Goal: Task Accomplishment & Management: Complete application form

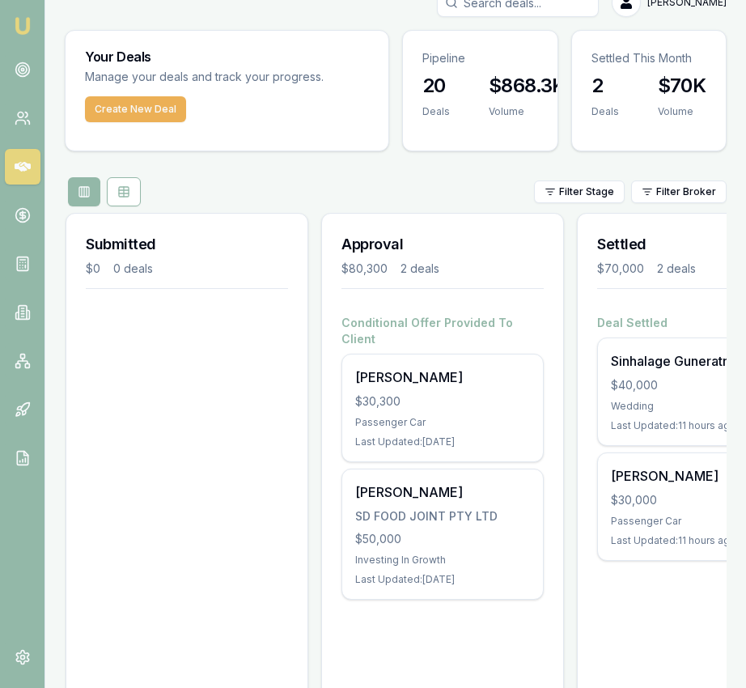
scroll to position [32, 0]
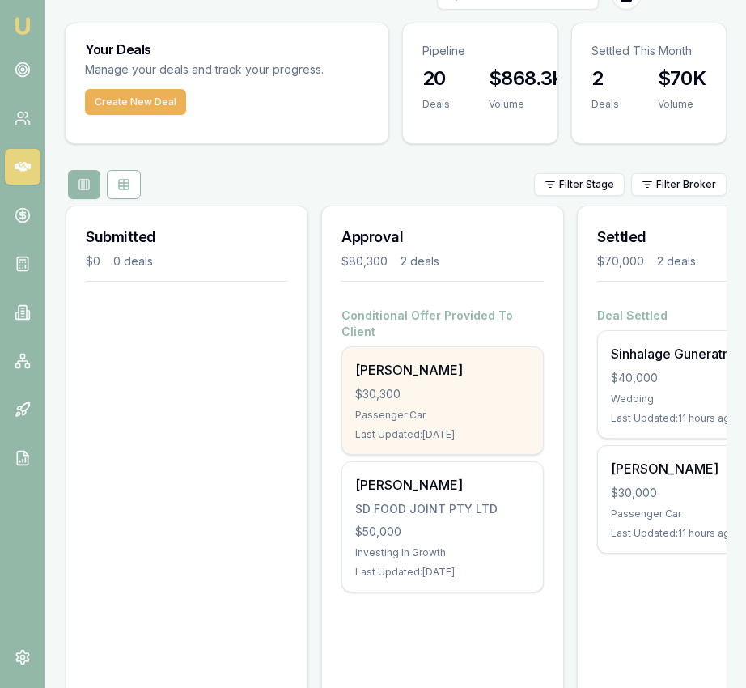
click at [402, 386] on div "$30,300" at bounding box center [442, 394] width 175 height 16
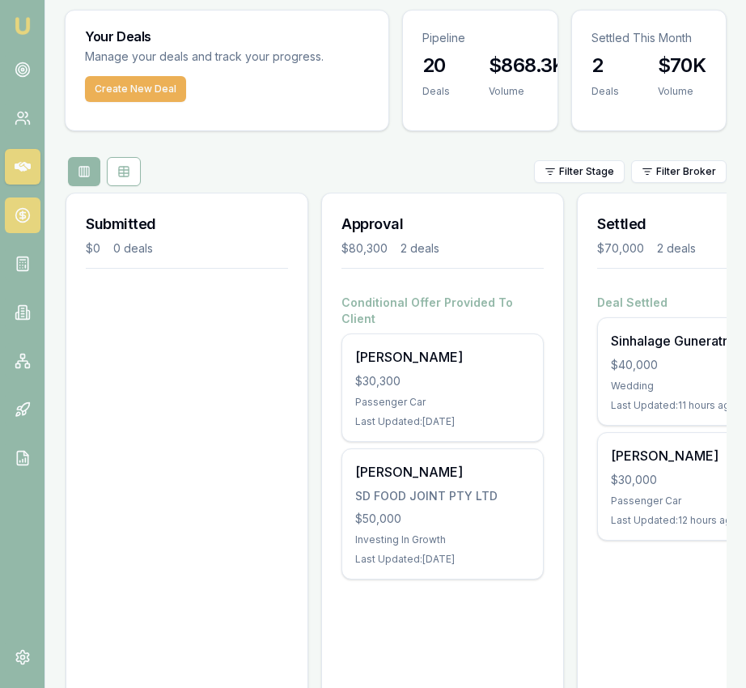
click at [18, 200] on link at bounding box center [23, 216] width 36 height 36
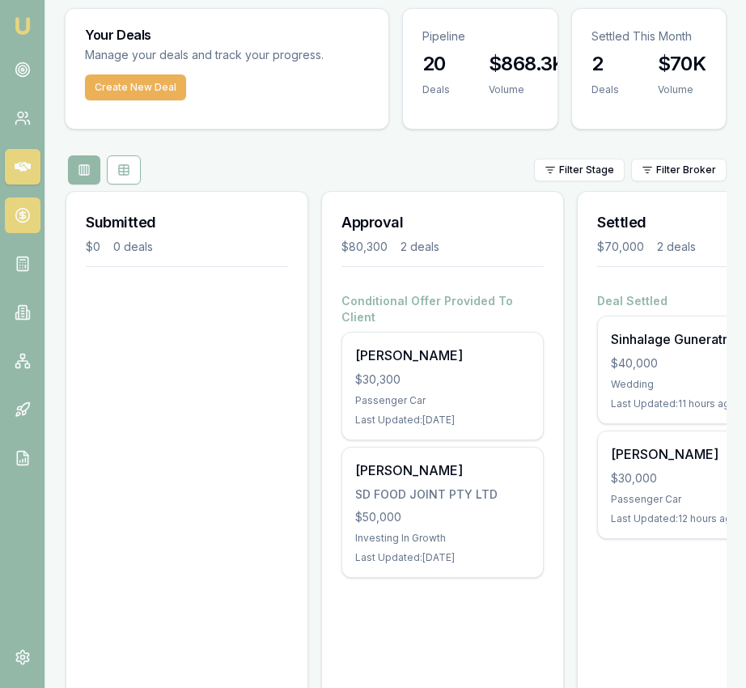
scroll to position [0, 0]
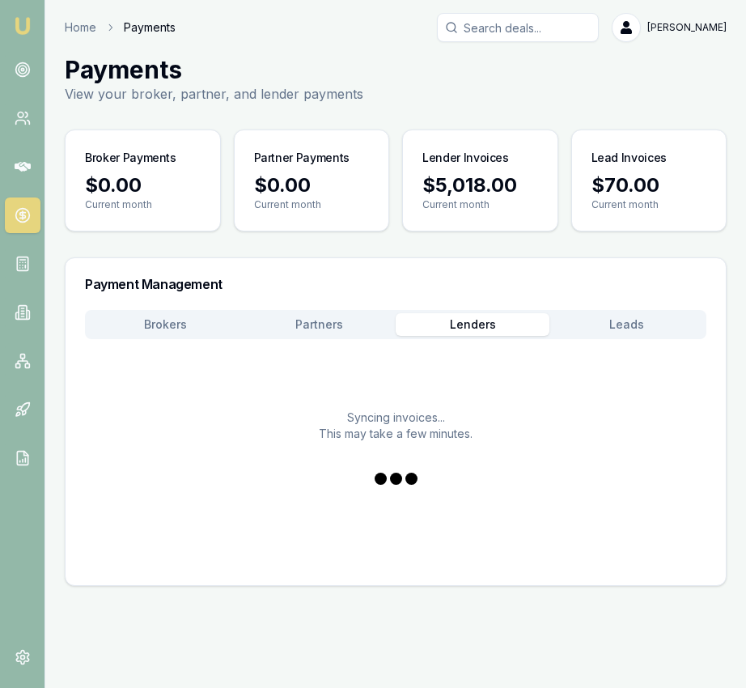
click at [485, 327] on button "Lenders" at bounding box center [473, 324] width 154 height 23
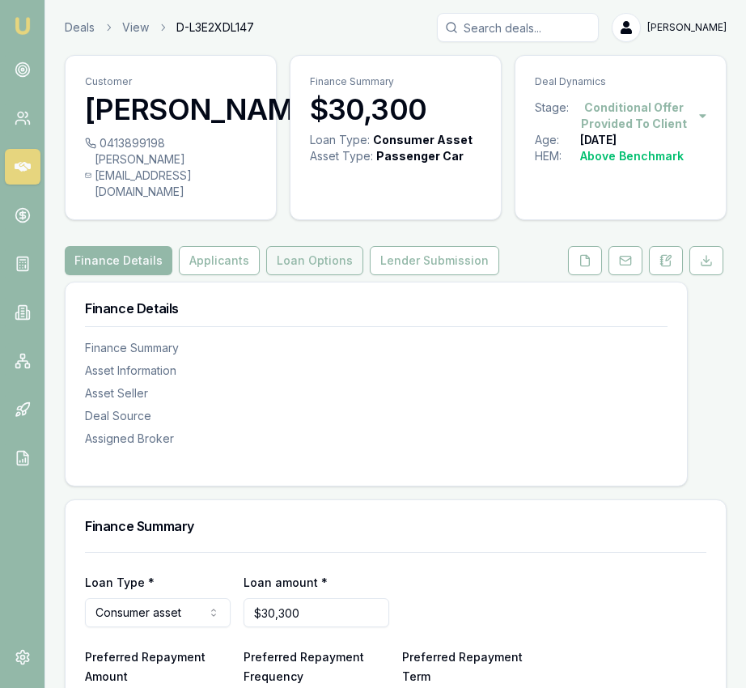
click at [333, 275] on button "Loan Options" at bounding box center [314, 260] width 97 height 29
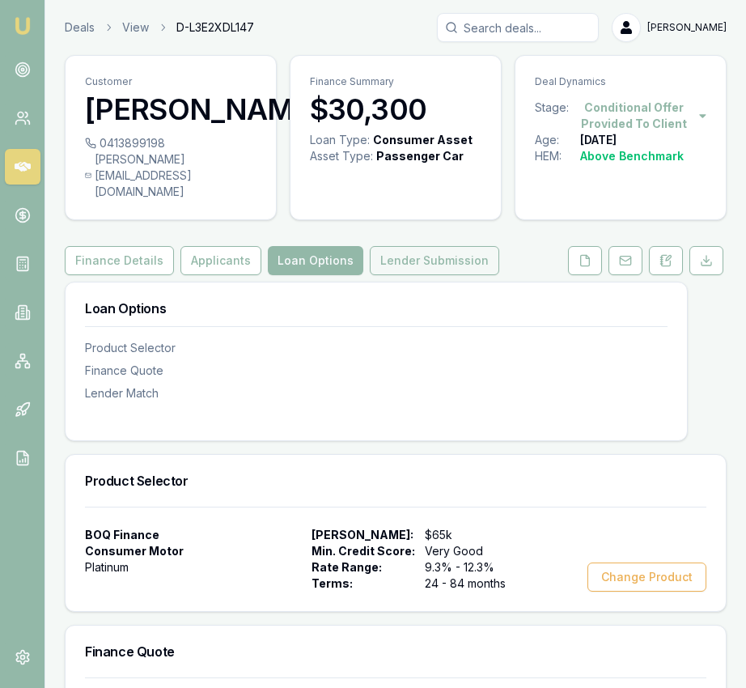
click at [404, 275] on button "Lender Submission" at bounding box center [435, 260] width 130 height 29
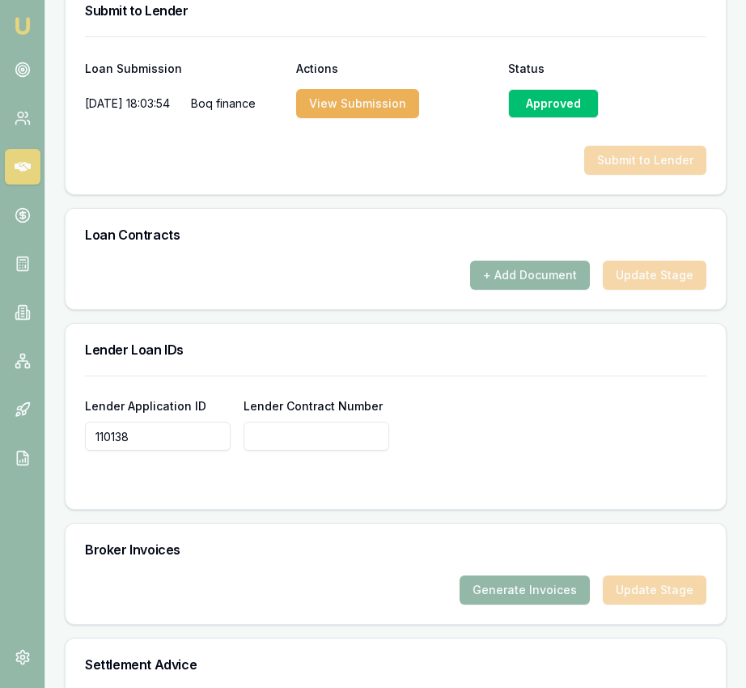
scroll to position [1329, 0]
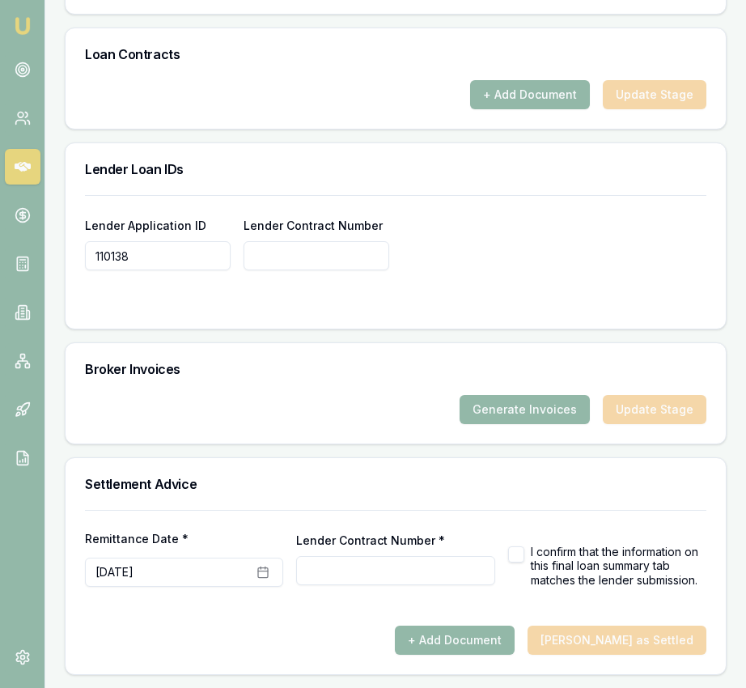
click at [203, 266] on input "110138" at bounding box center [158, 255] width 146 height 29
click at [303, 260] on input "Lender Contract Number" at bounding box center [317, 255] width 146 height 29
paste input "110138"
type input "110138"
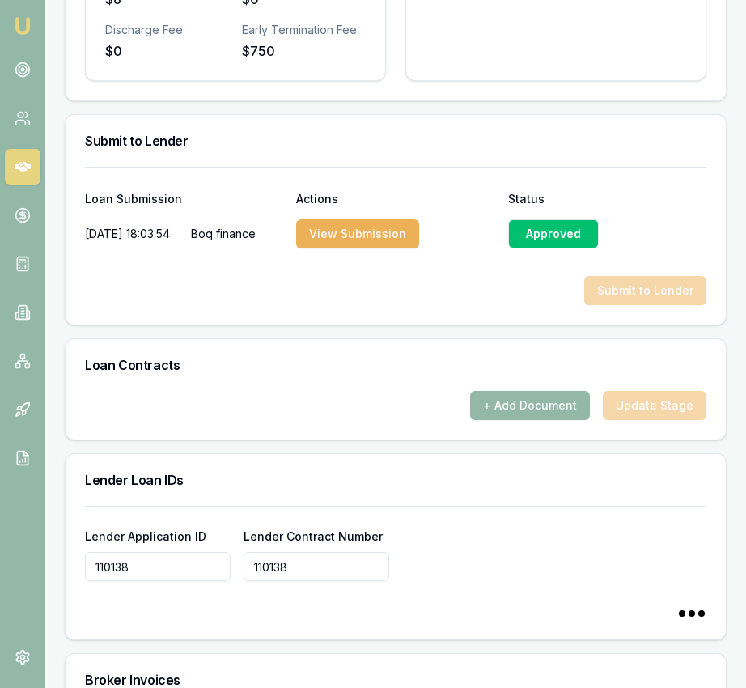
scroll to position [987, 0]
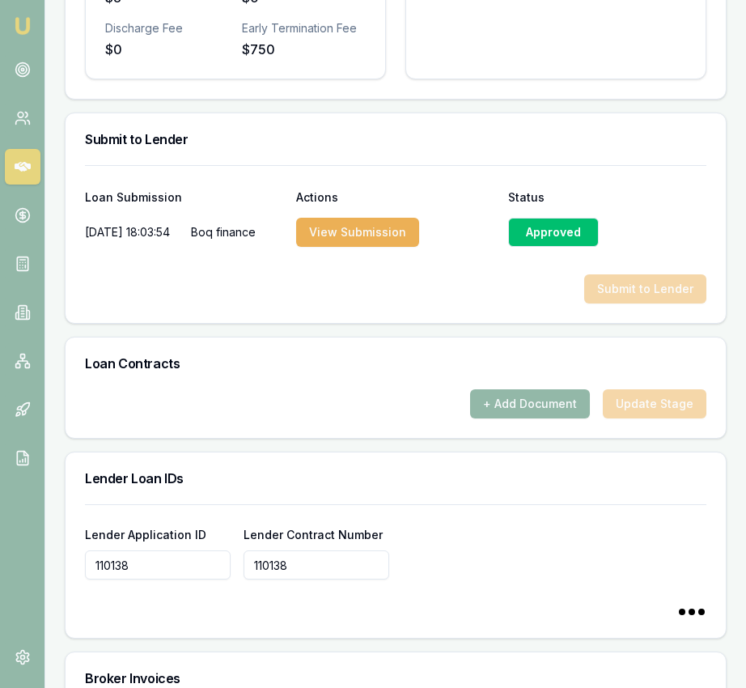
type input "110138"
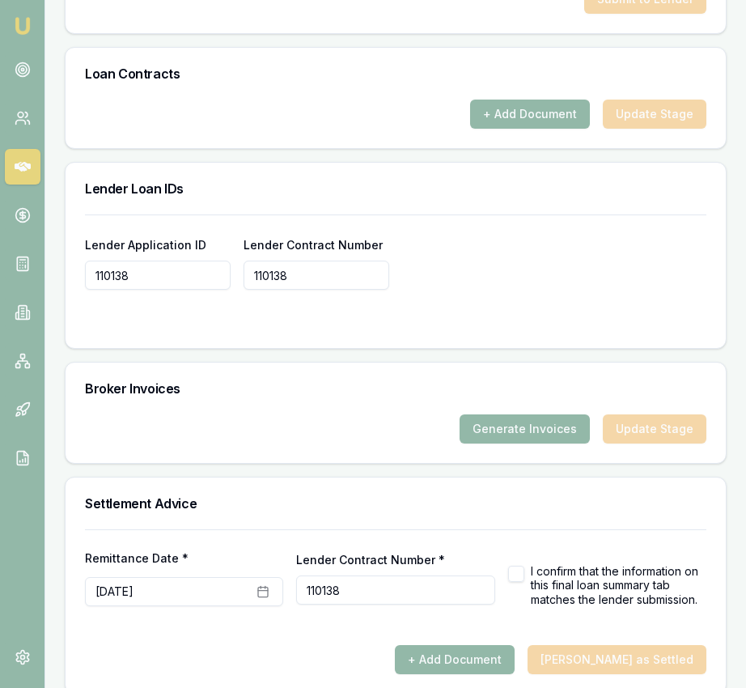
scroll to position [1329, 0]
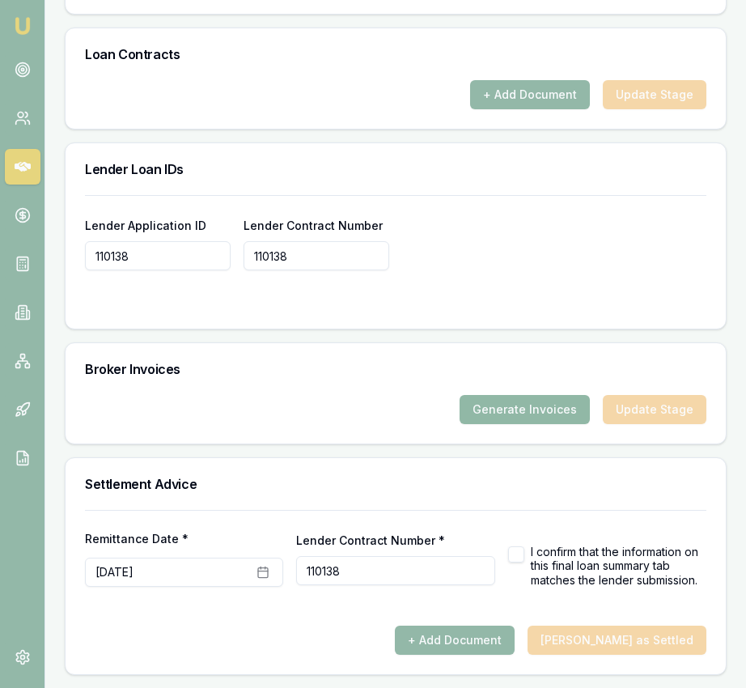
type input "110138"
click at [499, 400] on button "Generate Invoices" at bounding box center [525, 409] width 130 height 29
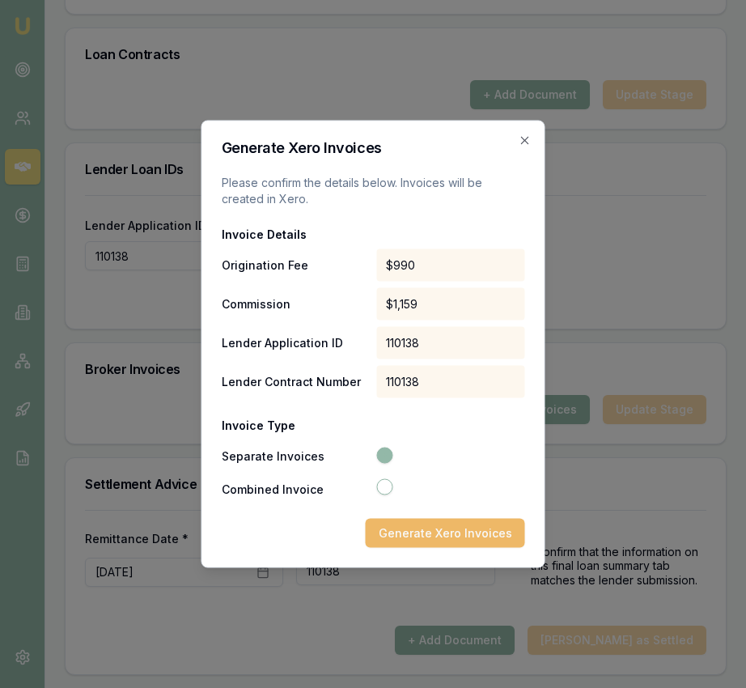
click at [453, 538] on button "Generate Xero Invoices" at bounding box center [445, 533] width 159 height 29
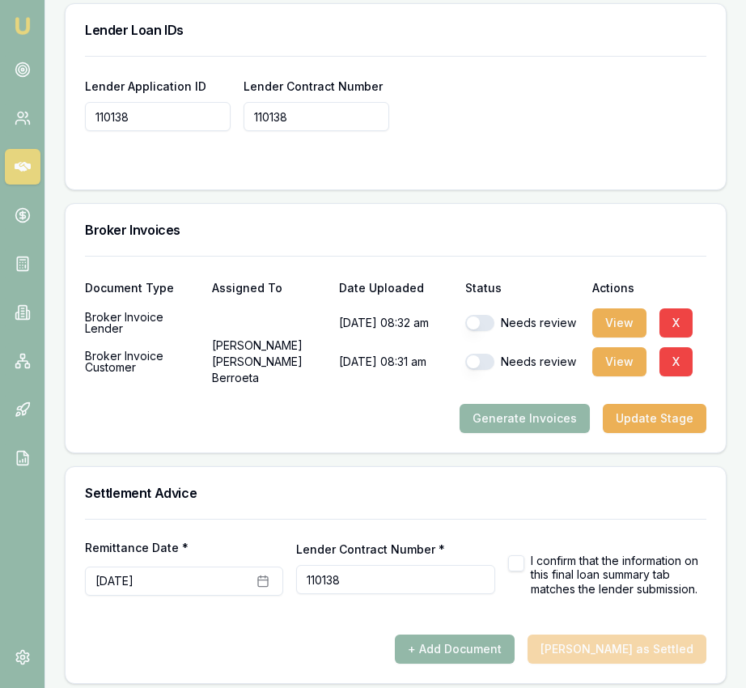
scroll to position [1437, 0]
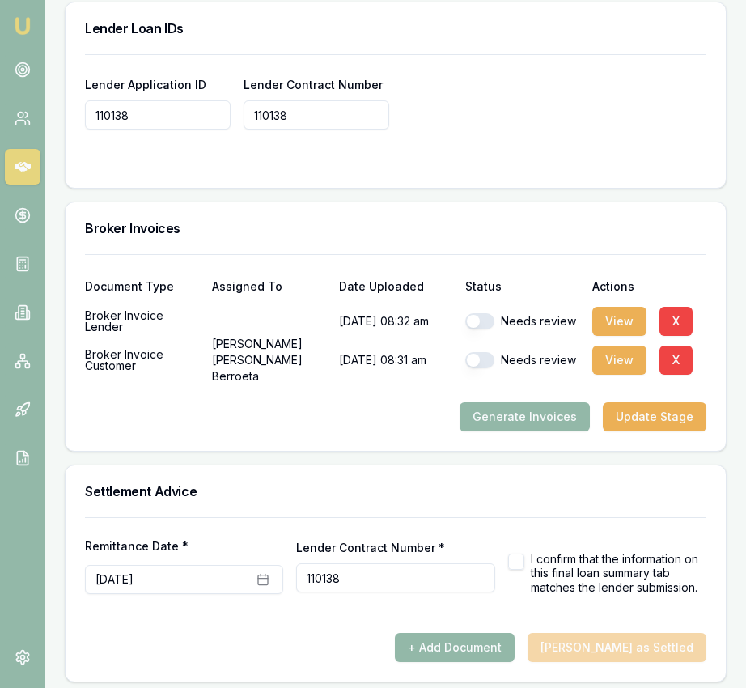
click at [487, 330] on button "button" at bounding box center [480, 321] width 29 height 16
checkbox input "true"
click at [478, 376] on div "Needs review" at bounding box center [523, 360] width 114 height 32
drag, startPoint x: 487, startPoint y: 396, endPoint x: 531, endPoint y: 394, distance: 43.8
click at [487, 368] on button "button" at bounding box center [480, 360] width 29 height 16
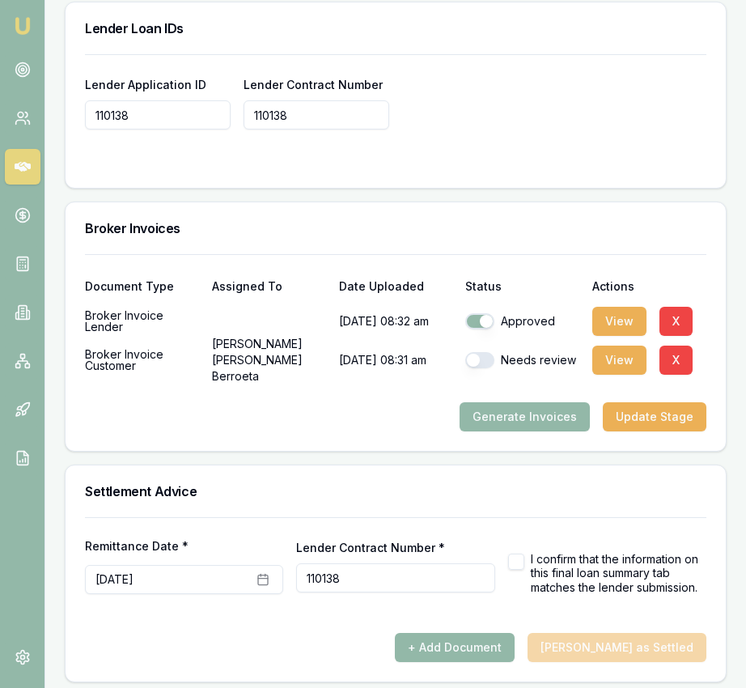
checkbox input "true"
click at [601, 375] on button "View" at bounding box center [620, 360] width 54 height 29
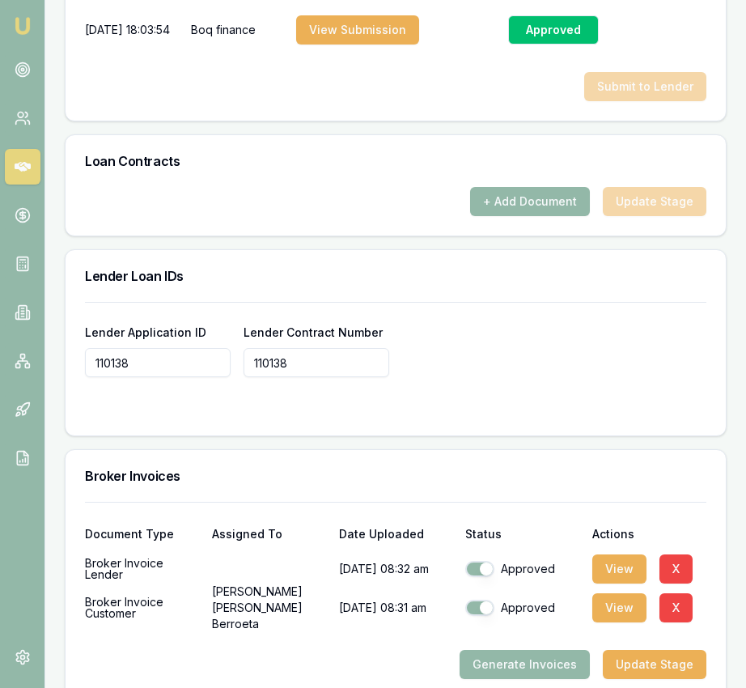
scroll to position [0, 0]
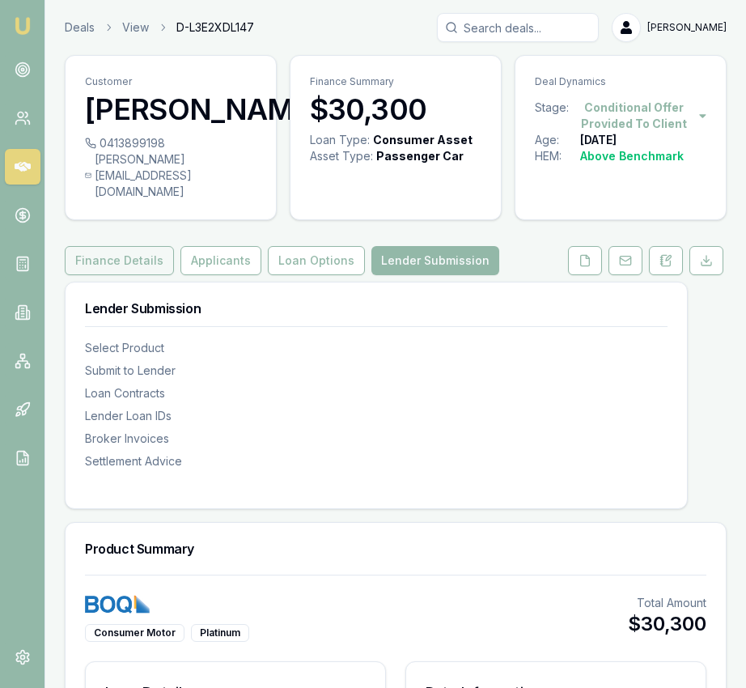
click at [138, 275] on button "Finance Details" at bounding box center [119, 260] width 109 height 29
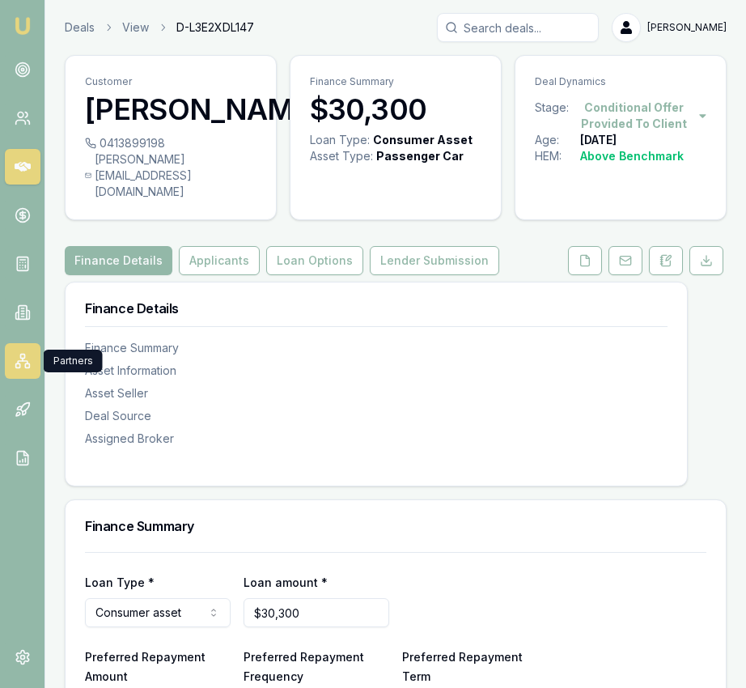
click at [24, 354] on icon at bounding box center [23, 361] width 16 height 16
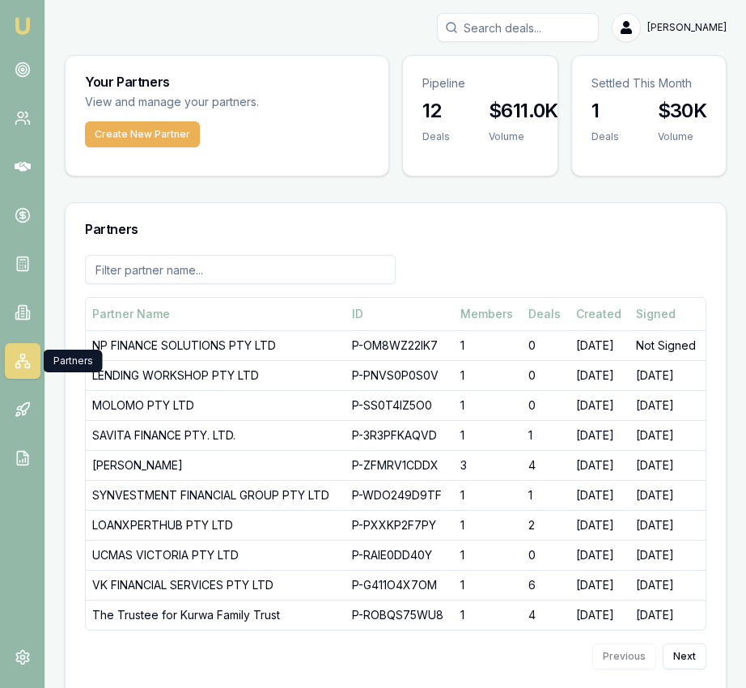
drag, startPoint x: 171, startPoint y: 134, endPoint x: 179, endPoint y: 169, distance: 35.7
click at [171, 134] on button "Create New Partner" at bounding box center [142, 134] width 115 height 26
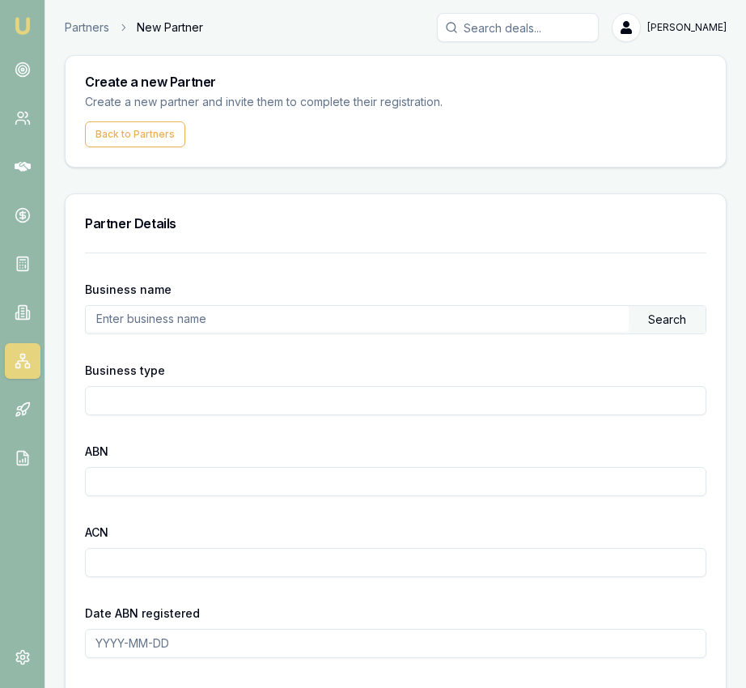
click at [222, 325] on input "text" at bounding box center [357, 319] width 543 height 26
click at [661, 318] on div "Search" at bounding box center [667, 320] width 77 height 28
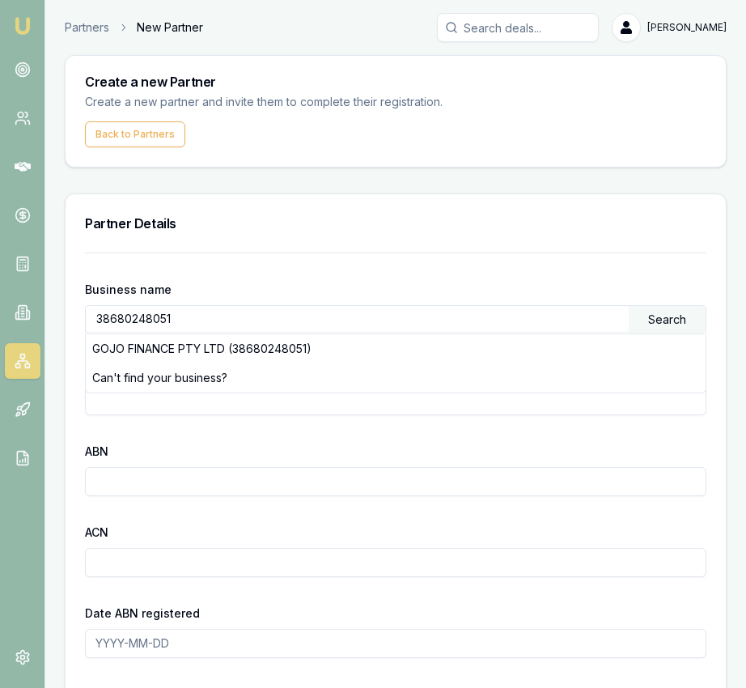
click at [232, 340] on div "GOJO FINANCE PTY LTD (38680248051)" at bounding box center [396, 348] width 620 height 29
type input "GOJO FINANCE PTY LTD"
type input "Australian Private Company"
type input "38680248051"
type input "680248051"
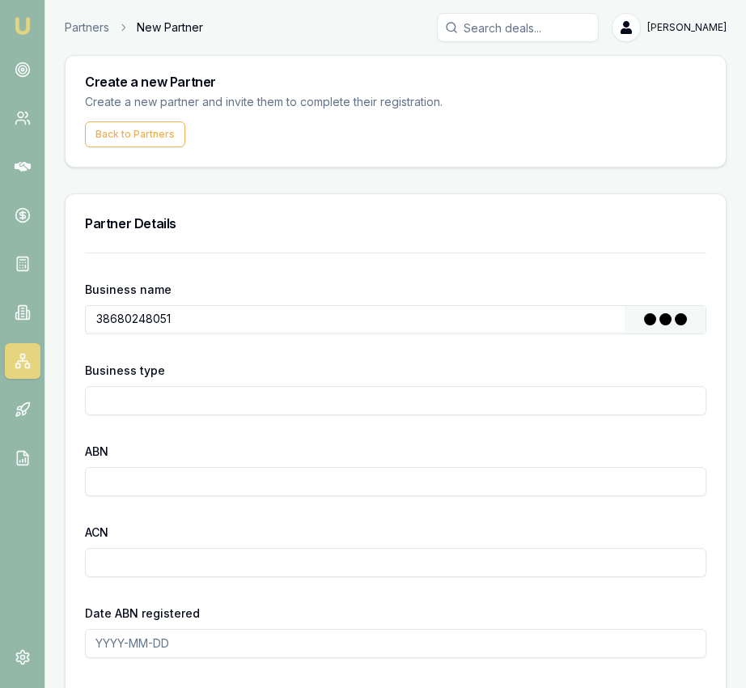
type input "2024-08-26"
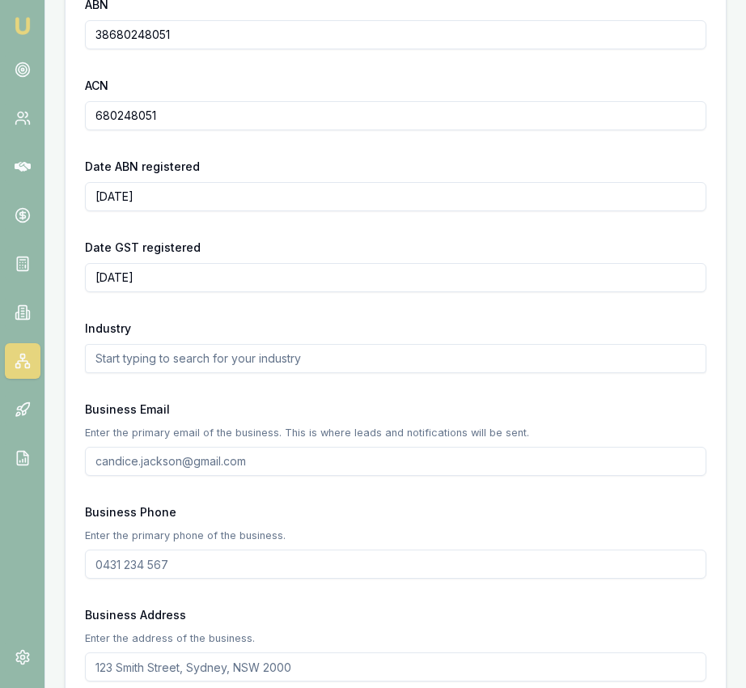
scroll to position [448, 0]
click at [198, 367] on input "text" at bounding box center [396, 357] width 622 height 29
type input "mortgage broking"
click at [164, 467] on input "Business Email" at bounding box center [396, 460] width 622 height 29
paste input "contact@gojofinance.com.au"
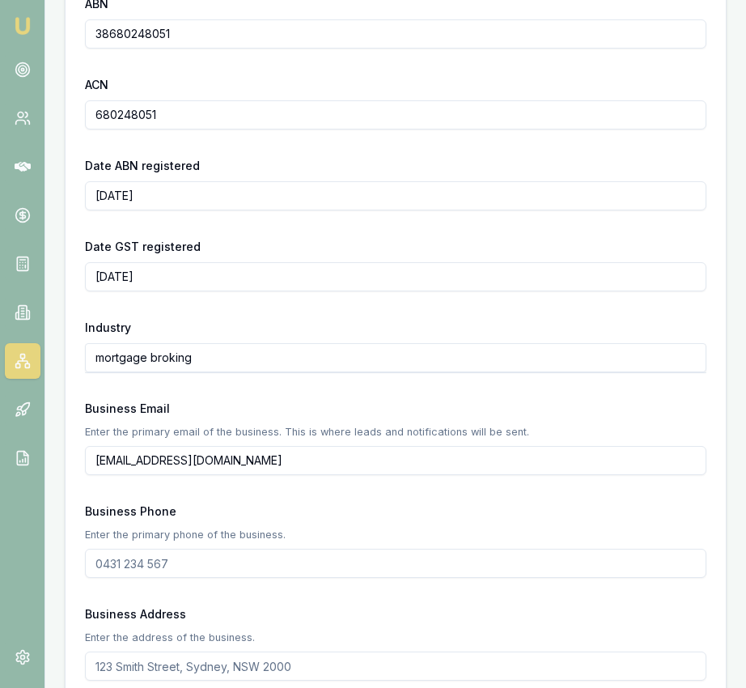
type input "contact@gojofinance.com.au"
click at [120, 561] on input "Business Phone" at bounding box center [396, 563] width 622 height 29
paste input "0490 086 025"
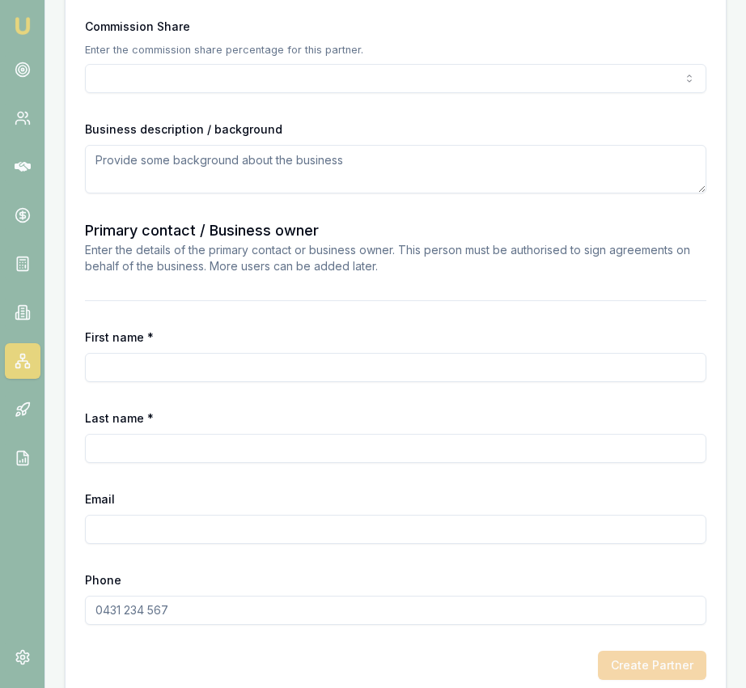
scroll to position [1266, 0]
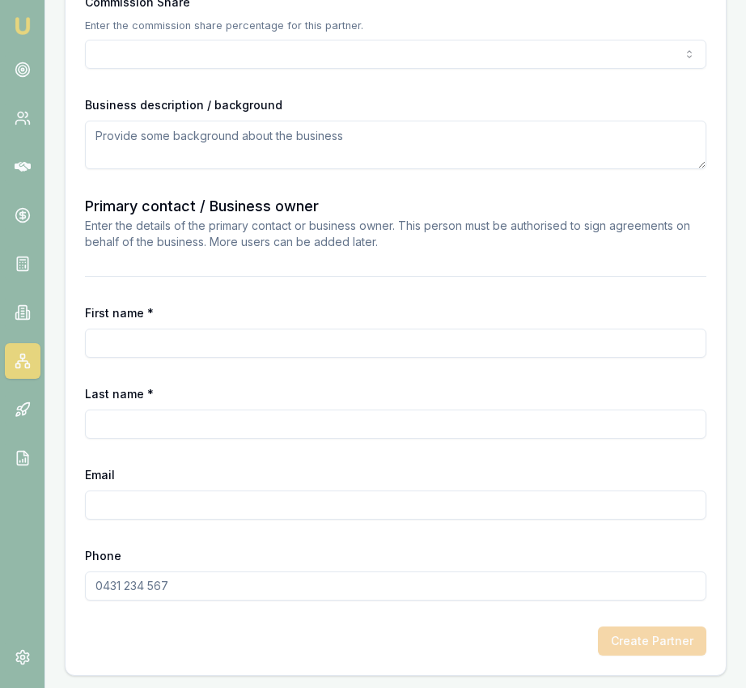
type input "0490 086 025"
click at [132, 583] on input "Phone" at bounding box center [396, 586] width 622 height 29
paste input "0490 086 025"
type input "0490 086 025"
click at [126, 507] on input "Email" at bounding box center [396, 505] width 622 height 29
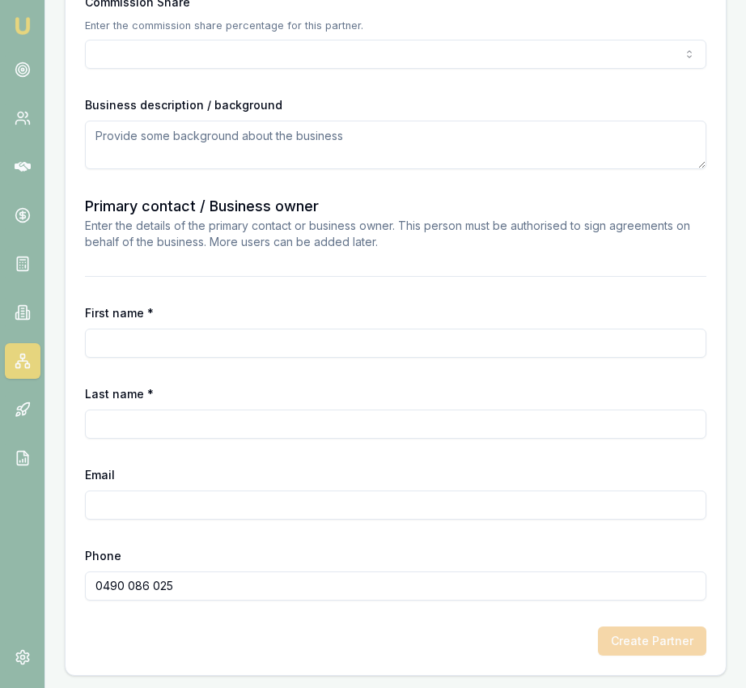
paste input "contact@gojofinance.com.au"
type input "contact@gojofinance.com.au"
click at [125, 417] on input "Last name *" at bounding box center [396, 424] width 622 height 29
type input "Goriah"
click at [155, 330] on input "First name *" at bounding box center [396, 343] width 622 height 29
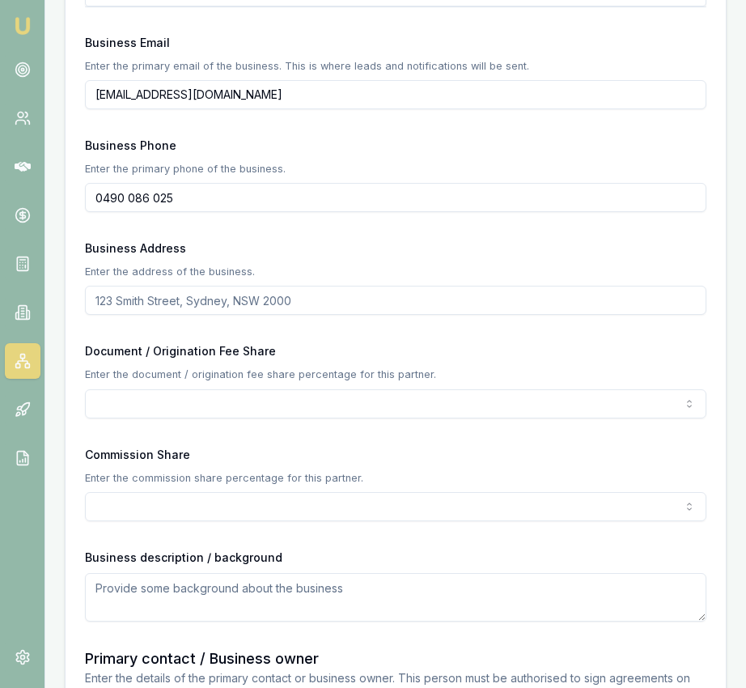
scroll to position [806, 0]
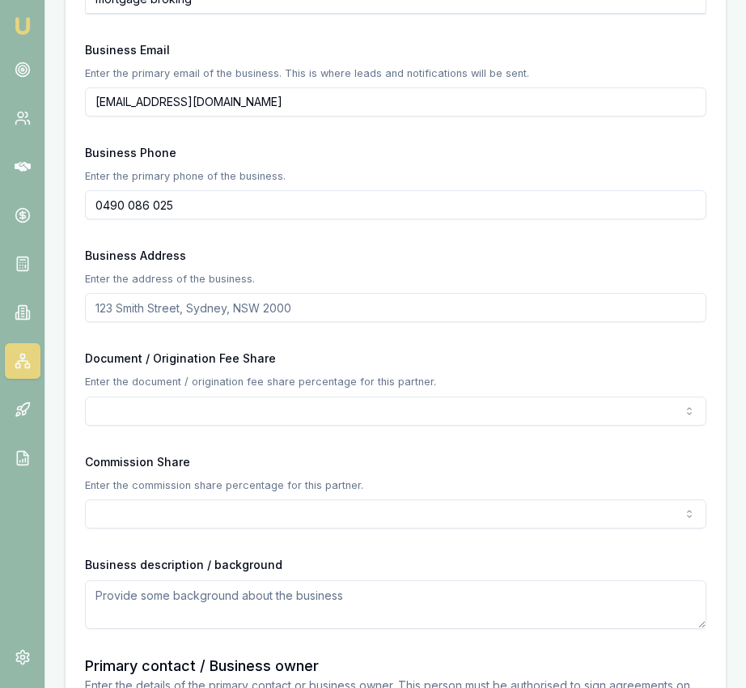
type input "Emily"
click at [149, 314] on input "Business Address" at bounding box center [396, 307] width 622 height 29
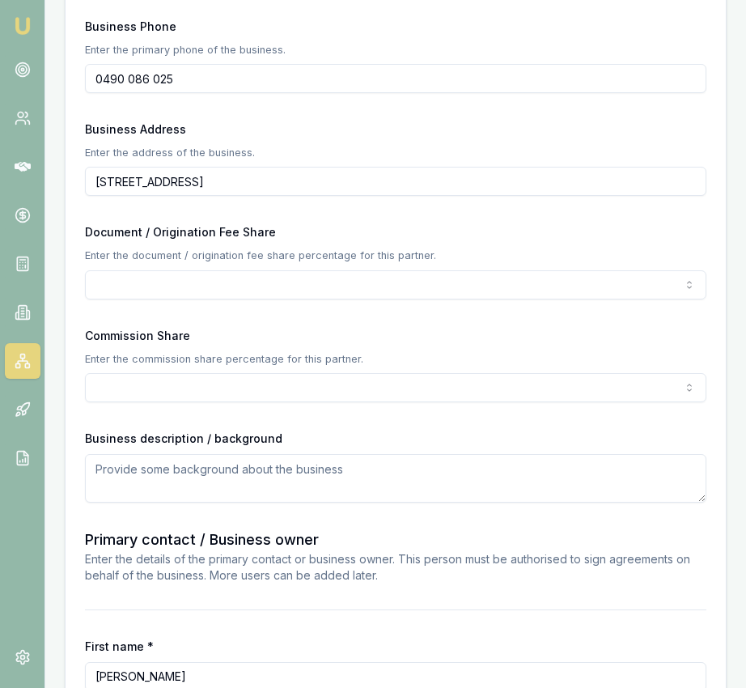
scroll to position [942, 0]
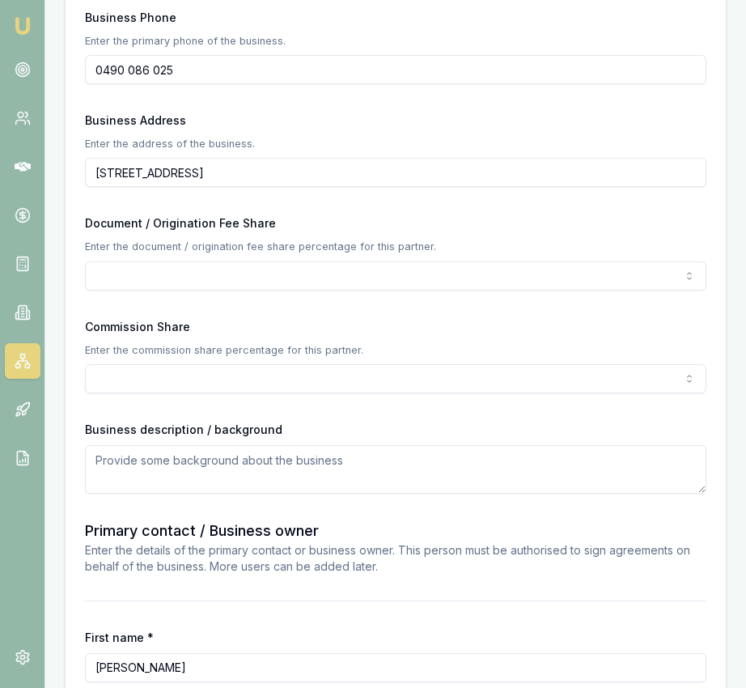
type input "1/65 Grace street Springvale Vic 3171"
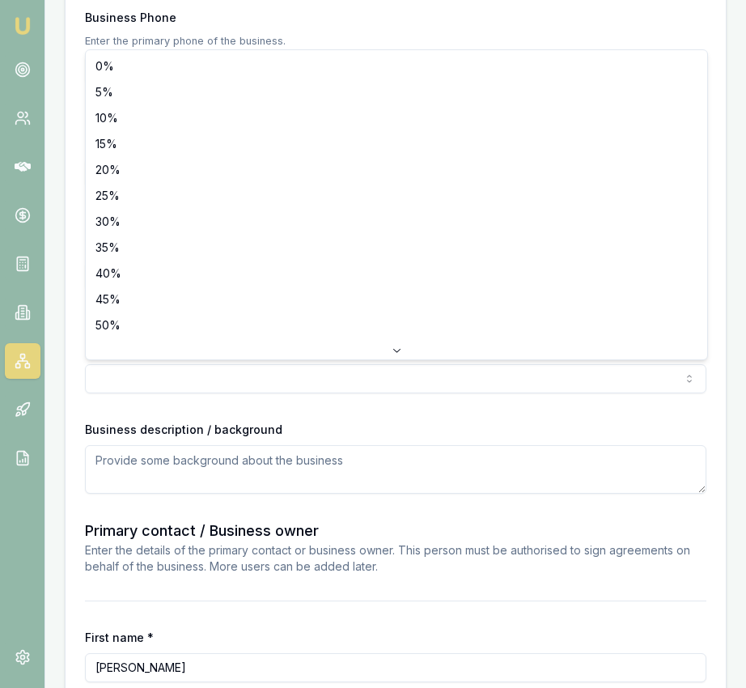
select select "50"
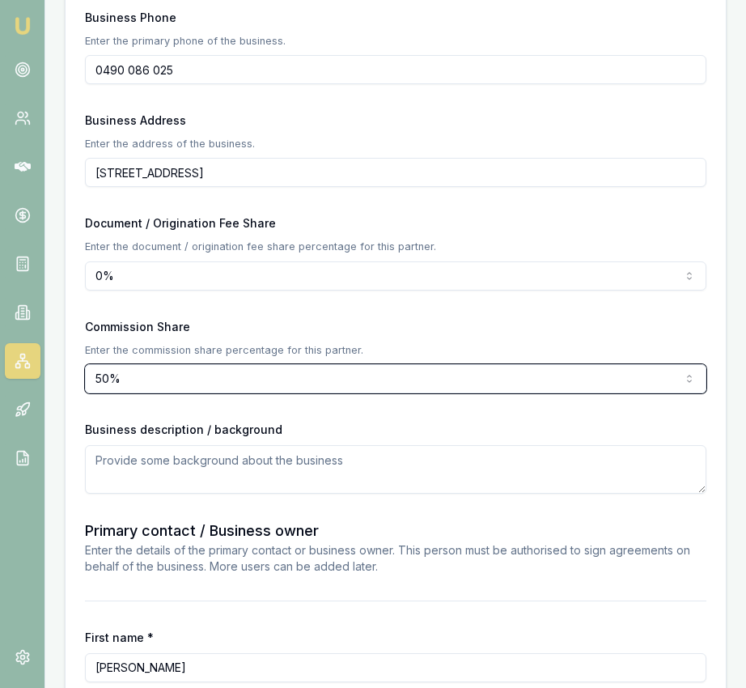
scroll to position [1266, 0]
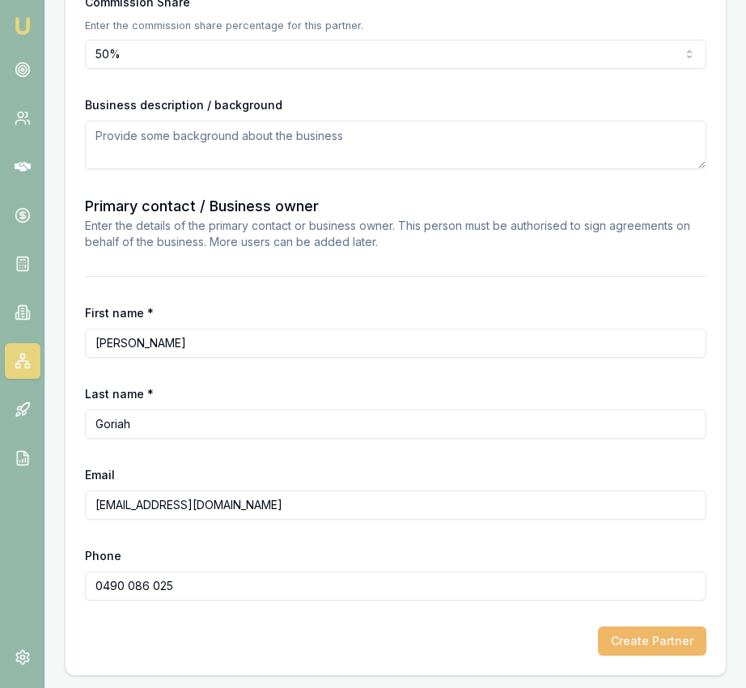
click at [629, 640] on button "Create Partner" at bounding box center [652, 641] width 108 height 29
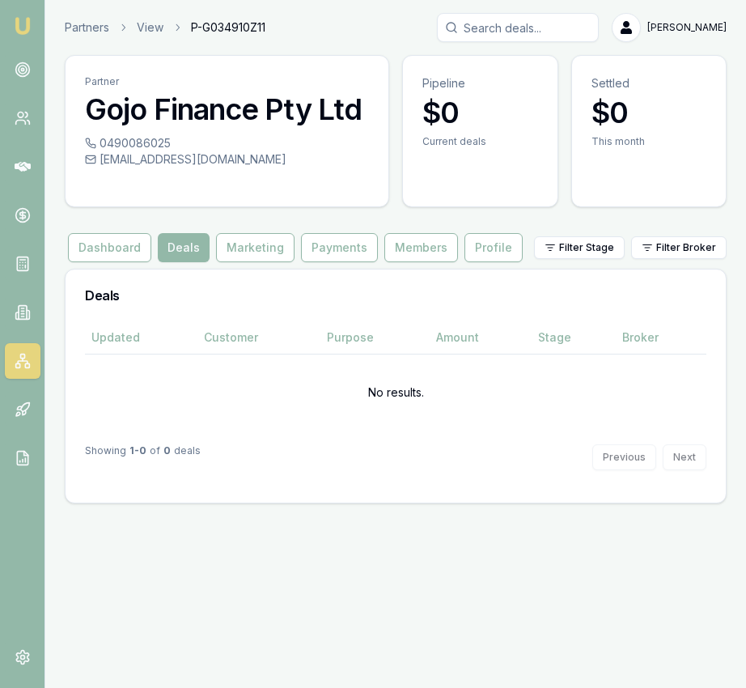
click at [29, 35] on img at bounding box center [22, 25] width 19 height 19
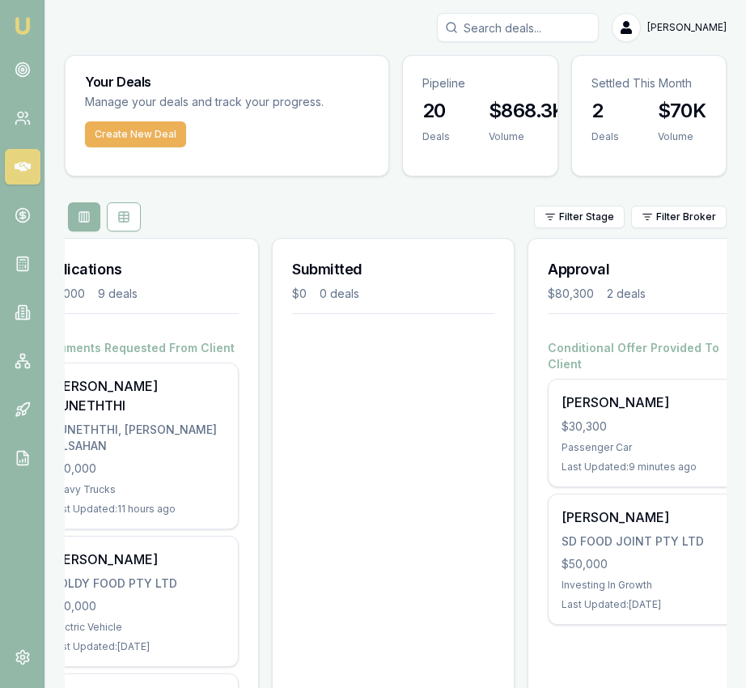
scroll to position [0, 604]
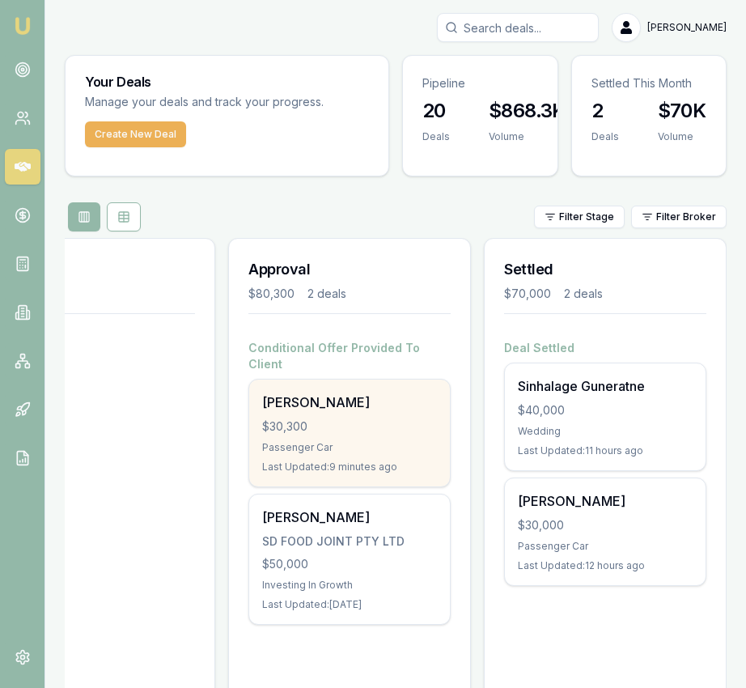
click at [358, 419] on div "$30,300" at bounding box center [349, 427] width 175 height 16
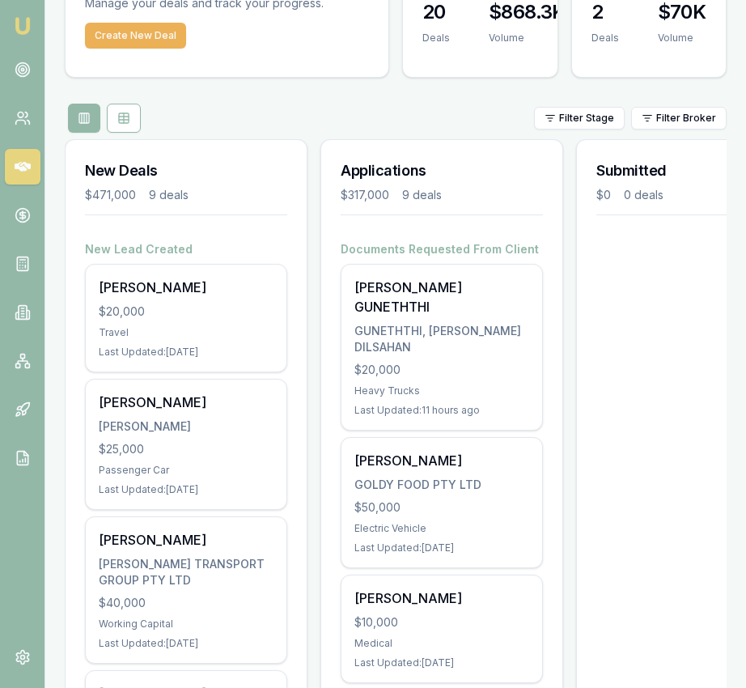
scroll to position [133, 0]
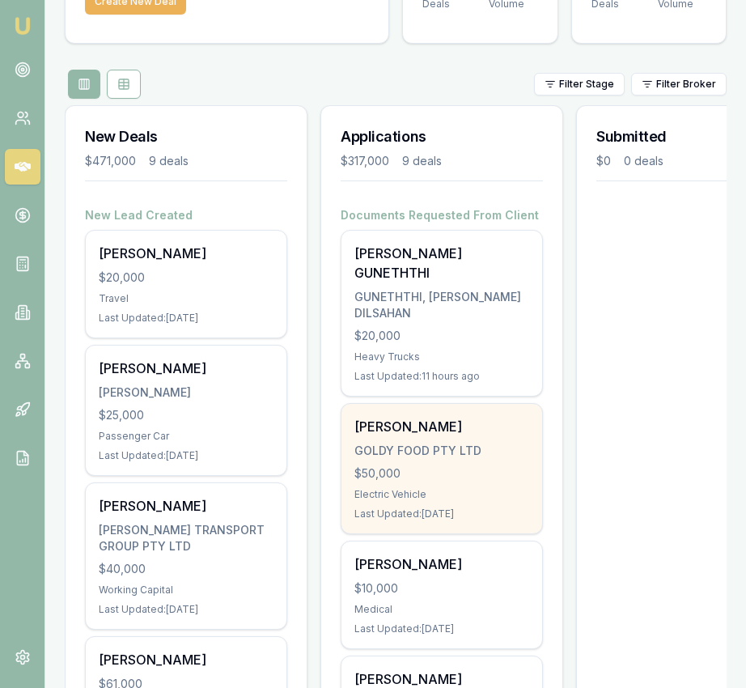
click at [400, 443] on div "GOLDY FOOD PTY LTD" at bounding box center [442, 451] width 175 height 16
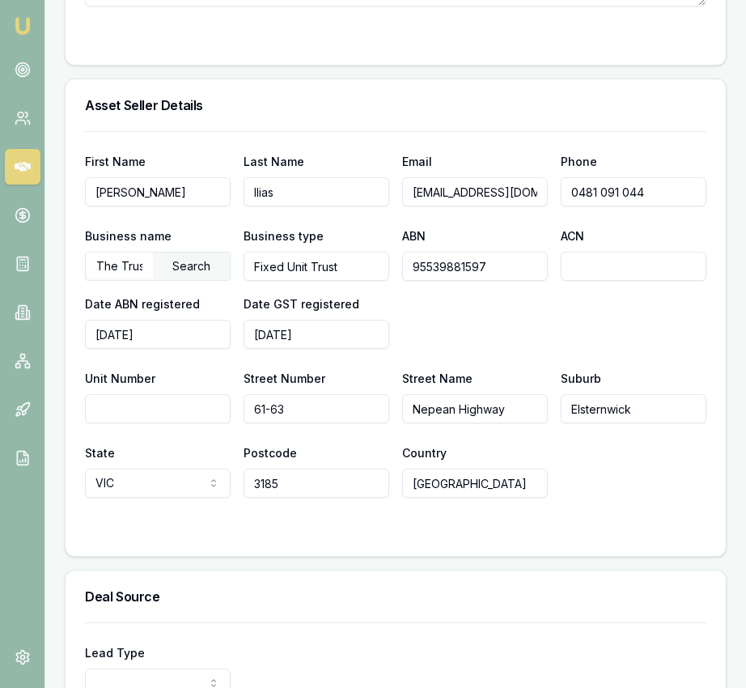
scroll to position [1414, 0]
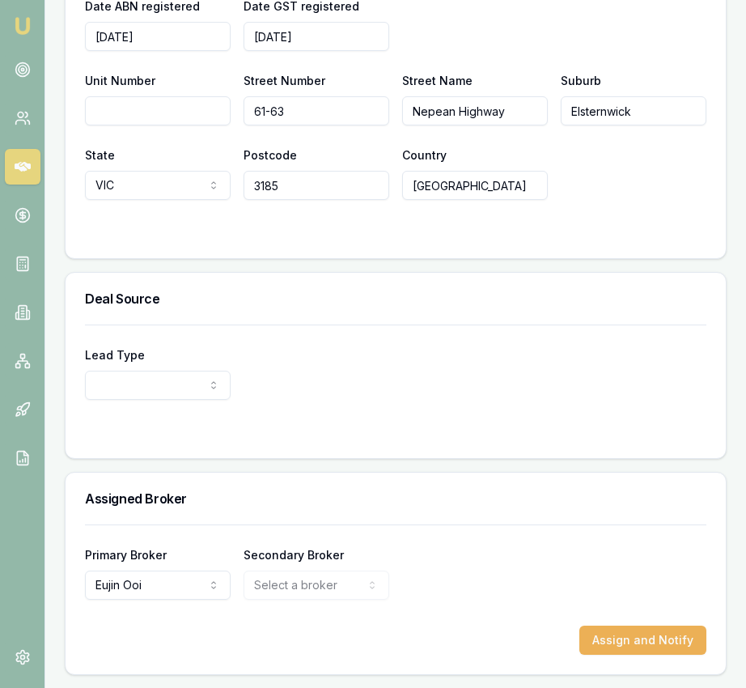
select select "PARTNER"
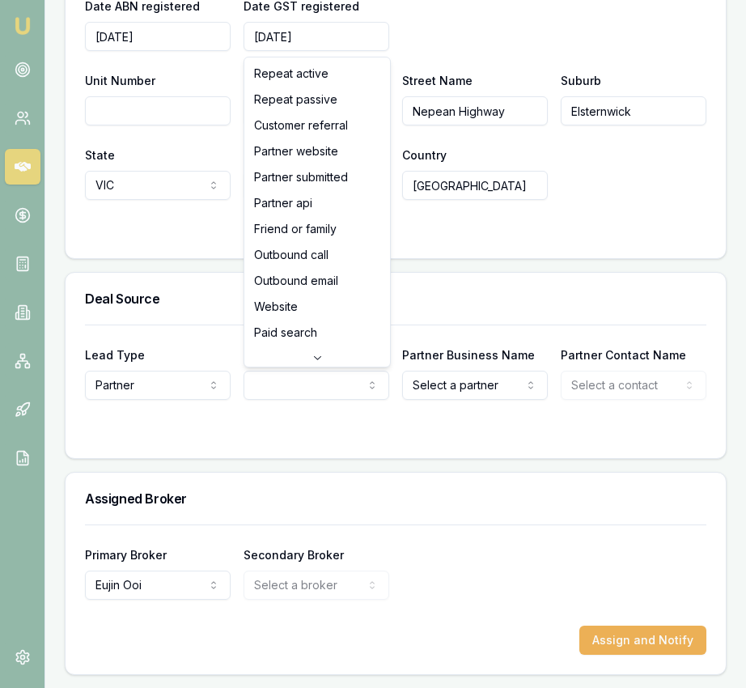
select select "PARTNER_SUBMITTED"
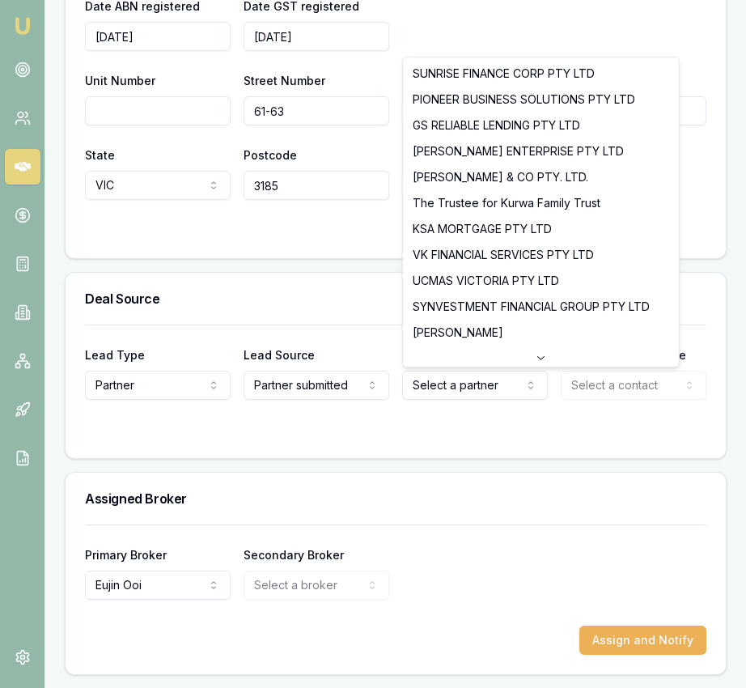
drag, startPoint x: 485, startPoint y: 389, endPoint x: 440, endPoint y: 389, distance: 44.5
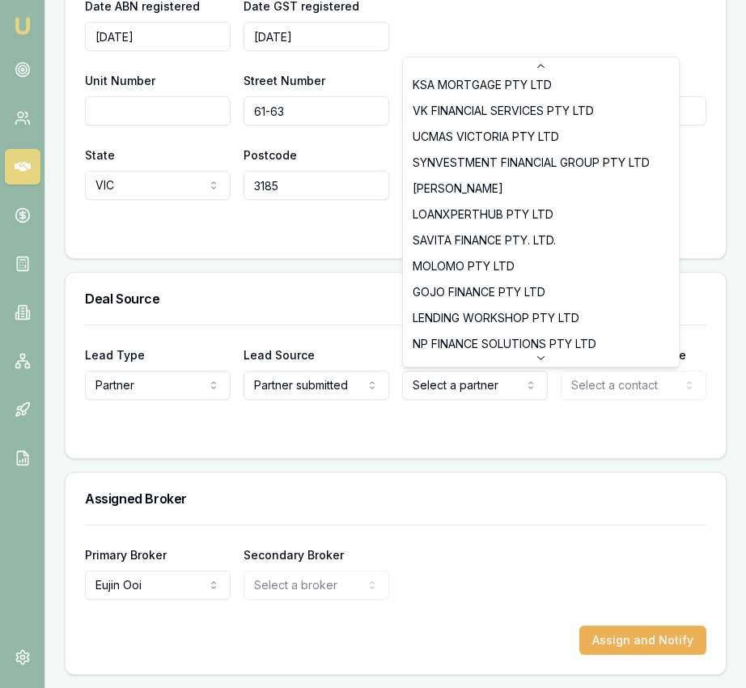
scroll to position [156, 0]
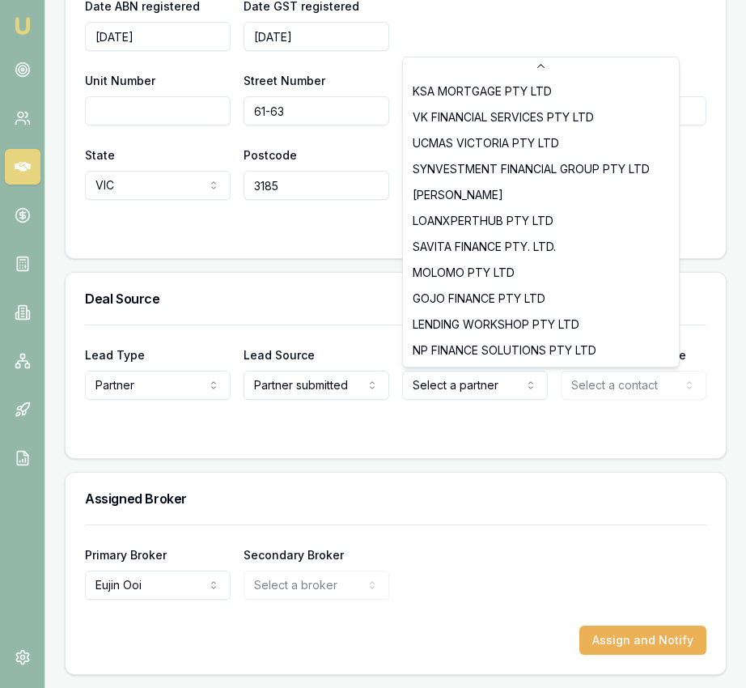
select select "GOJO FINANCE PTY LTD"
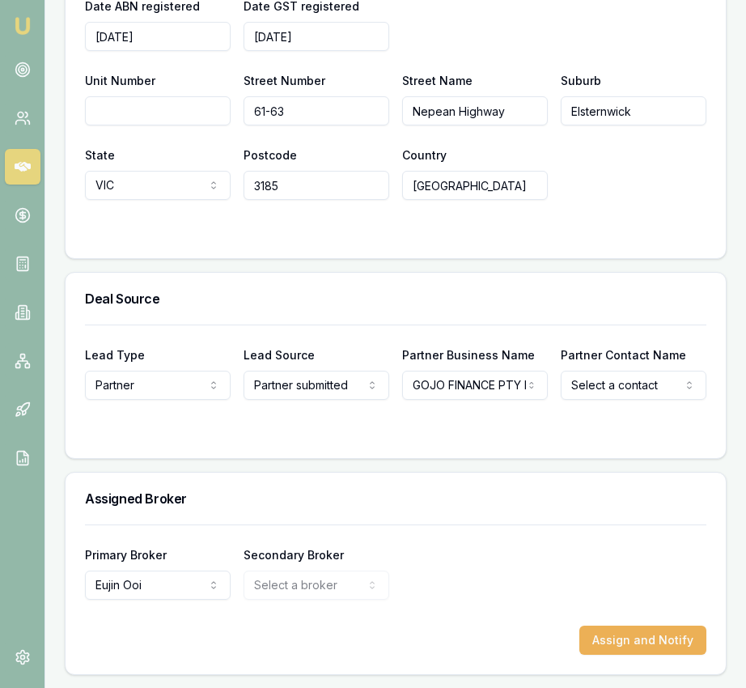
select select "Emily Goriah"
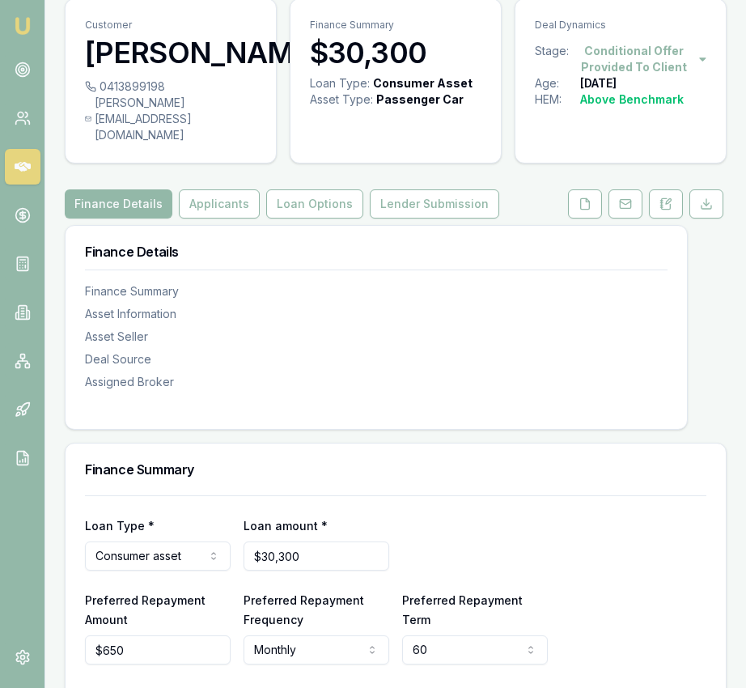
scroll to position [0, 0]
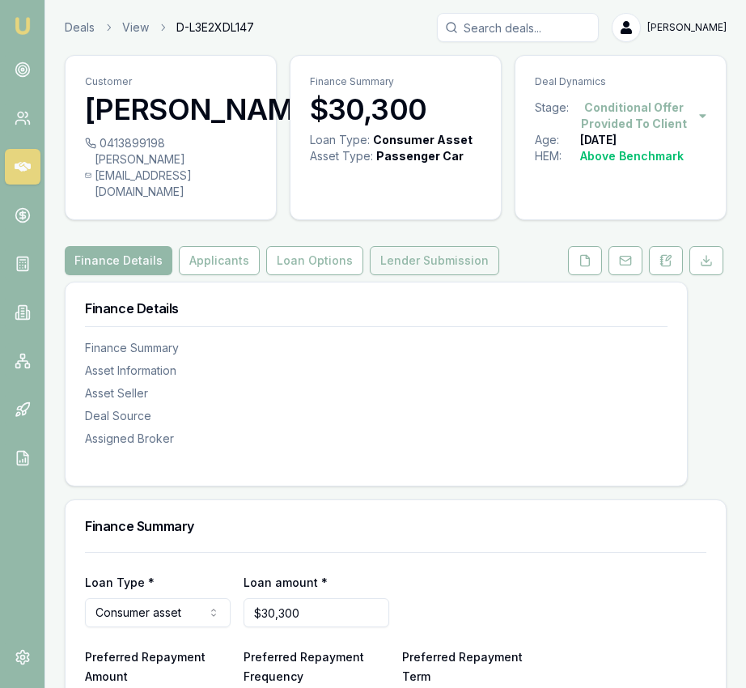
click at [440, 275] on button "Lender Submission" at bounding box center [435, 260] width 130 height 29
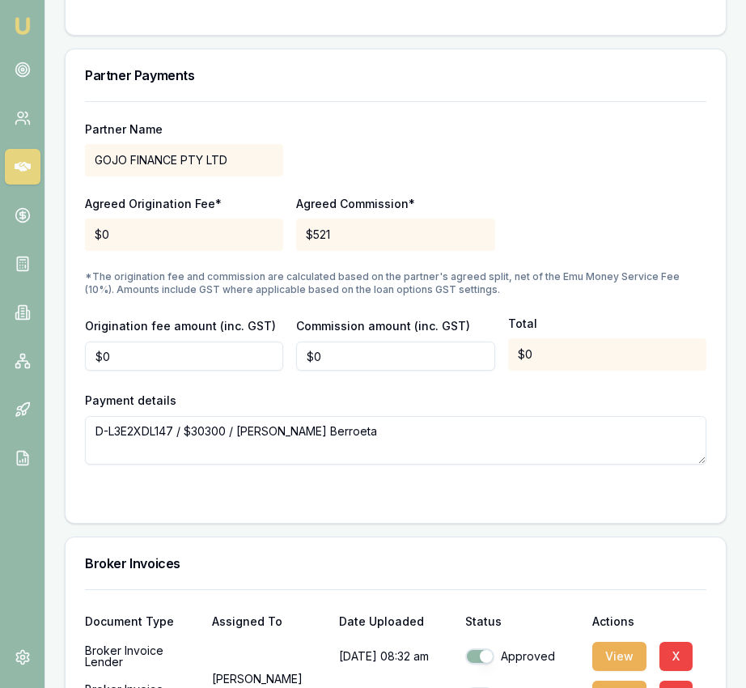
scroll to position [1610, 0]
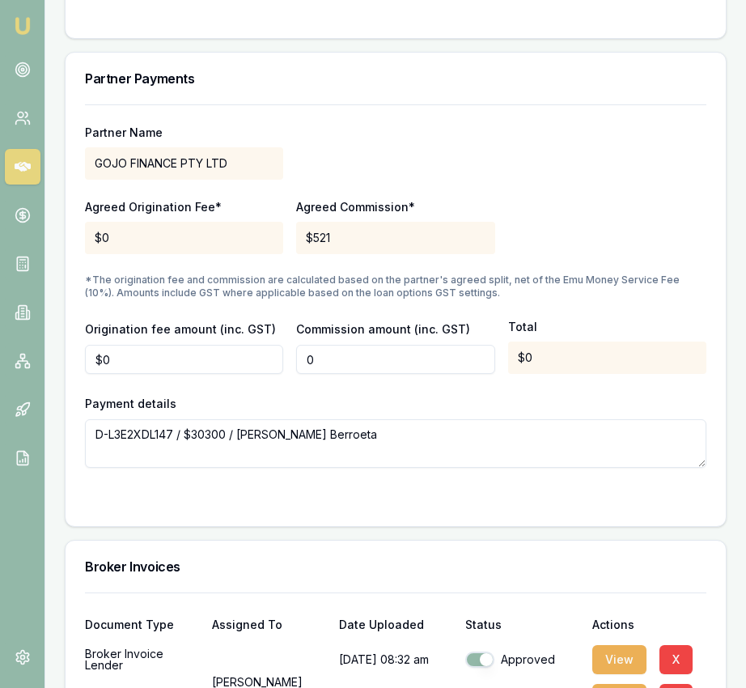
click at [381, 374] on input "0" at bounding box center [395, 359] width 198 height 29
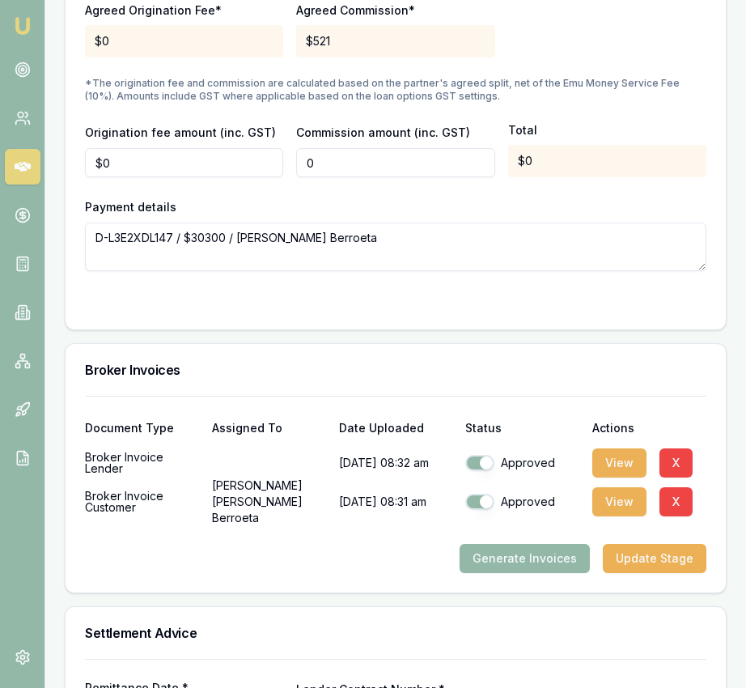
scroll to position [1807, 0]
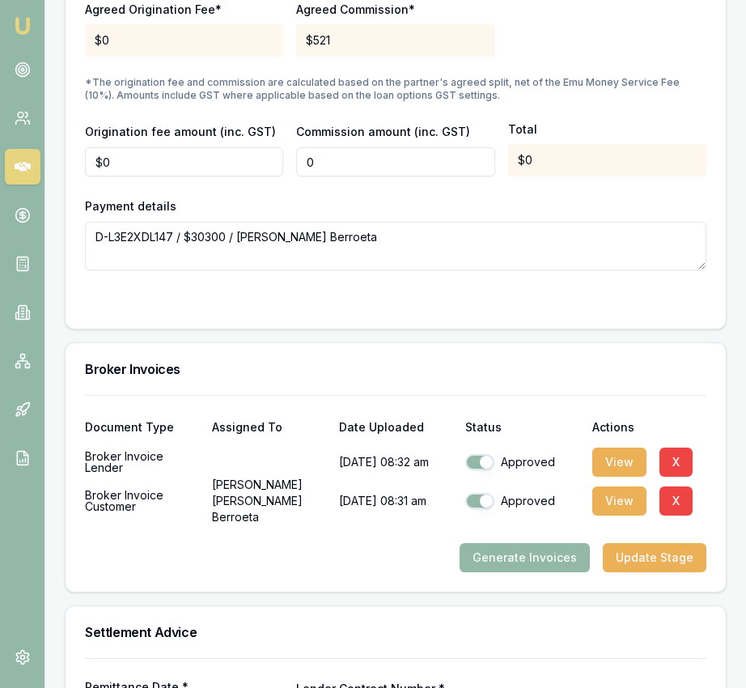
click at [347, 177] on input "0" at bounding box center [395, 161] width 198 height 29
type input "$521"
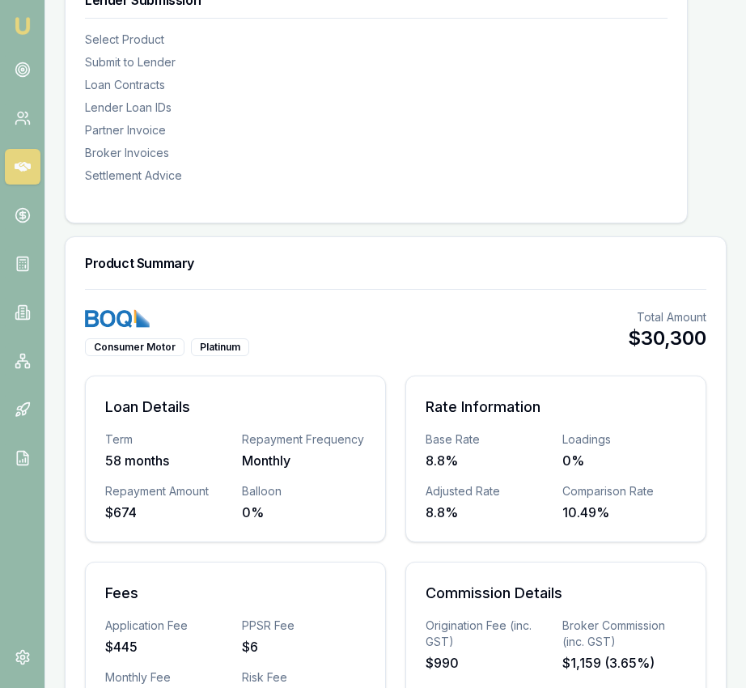
scroll to position [0, 0]
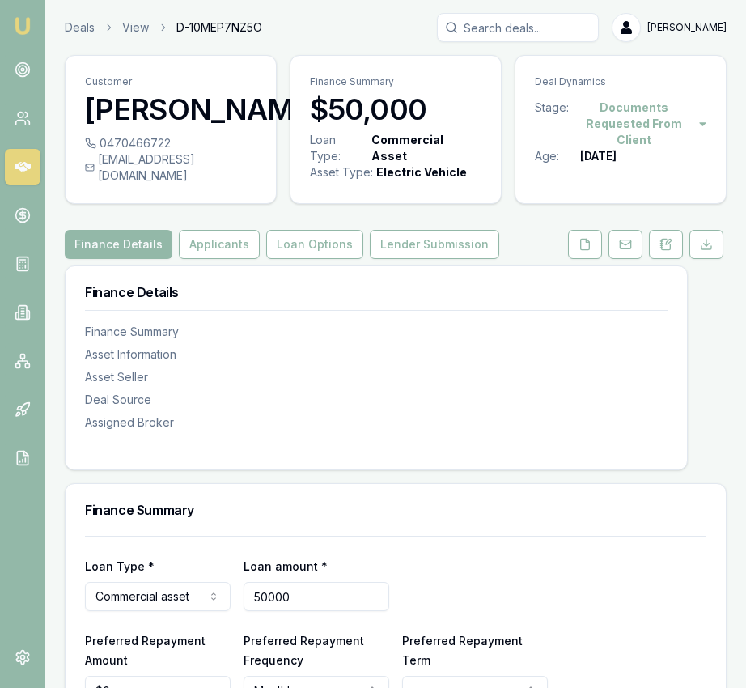
click at [353, 611] on input "50000" at bounding box center [317, 596] width 146 height 29
type input "$55,000"
select select "60"
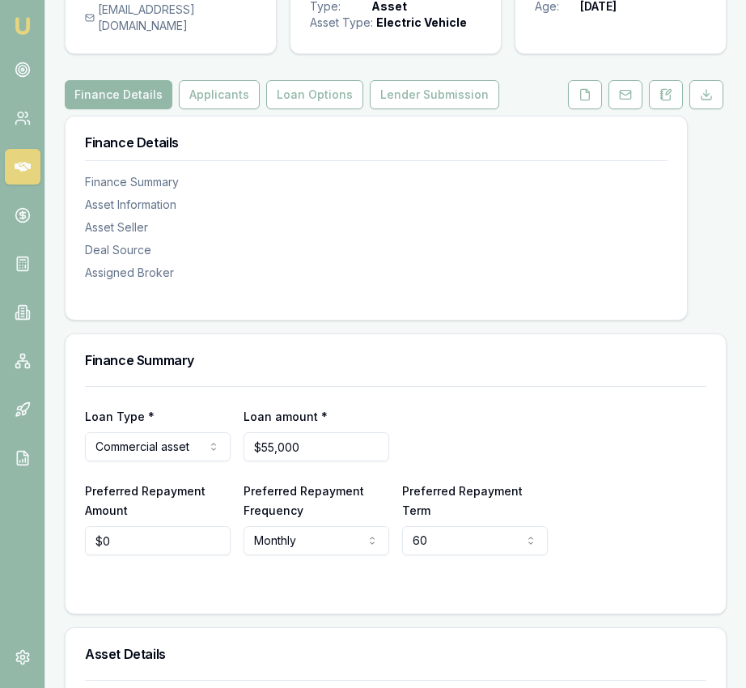
scroll to position [181, 0]
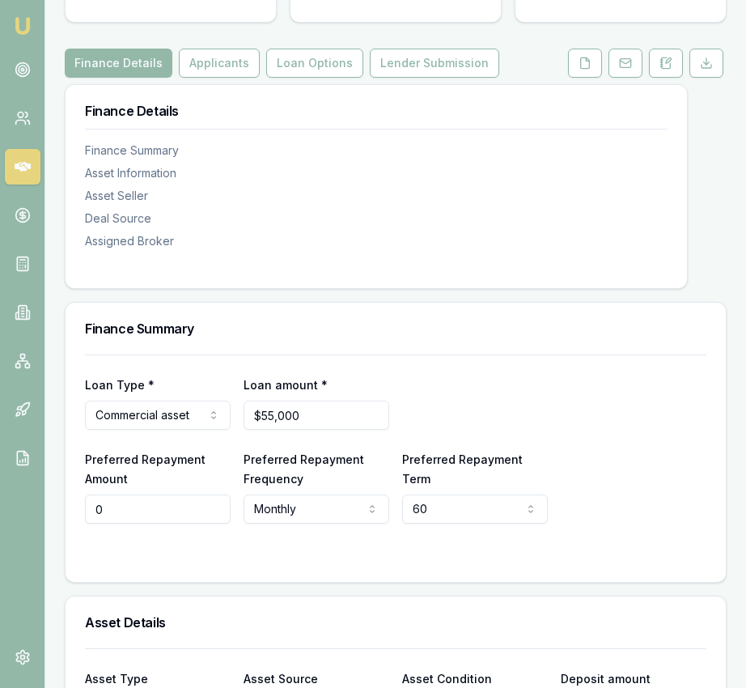
click at [181, 524] on input "0" at bounding box center [158, 509] width 146 height 29
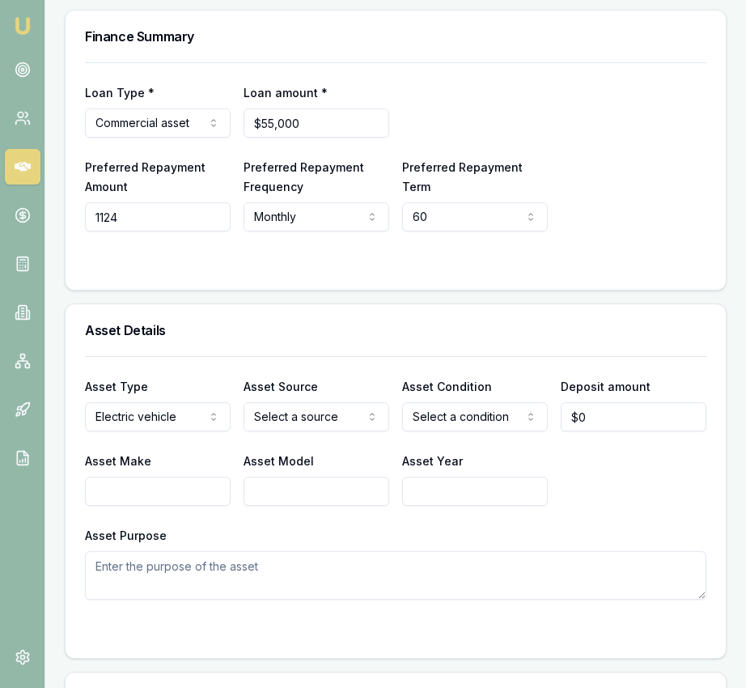
scroll to position [477, 0]
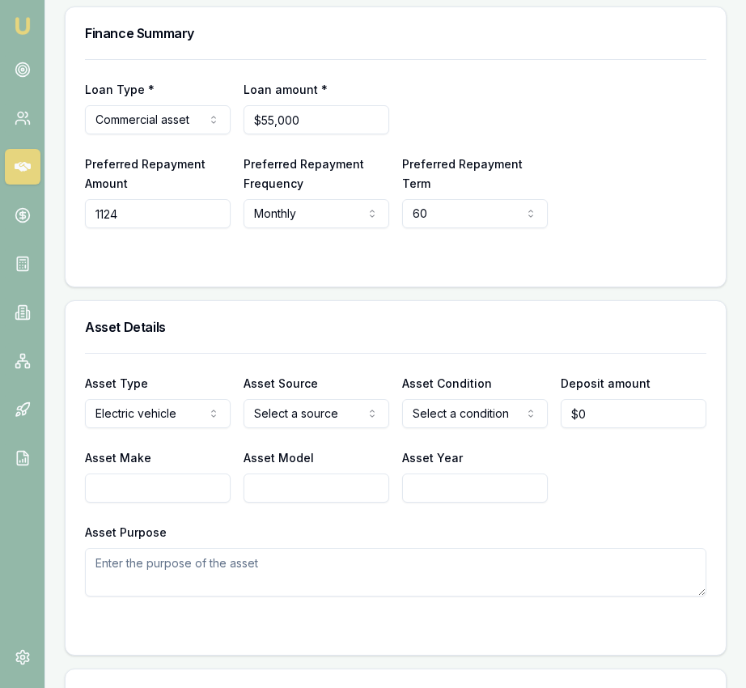
type input "$1,124"
click at [195, 503] on input "Asset Make" at bounding box center [158, 488] width 146 height 29
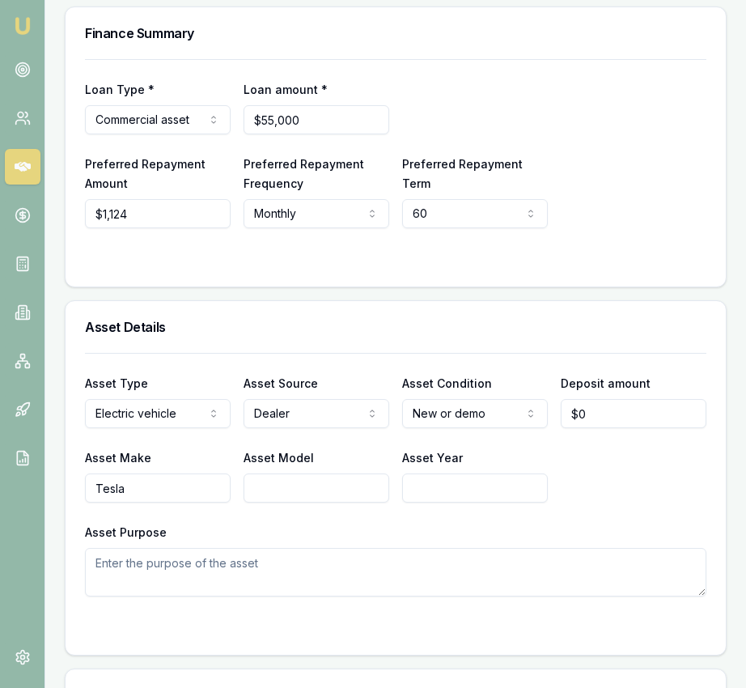
type input "Tesla"
type input "Model3"
type input "2025"
click at [158, 581] on textarea "Asset Purpose" at bounding box center [396, 572] width 622 height 49
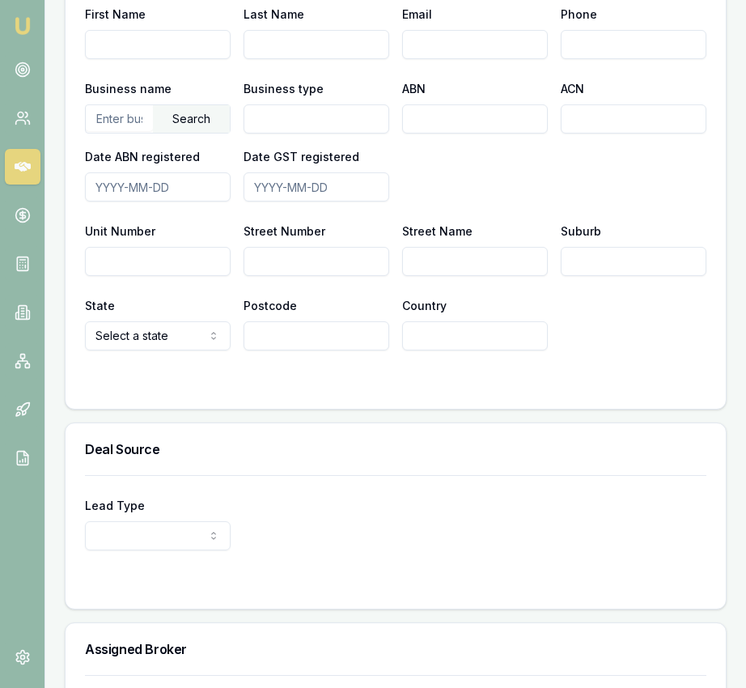
scroll to position [1210, 0]
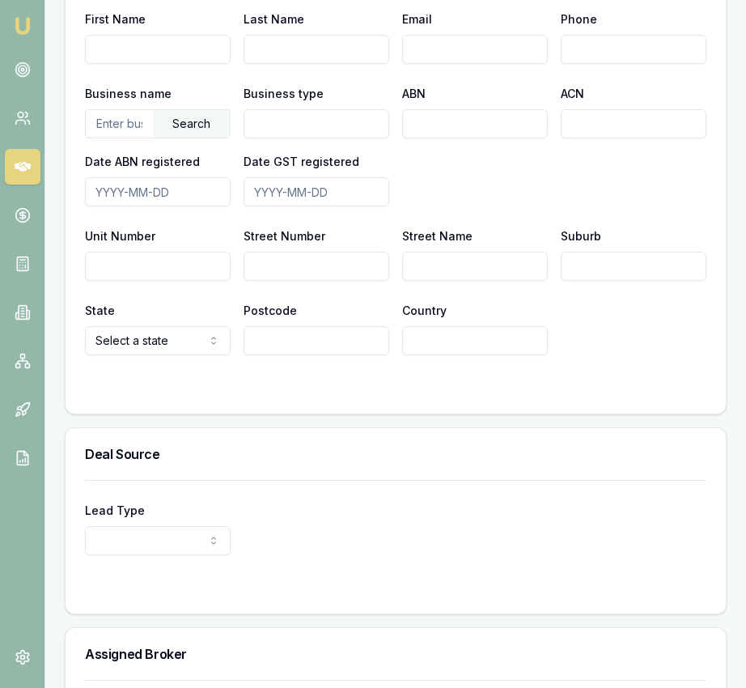
type textarea "to travel and networking"
click at [117, 135] on input "text" at bounding box center [119, 123] width 67 height 26
click at [185, 138] on div "Search" at bounding box center [191, 124] width 77 height 28
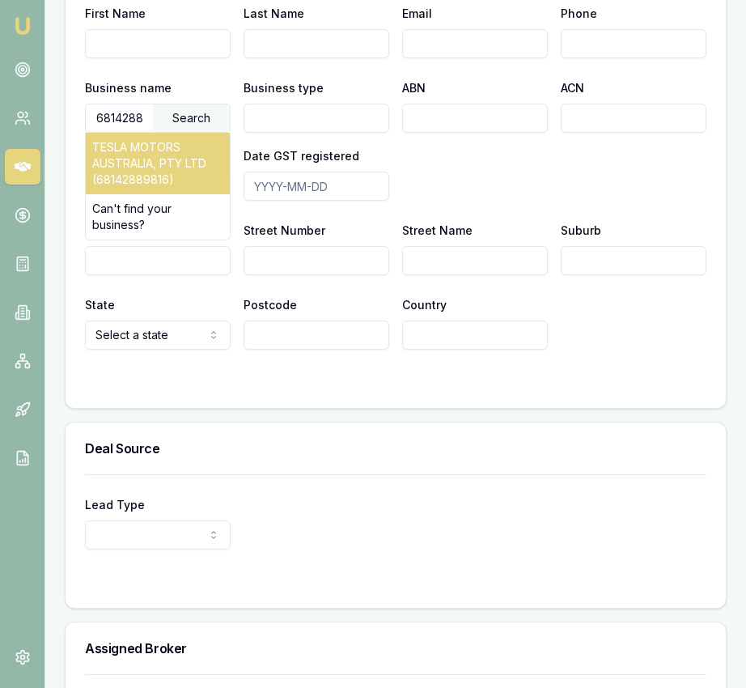
click at [179, 168] on div "TESLA MOTORS AUSTRALIA, PTY LTD (68142889816)" at bounding box center [158, 164] width 144 height 62
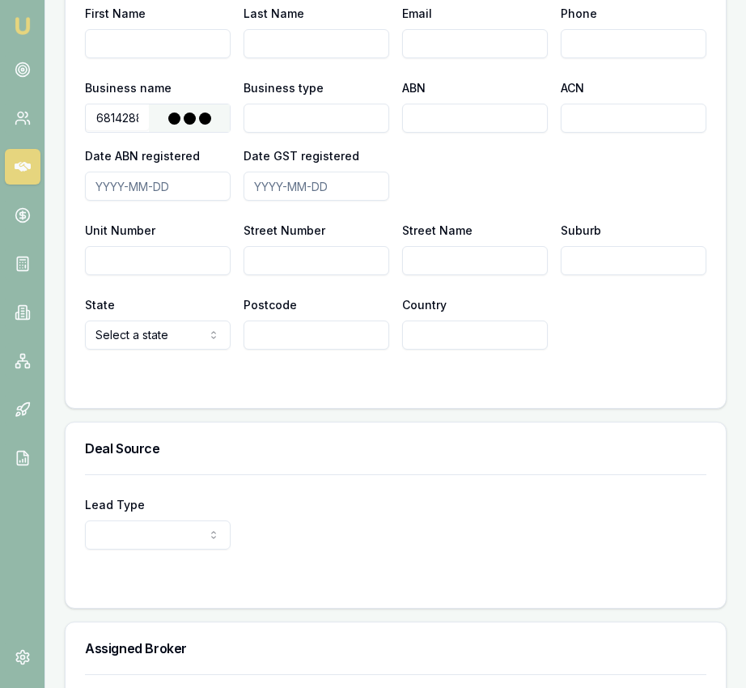
type input "TESLA MOTORS AUSTRALIA, PTY LTD"
type input "Australian Private Company"
type input "68142889816"
type input "142889816"
type input "2010-03-31"
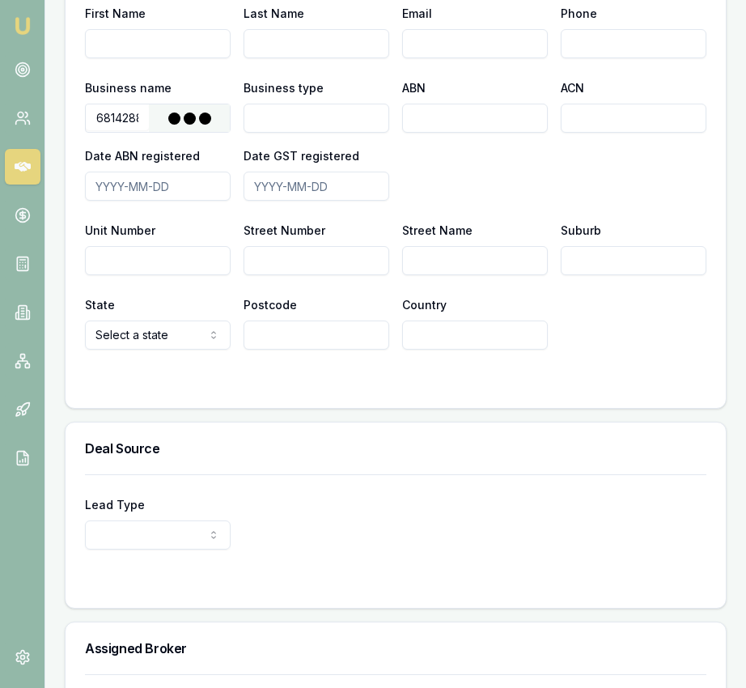
type input "2010-04-01"
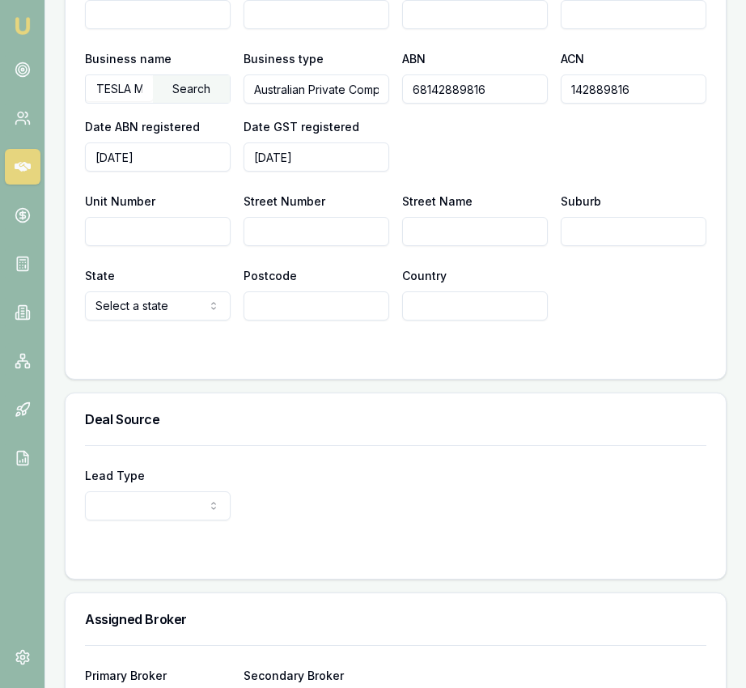
scroll to position [1381, 0]
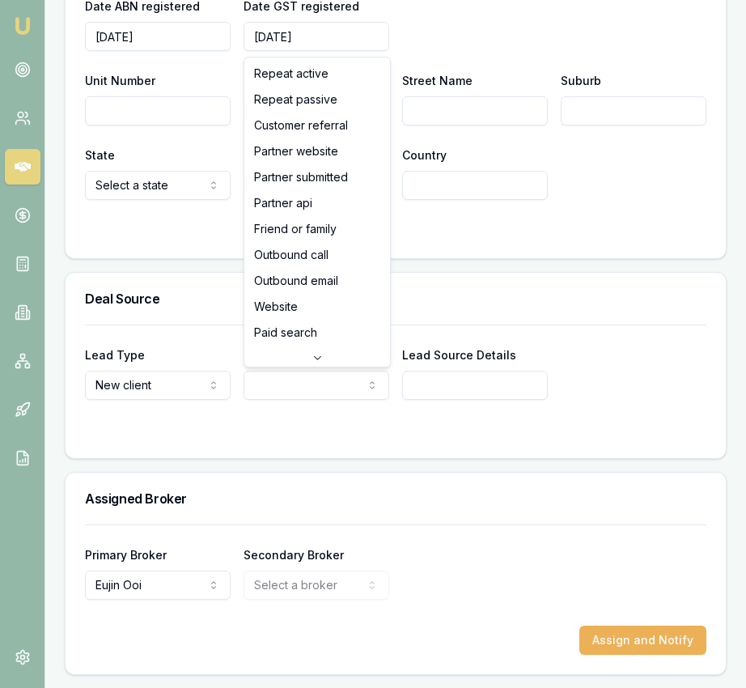
select select "PARTNER_SUBMITTED"
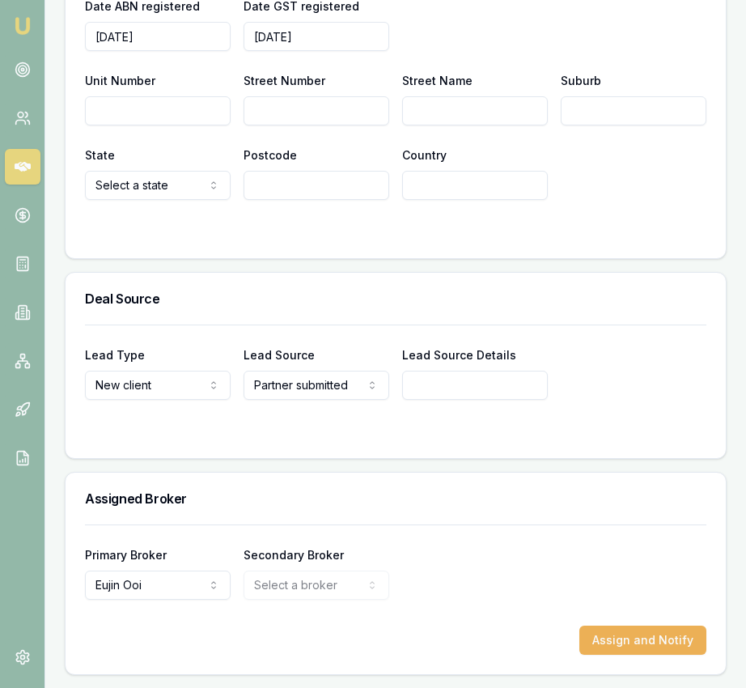
click at [426, 392] on input "Lead Source Details" at bounding box center [475, 385] width 146 height 29
select select "PARTNER"
drag, startPoint x: 202, startPoint y: 468, endPoint x: 222, endPoint y: 459, distance: 21.4
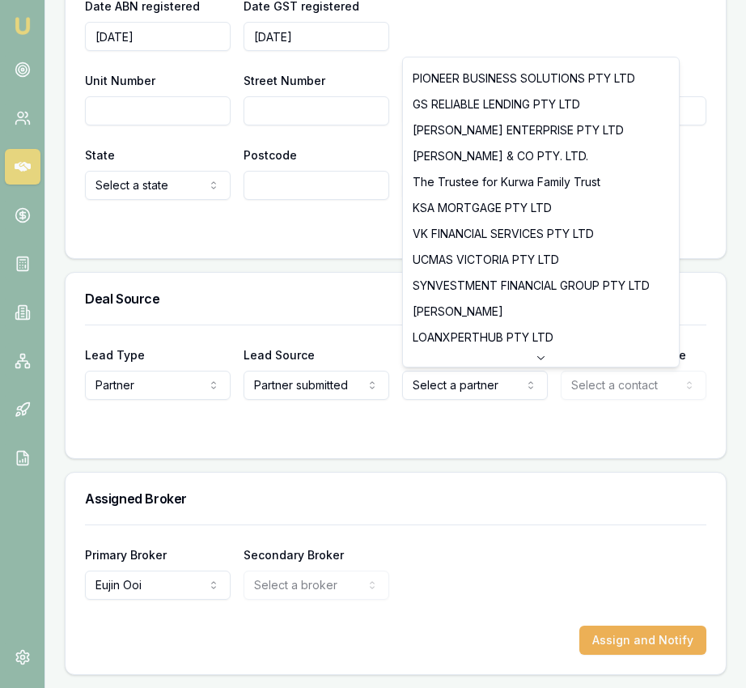
scroll to position [0, 0]
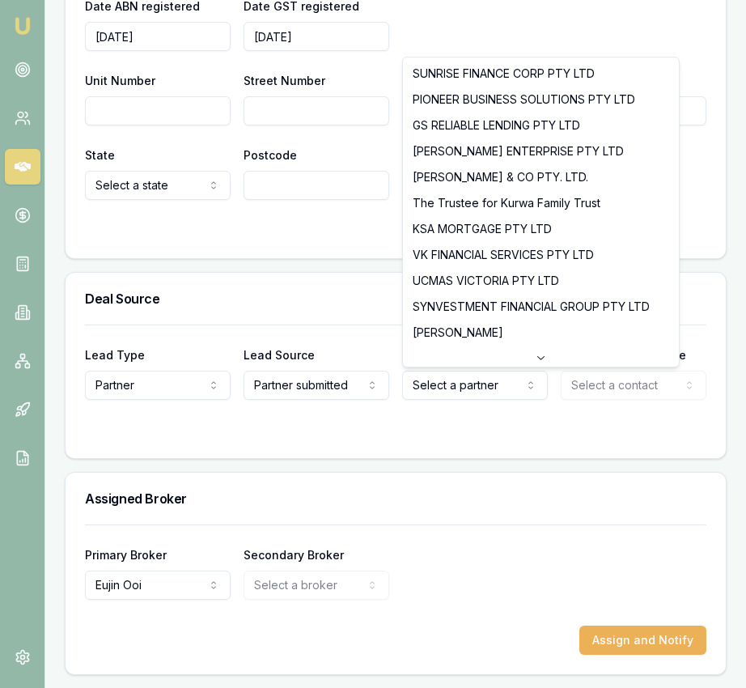
select select "GS RELIABLE LENDING PTY LTD"
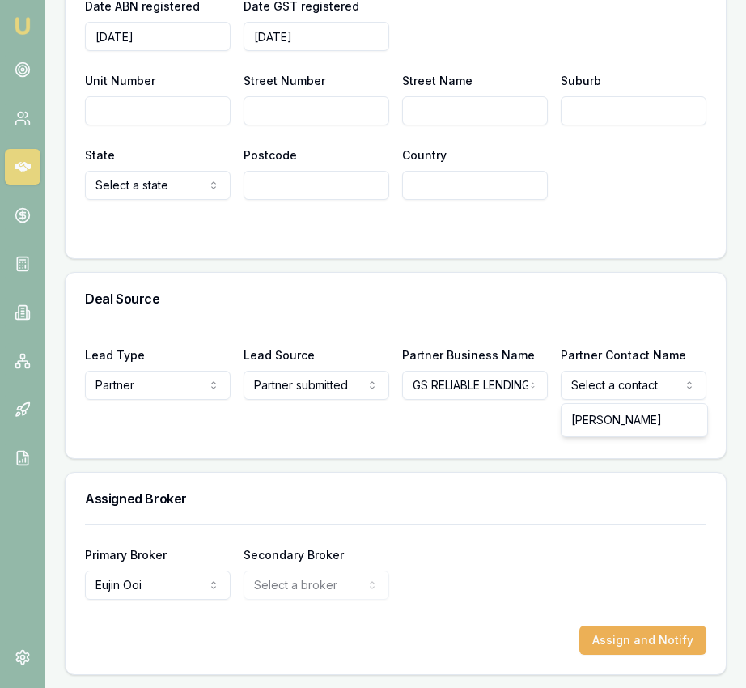
select select "Geeta Sethi"
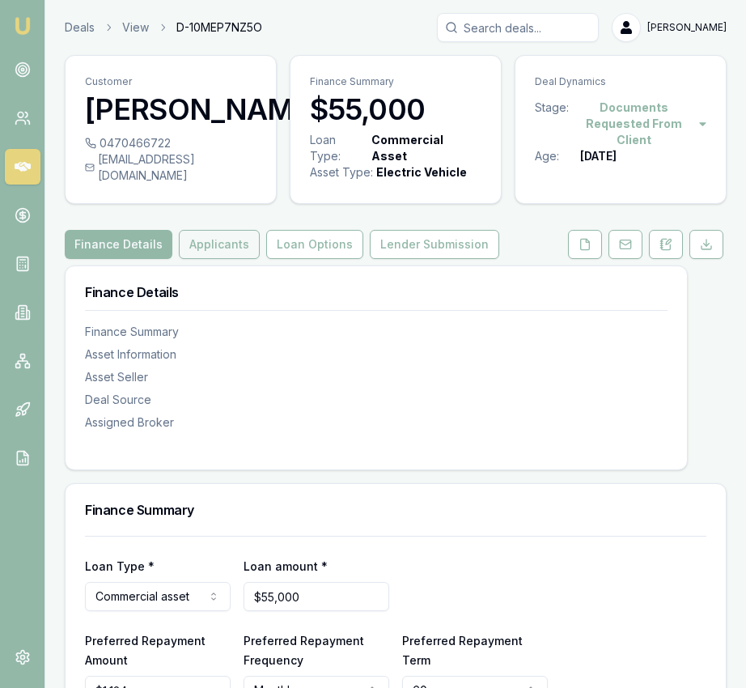
click at [222, 259] on button "Applicants" at bounding box center [219, 244] width 81 height 29
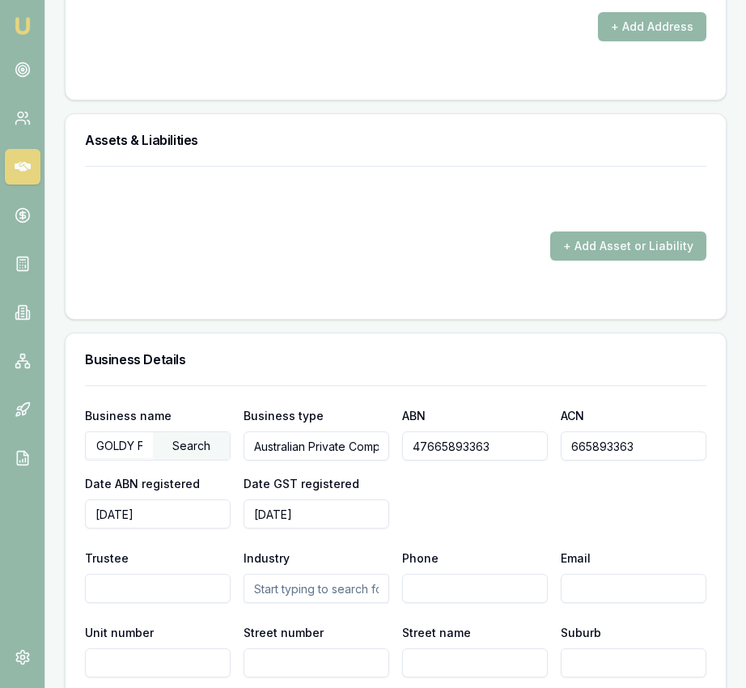
scroll to position [2415, 0]
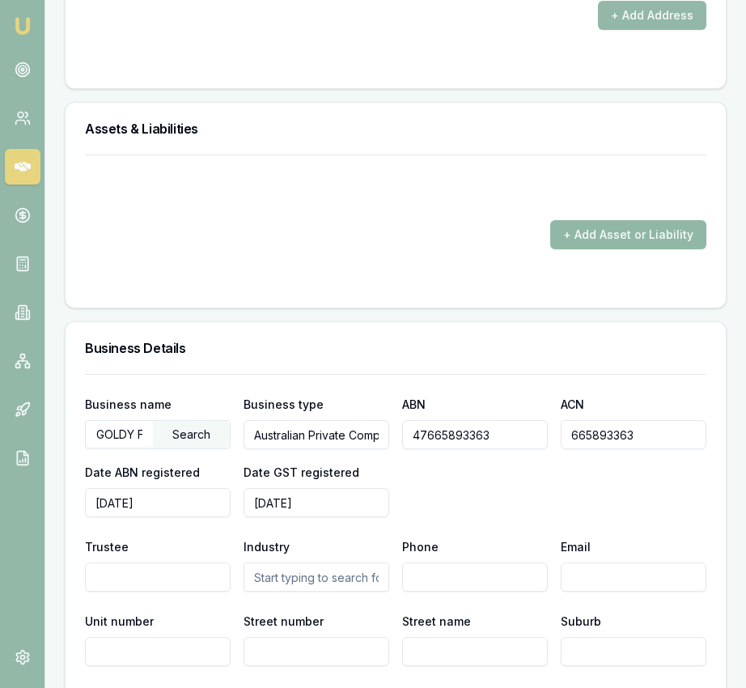
click at [656, 249] on button "+ Add Asset or Liability" at bounding box center [629, 234] width 156 height 29
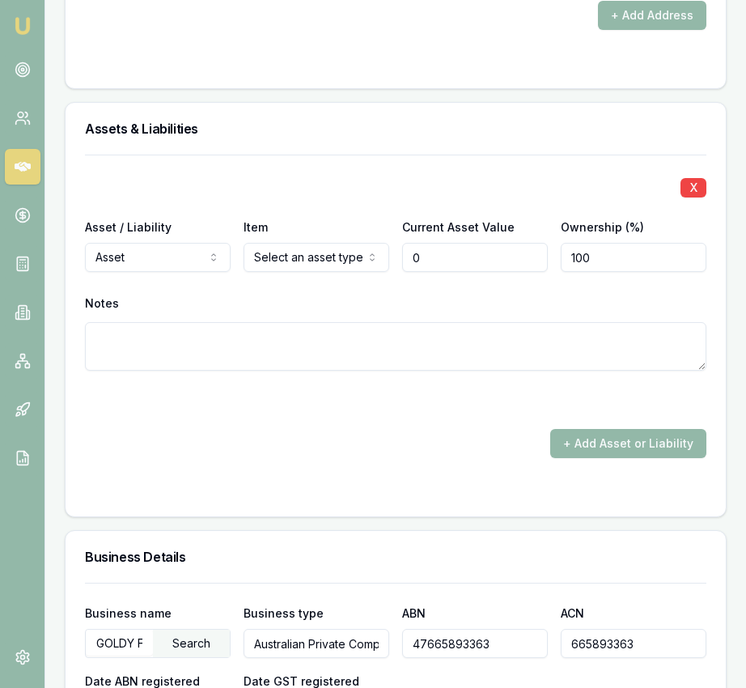
type input "$0"
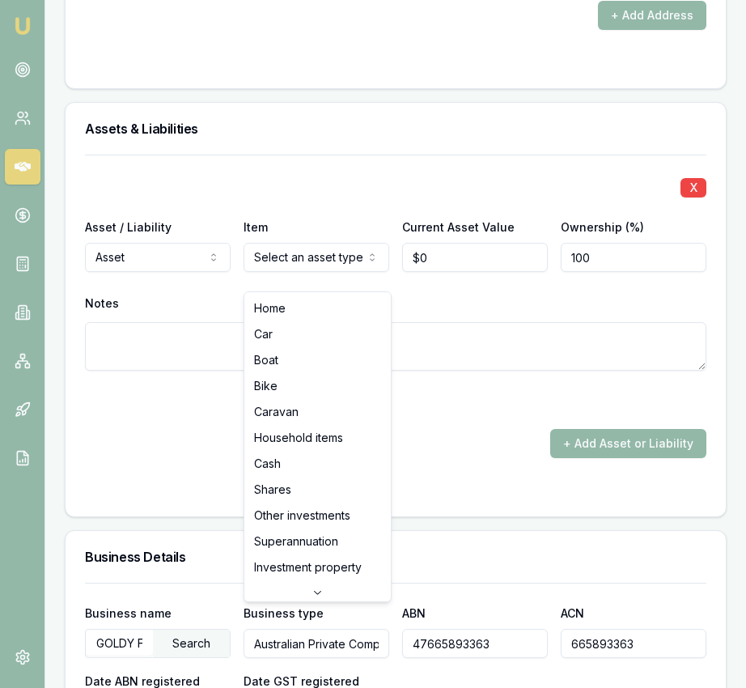
select select "INVESTMENT_PROPERTY"
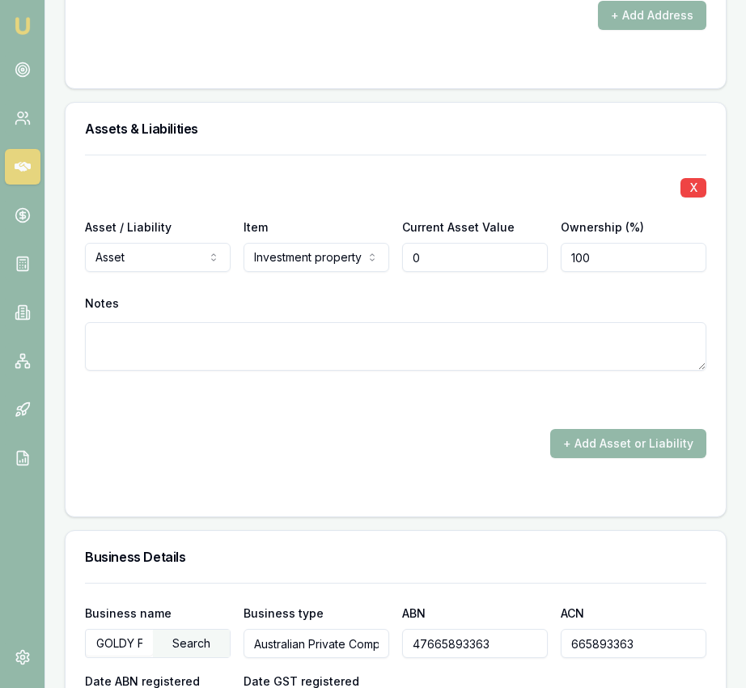
click at [439, 272] on input "0" at bounding box center [475, 257] width 146 height 29
type input "$600,000"
click at [418, 436] on div "X Asset / Liability Asset Asset Liability Item Investment property Home Car Boa…" at bounding box center [396, 307] width 622 height 304
click at [585, 458] on button "+ Add Asset or Liability" at bounding box center [629, 443] width 156 height 29
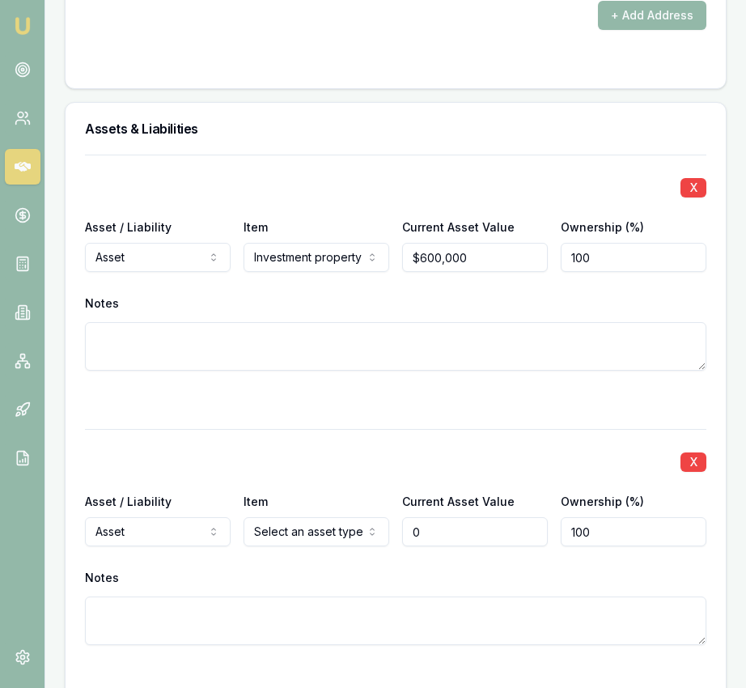
type input "$0"
click at [283, 531] on div "Item Select an asset type Home Car Boat Bike Caravan Household items Cash Share…" at bounding box center [317, 518] width 146 height 55
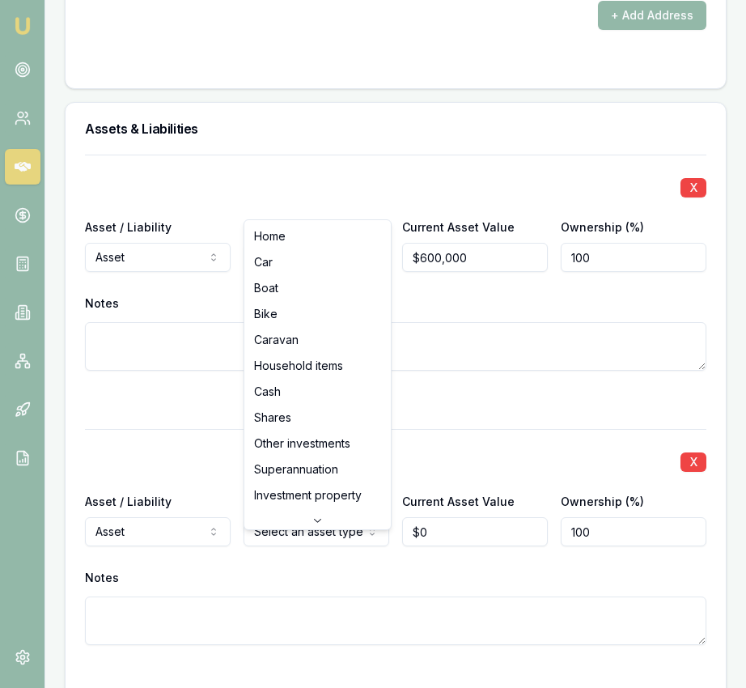
select select "CAR"
drag, startPoint x: 312, startPoint y: 269, endPoint x: 331, endPoint y: 310, distance: 45.6
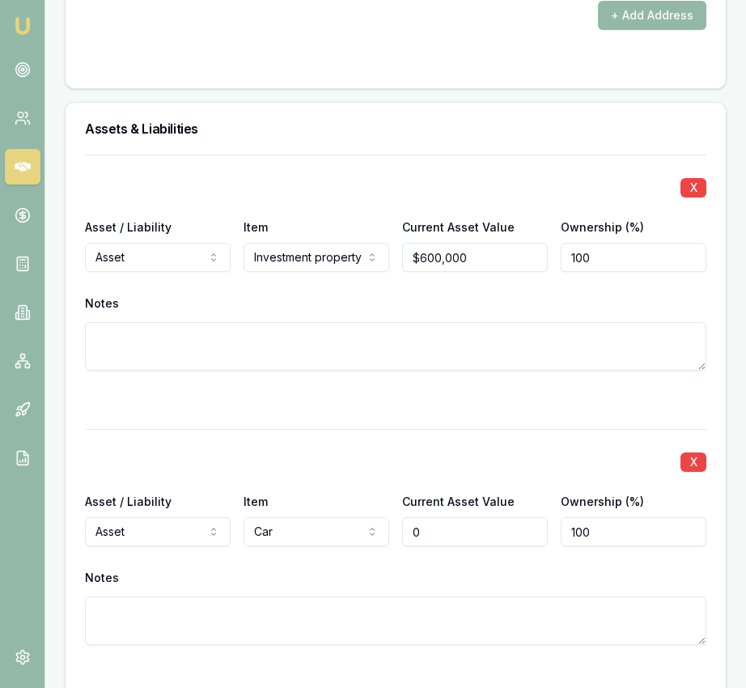
click at [485, 547] on input "0" at bounding box center [475, 531] width 146 height 29
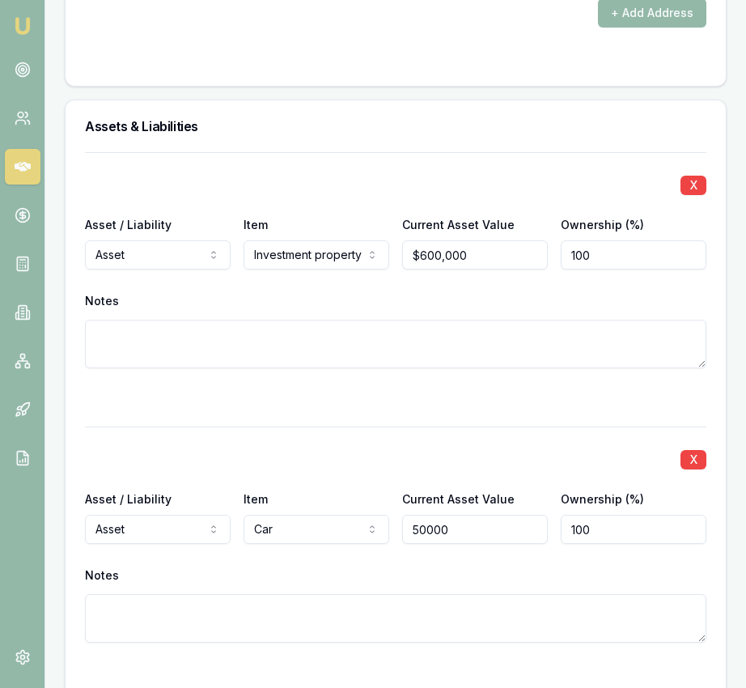
type input "$50,000"
click at [456, 470] on div "X" at bounding box center [396, 458] width 622 height 23
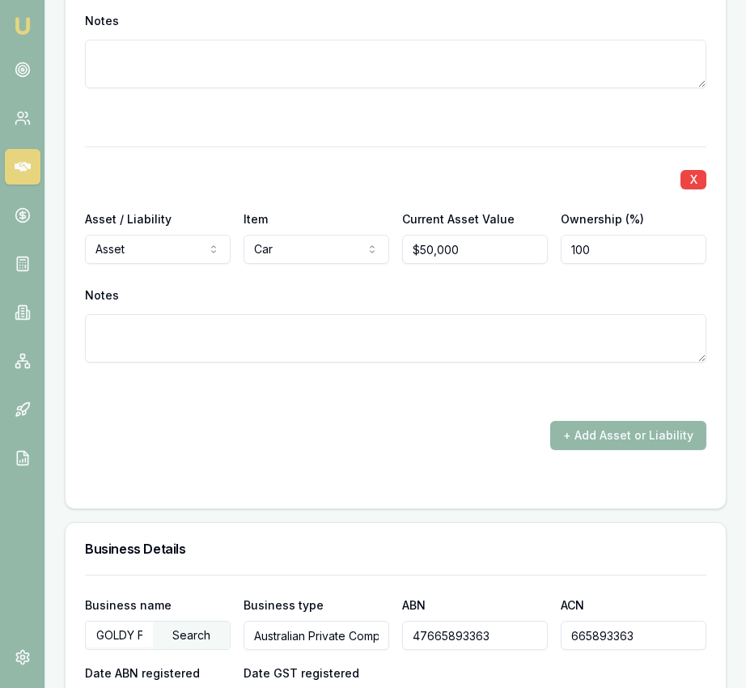
scroll to position [2796, 0]
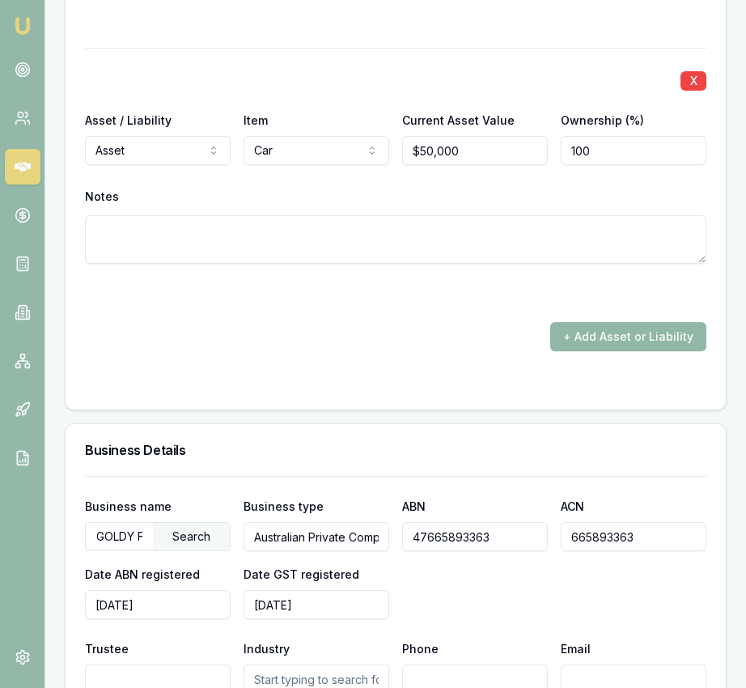
click at [603, 340] on button "+ Add Asset or Liability" at bounding box center [629, 336] width 156 height 29
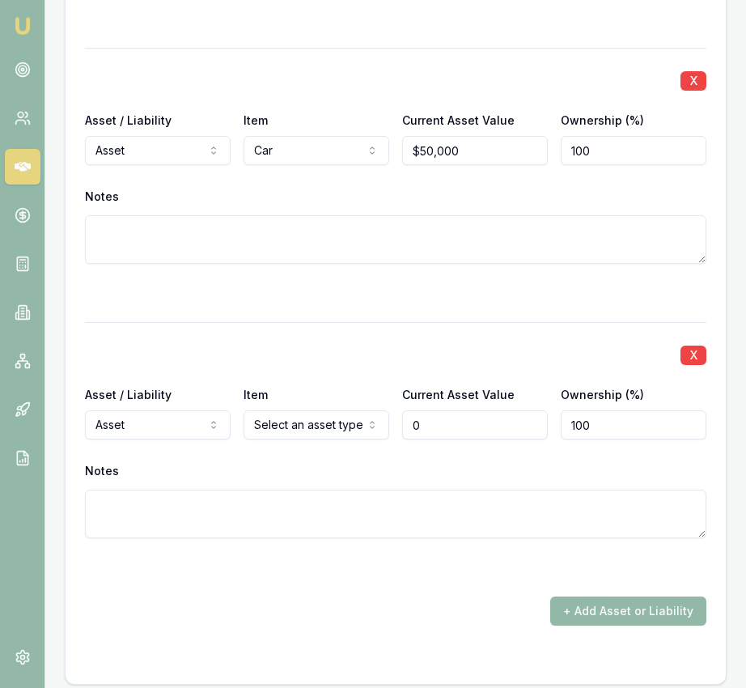
type input "$0"
click at [135, 459] on div "X Asset / Liability Asset Asset Liability Item Select an asset type Home Car Bo…" at bounding box center [396, 449] width 622 height 255
select select "LIABILITY"
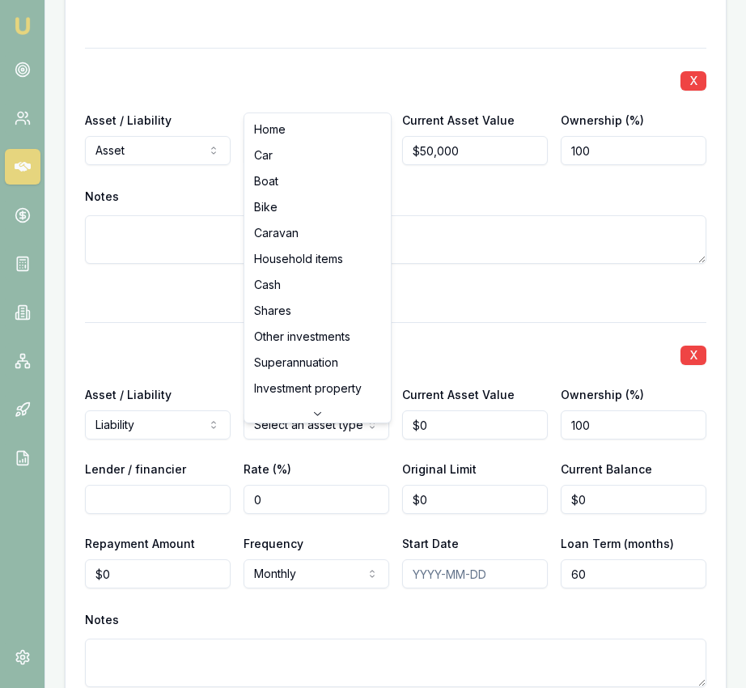
select select "INVESTMENT_PROPERTY"
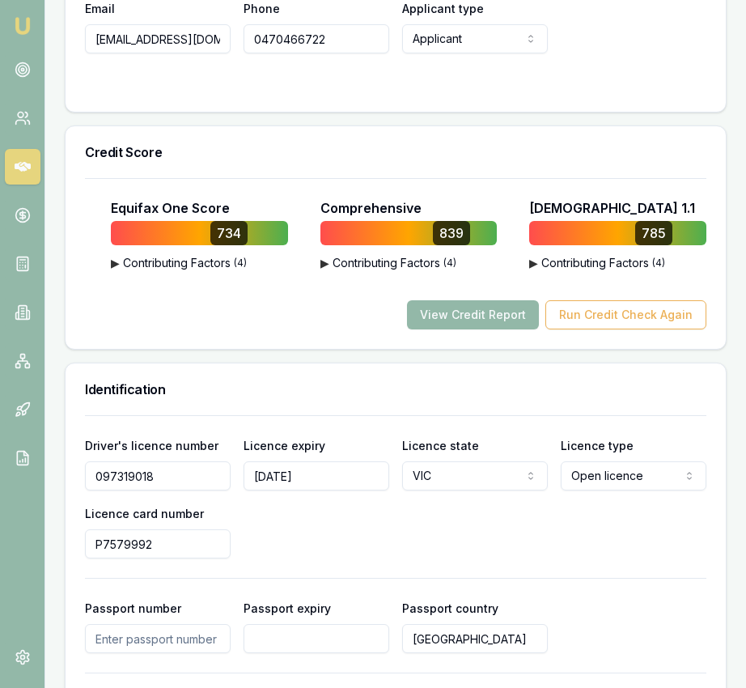
scroll to position [990, 0]
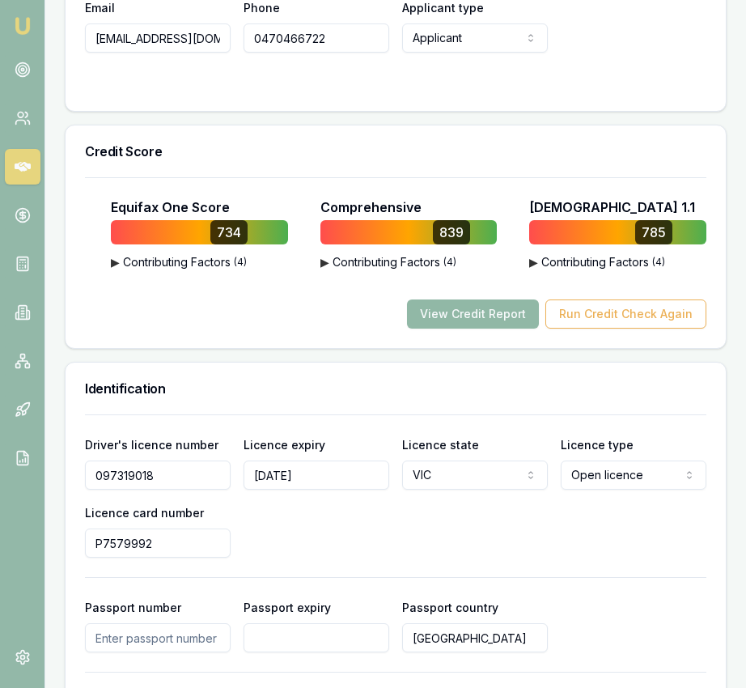
click at [489, 329] on button "View Credit Report" at bounding box center [473, 314] width 132 height 29
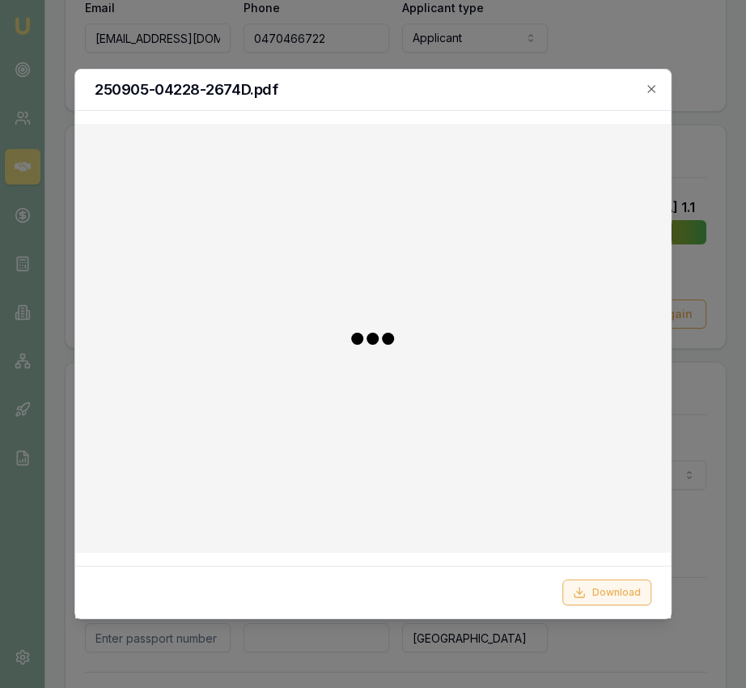
click at [576, 598] on icon at bounding box center [579, 592] width 13 height 13
click at [708, 229] on div at bounding box center [373, 344] width 746 height 688
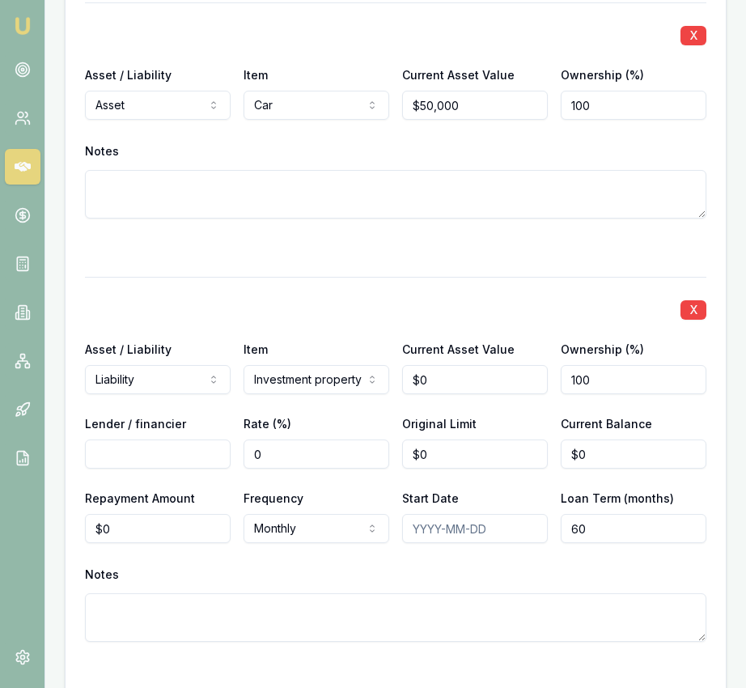
scroll to position [2843, 0]
click at [443, 393] on input "$0" at bounding box center [475, 378] width 146 height 29
click at [443, 393] on input "0" at bounding box center [475, 378] width 146 height 29
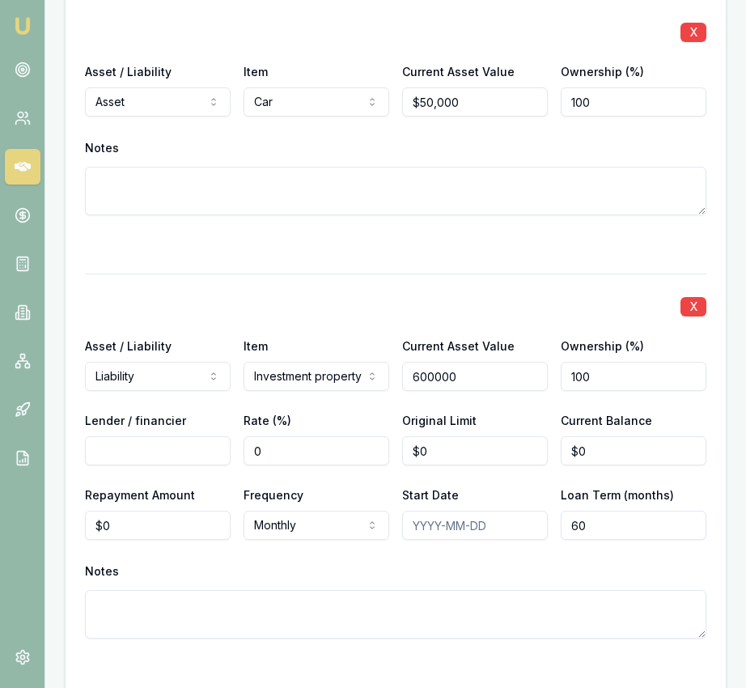
type input "$600,000"
click at [153, 461] on input "Lender / financier" at bounding box center [158, 450] width 146 height 29
type input "Westpac"
click at [448, 466] on input "0" at bounding box center [475, 450] width 146 height 29
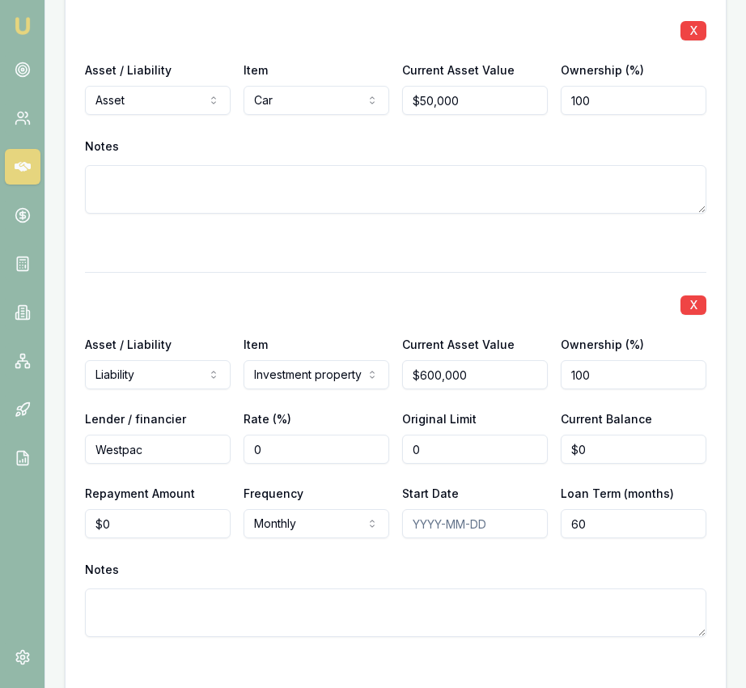
click at [448, 464] on input "0" at bounding box center [475, 449] width 146 height 29
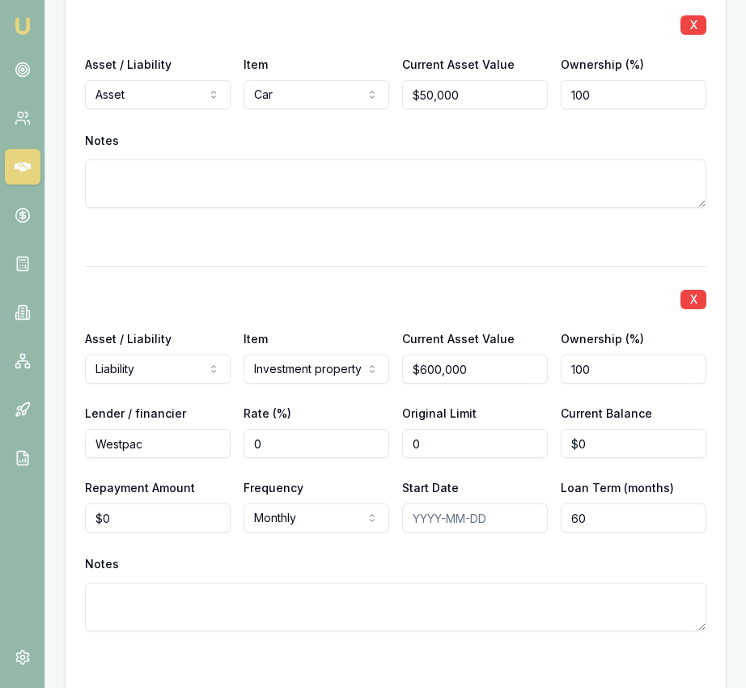
scroll to position [2855, 0]
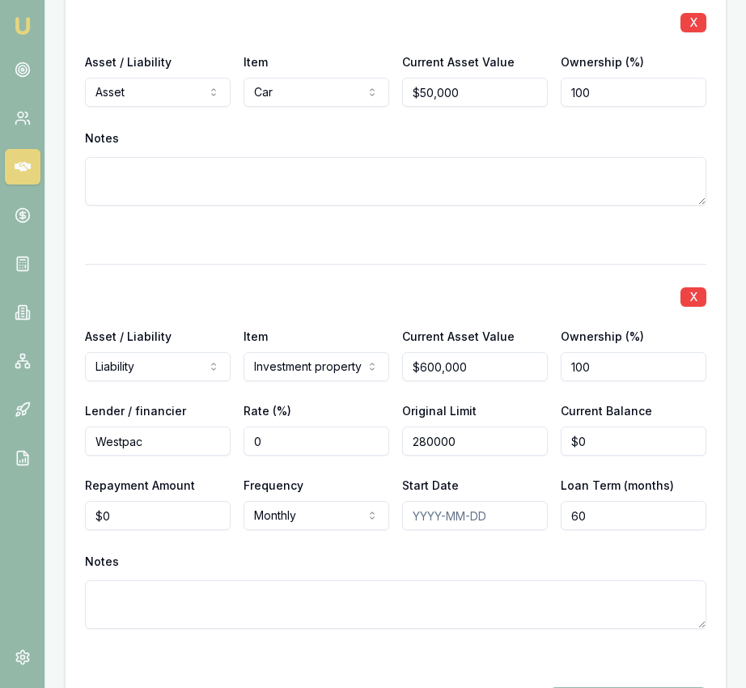
type input "$280,000"
type input "$268,000"
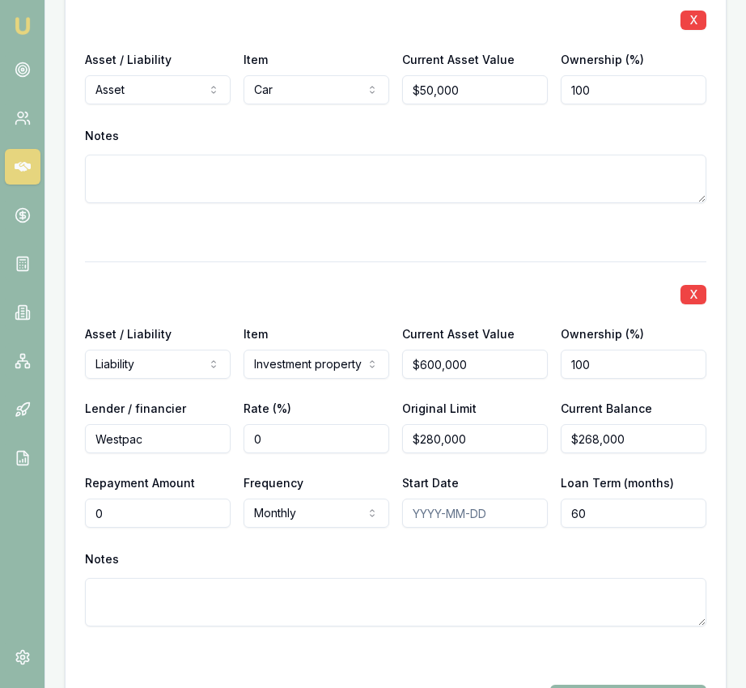
click at [142, 528] on input "0" at bounding box center [158, 513] width 146 height 29
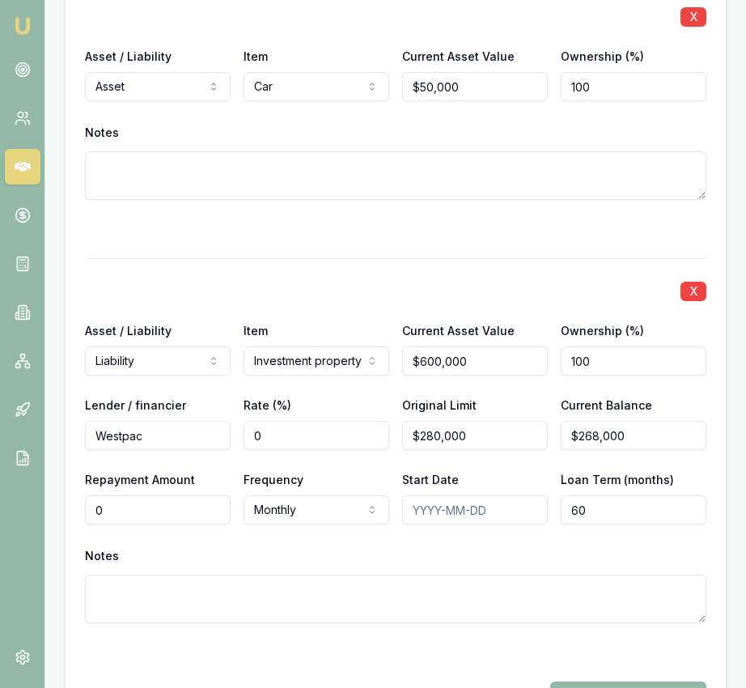
click at [142, 538] on div "X Asset / Liability Liability Asset Liability Item Investment property Home Car…" at bounding box center [396, 460] width 622 height 404
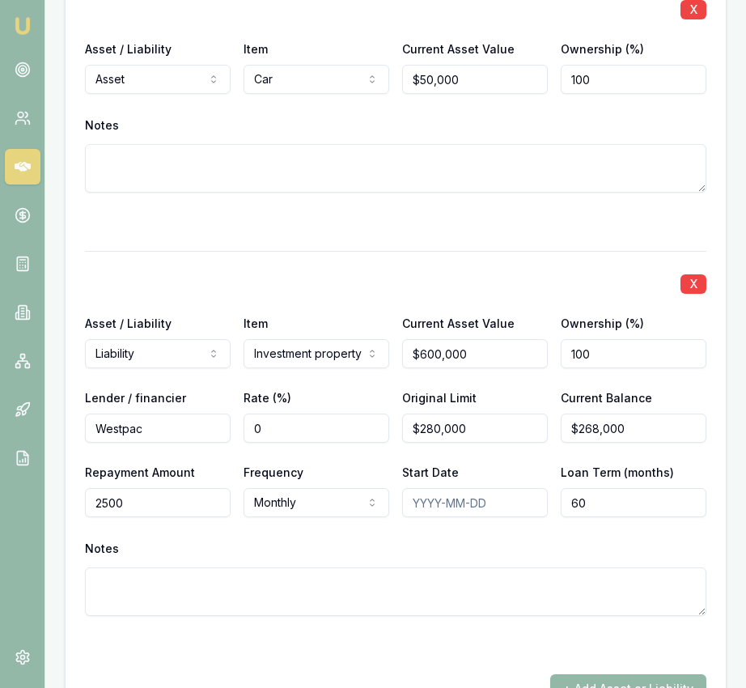
type input "$2,500"
click at [568, 517] on input "60" at bounding box center [634, 502] width 146 height 29
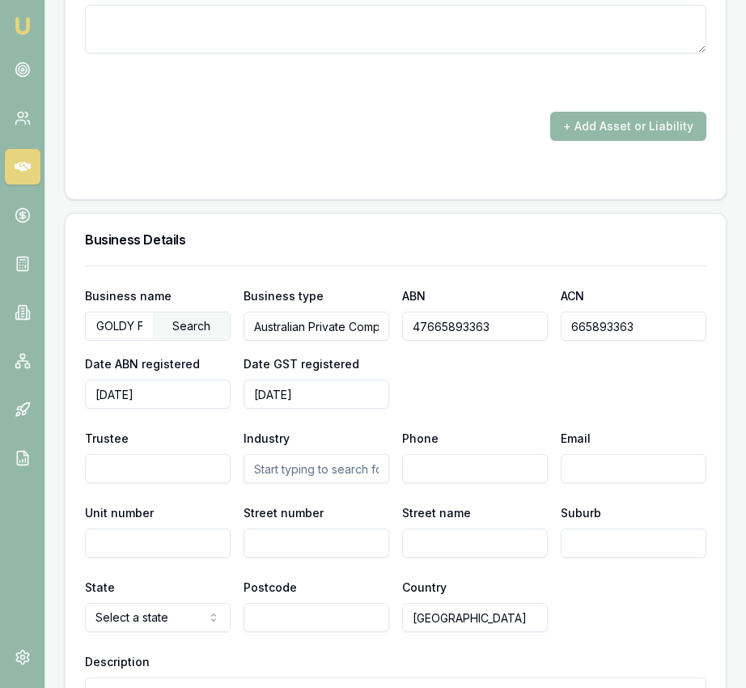
scroll to position [3445, 0]
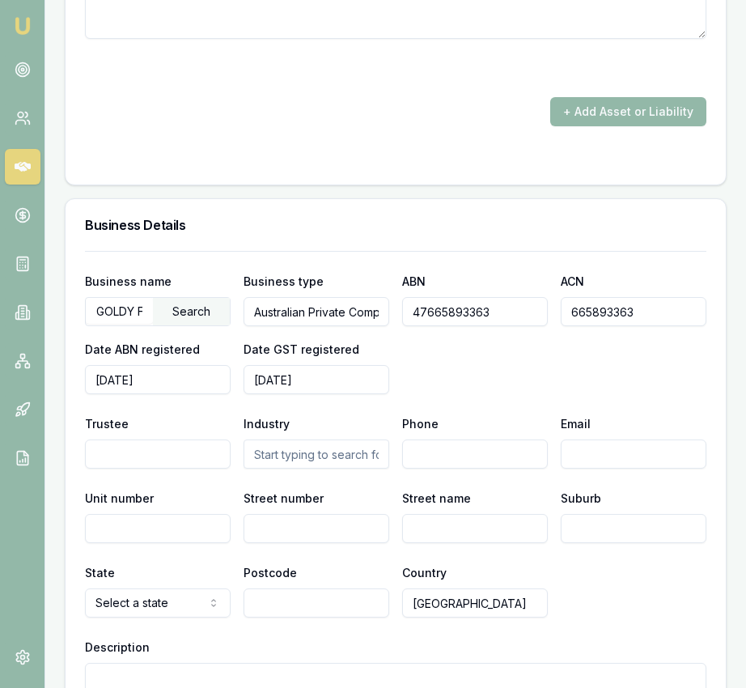
type input "360"
click at [330, 467] on input "text" at bounding box center [317, 454] width 146 height 29
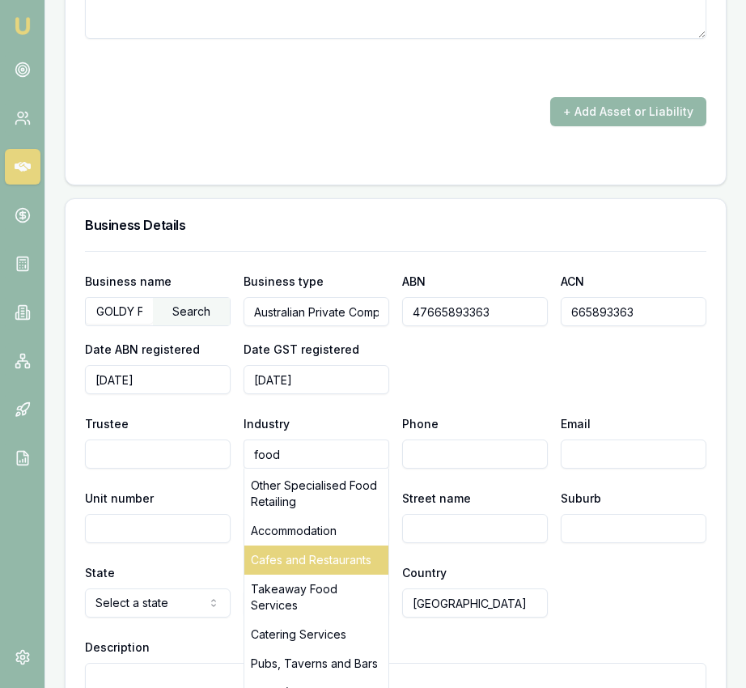
scroll to position [126, 0]
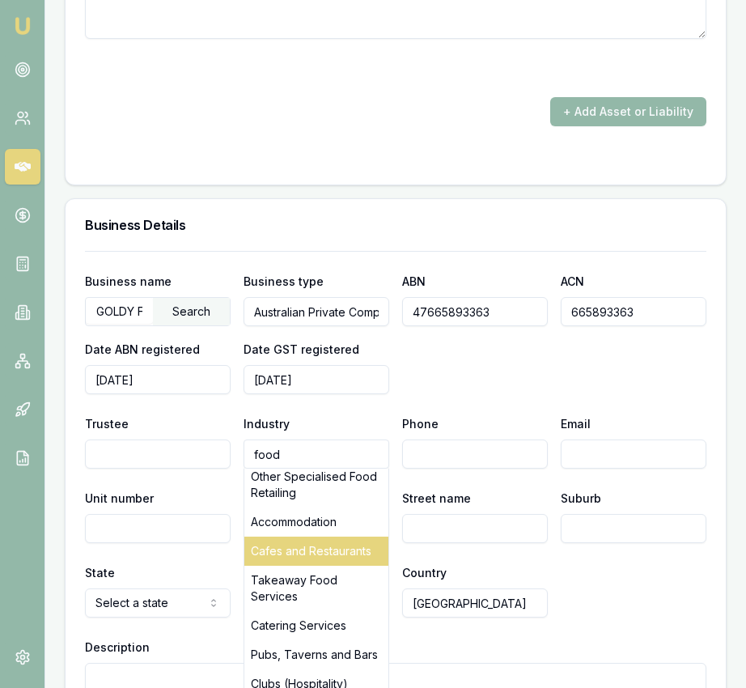
click at [349, 566] on div "Cafes and Restaurants" at bounding box center [317, 551] width 144 height 29
type input "Cafes and Restaurants"
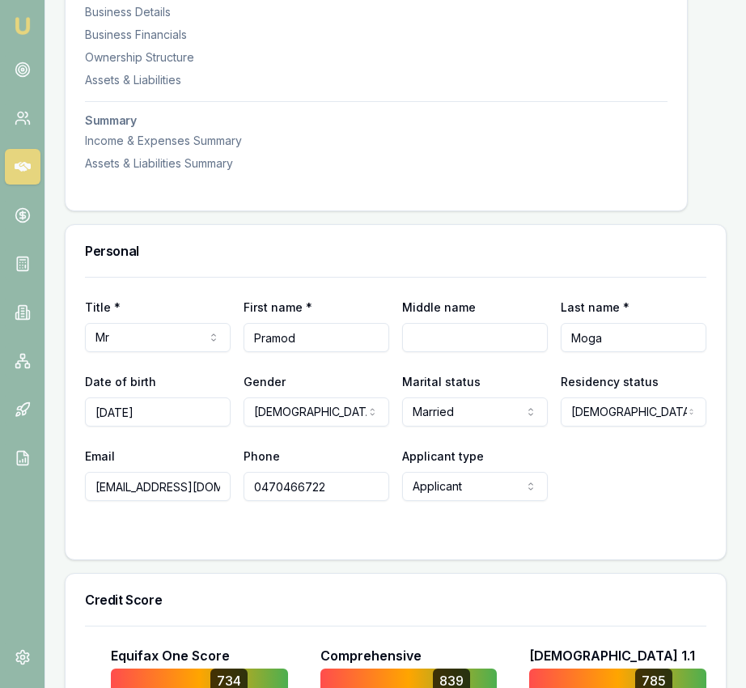
scroll to position [0, 0]
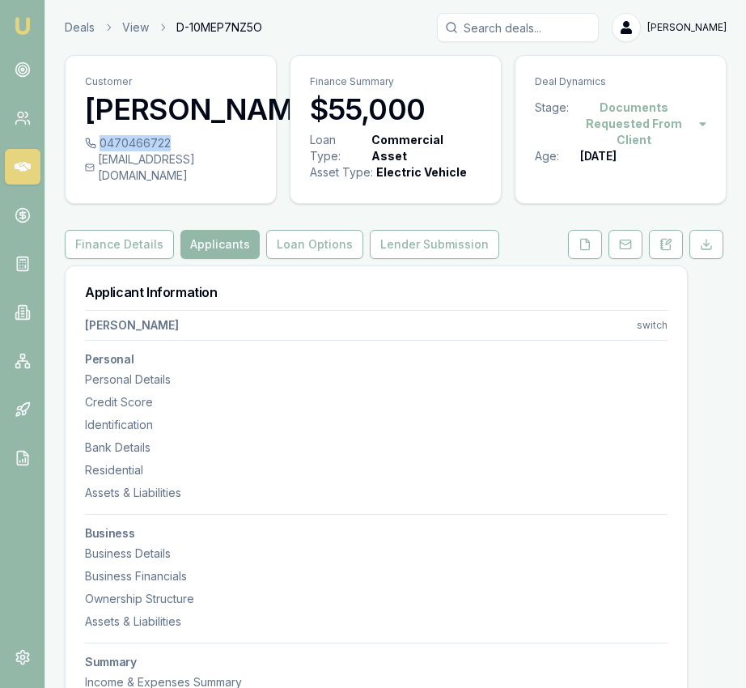
click at [172, 151] on div "0470466722" at bounding box center [171, 143] width 172 height 16
copy div "0470466722"
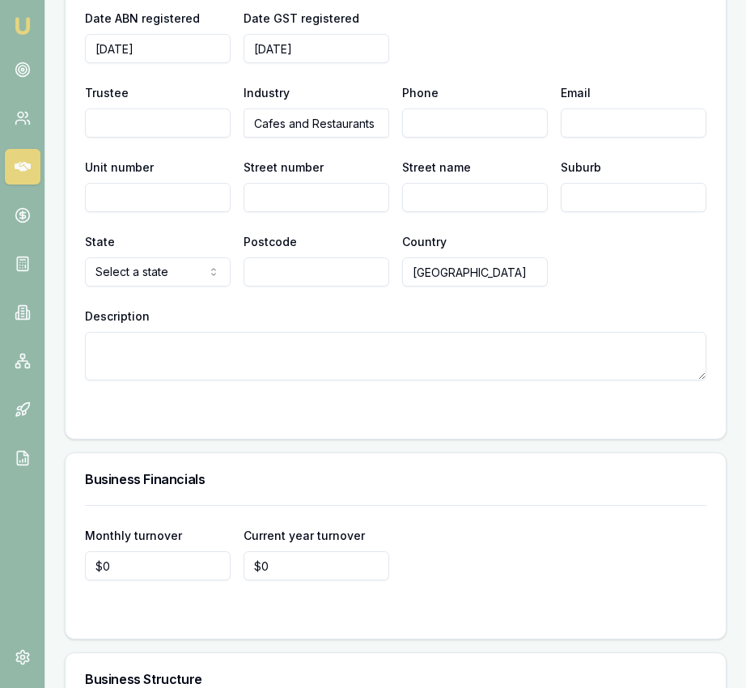
scroll to position [3352, 0]
click at [432, 138] on input "Phone" at bounding box center [475, 123] width 146 height 29
paste input "0470 466 722"
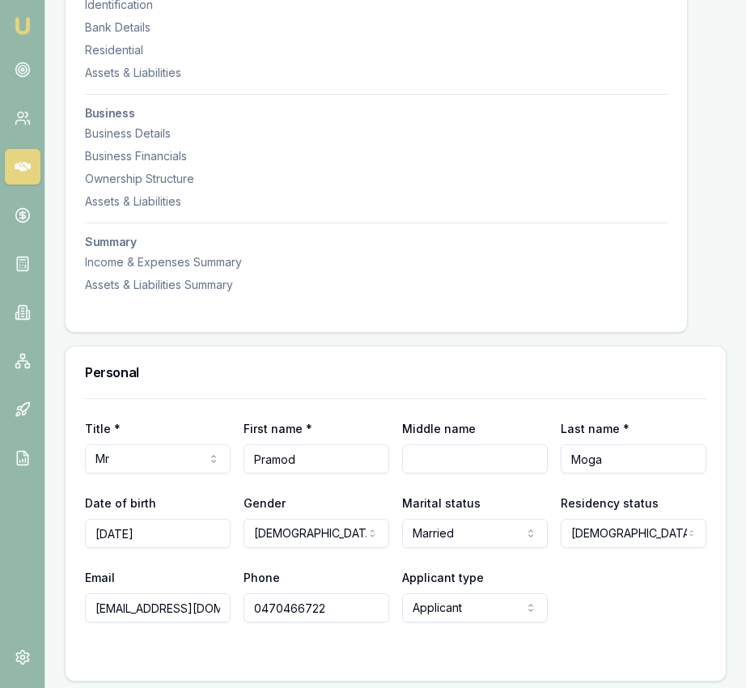
scroll to position [0, 0]
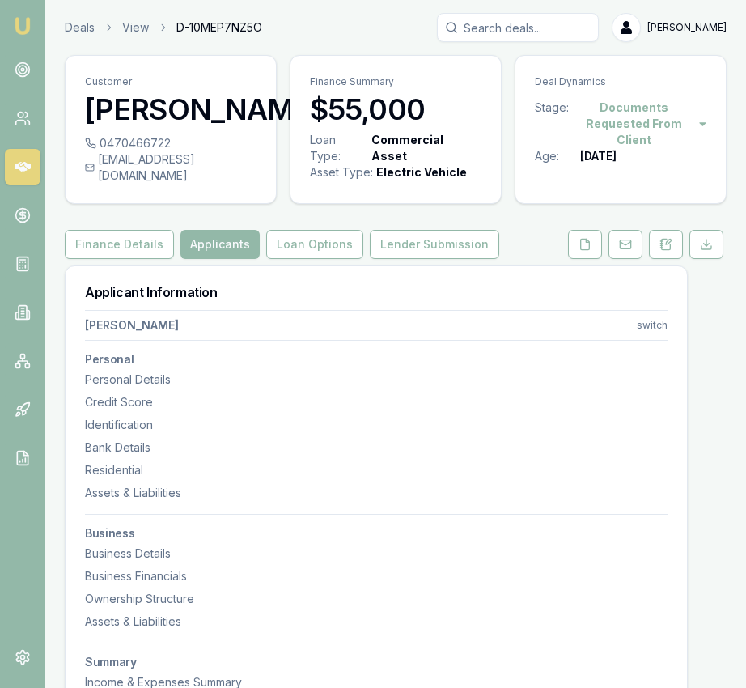
type input "0470 466 722"
drag, startPoint x: 261, startPoint y: 194, endPoint x: 86, endPoint y: 193, distance: 174.9
click at [86, 193] on div "0470466722 itrc.indianrestaurant@gmail.com" at bounding box center [171, 169] width 211 height 68
copy div "itrc.indianrestaurant@gmail.com"
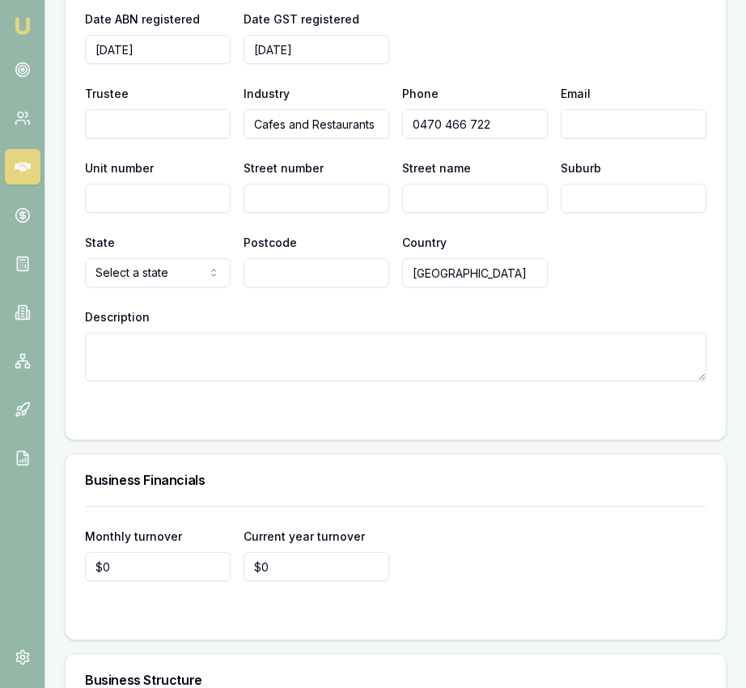
scroll to position [3438, 0]
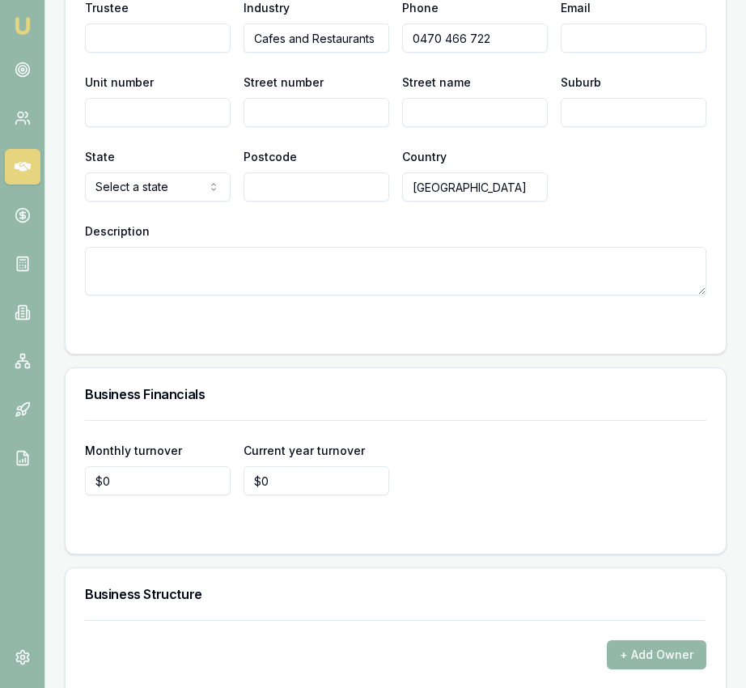
click at [589, 51] on input "Email" at bounding box center [634, 37] width 146 height 29
paste input "itrc.indianrestaurant@gmail.com"
type input "itrc.indianrestaurant@gmail.com"
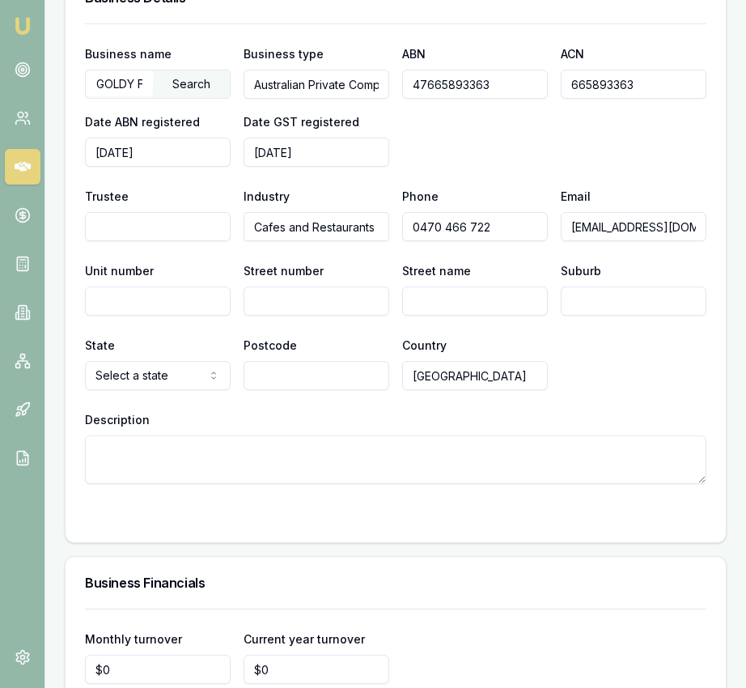
scroll to position [3231, 0]
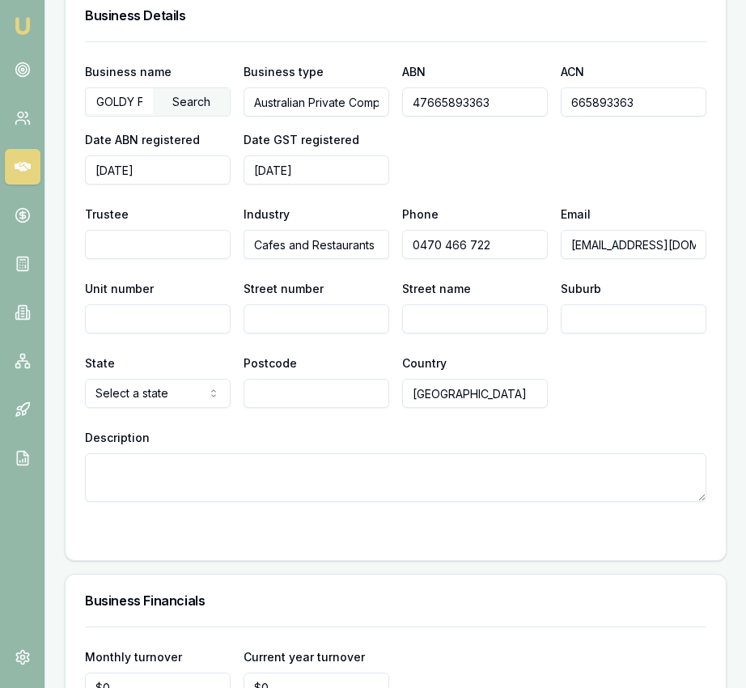
click at [167, 351] on div "Business name GOLDY FOOD PTY LTD Search Business type Australian Private Compan…" at bounding box center [396, 271] width 622 height 461
click at [161, 334] on input "Unit number" at bounding box center [158, 318] width 146 height 29
type input "7"
click at [261, 331] on input "Street number" at bounding box center [317, 318] width 146 height 29
click at [267, 334] on input "Street number" at bounding box center [317, 318] width 146 height 29
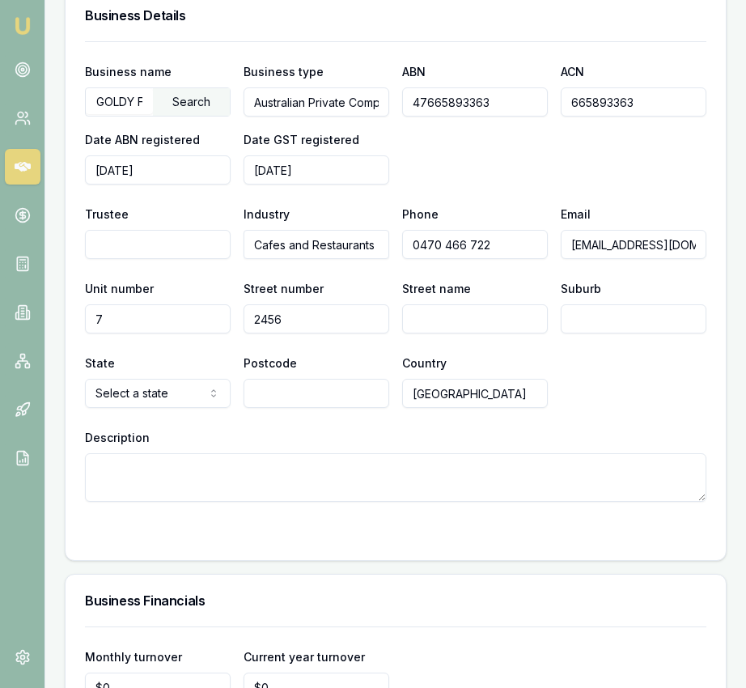
type input "2456"
type input "Warburton Highway"
type input "Yarra Junction"
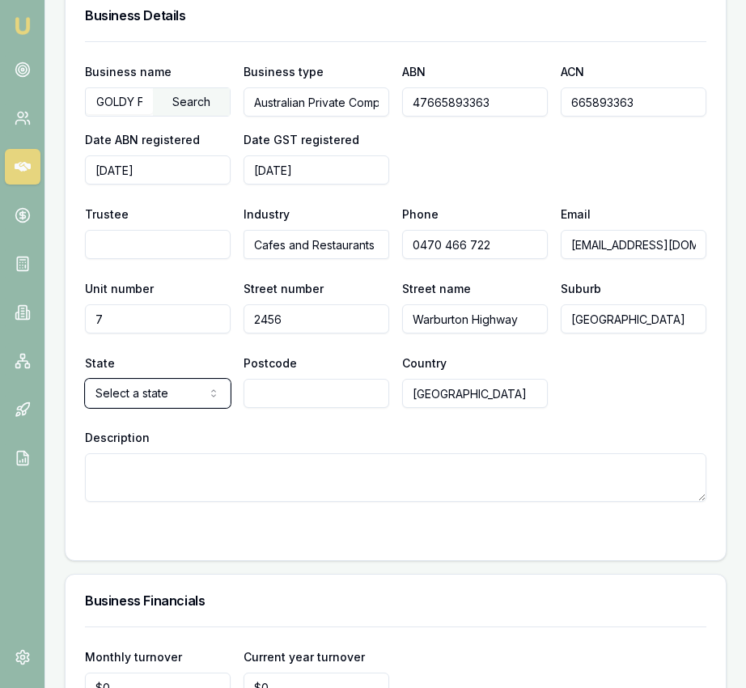
select select "VIC"
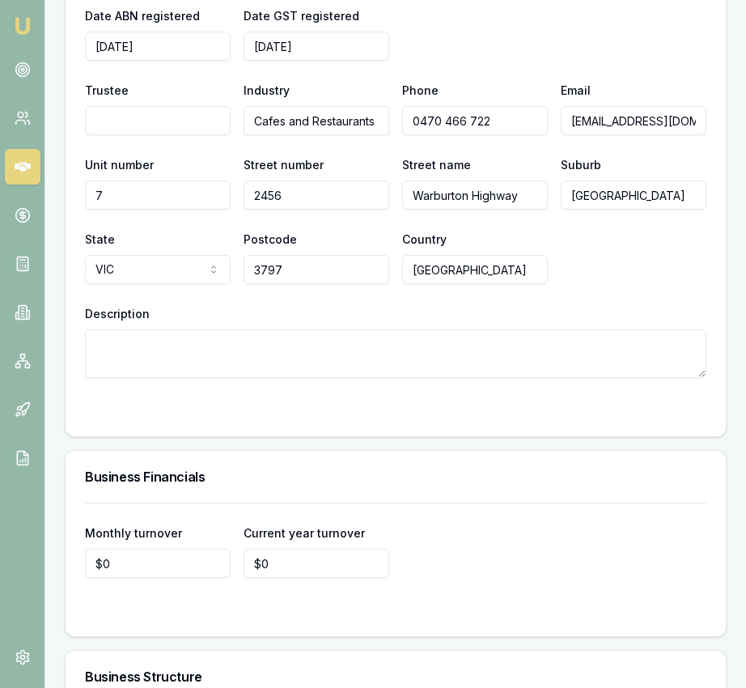
scroll to position [3357, 0]
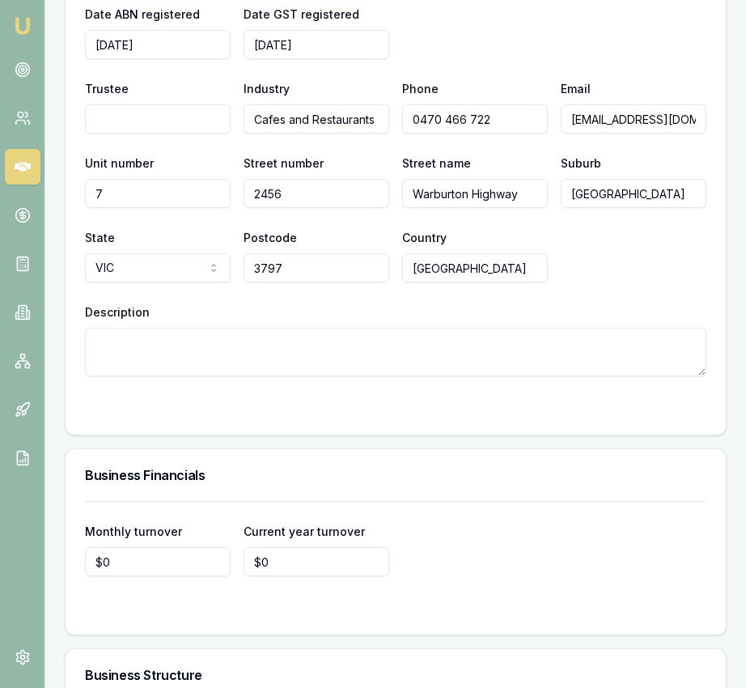
type input "3797"
click at [237, 353] on textarea "Description" at bounding box center [396, 352] width 622 height 49
type textarea "indian restaurant"
click at [150, 574] on input "0" at bounding box center [158, 561] width 146 height 29
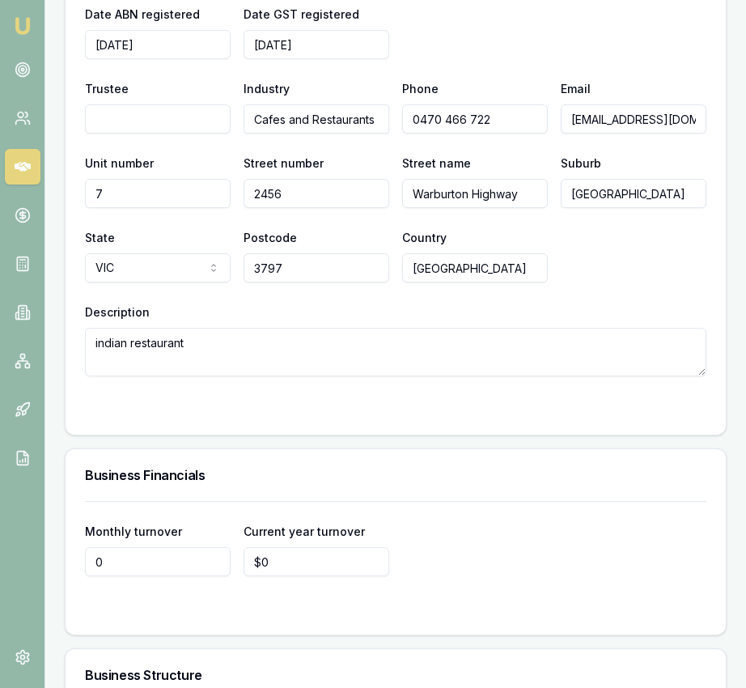
type input "1"
type input "$25,000"
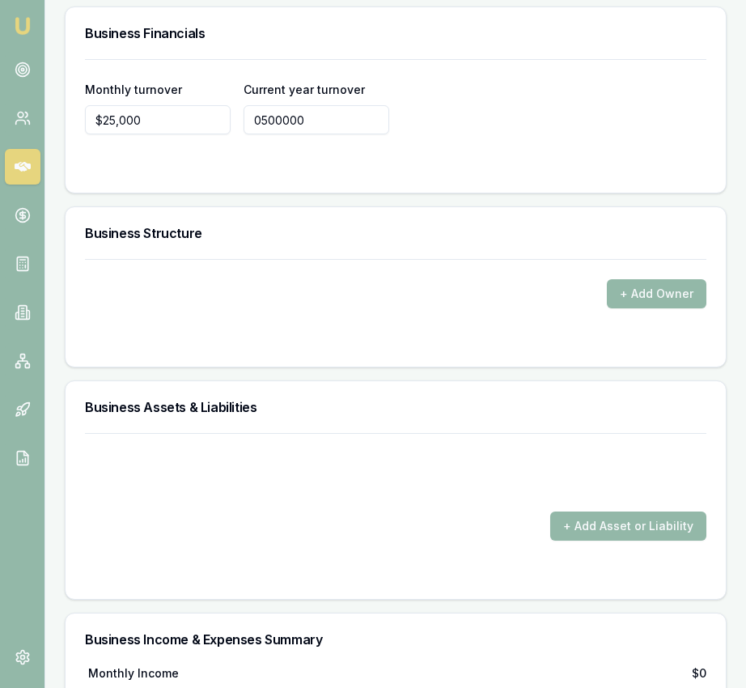
scroll to position [3800, 0]
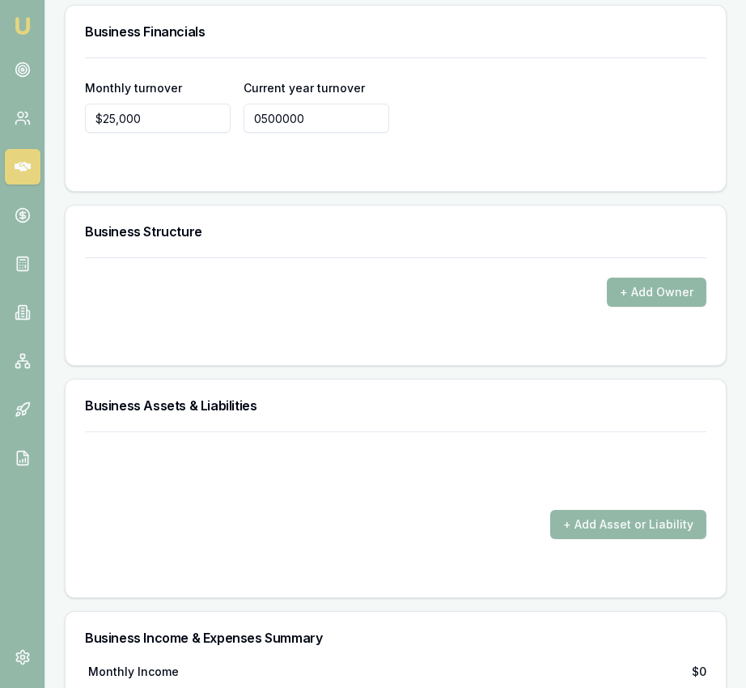
type input "$500,000"
click at [621, 307] on button "+ Add Owner" at bounding box center [657, 292] width 100 height 29
click at [194, 334] on form "+ Add Owner" at bounding box center [396, 301] width 622 height 88
click at [658, 325] on form "+ Add Owner" at bounding box center [396, 301] width 622 height 88
click at [656, 305] on button "+ Add Owner" at bounding box center [657, 292] width 100 height 29
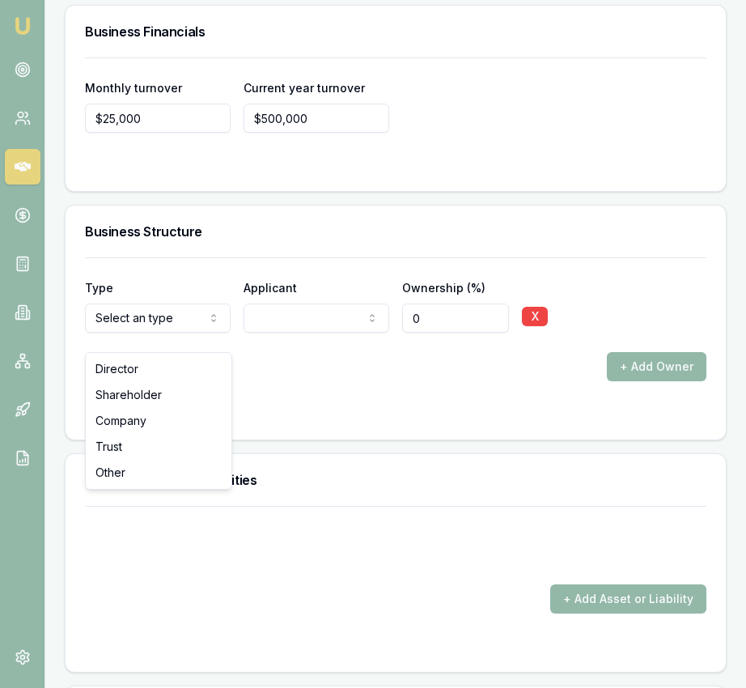
drag, startPoint x: 176, startPoint y: 374, endPoint x: 246, endPoint y: 355, distance: 72.9
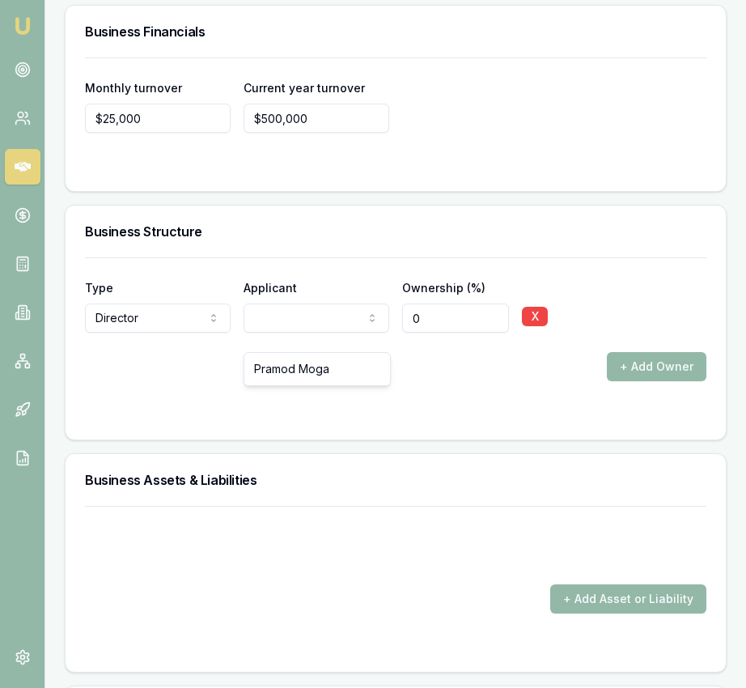
drag, startPoint x: 313, startPoint y: 366, endPoint x: 328, endPoint y: 368, distance: 14.8
click at [698, 381] on button "+ Add Owner" at bounding box center [657, 366] width 100 height 29
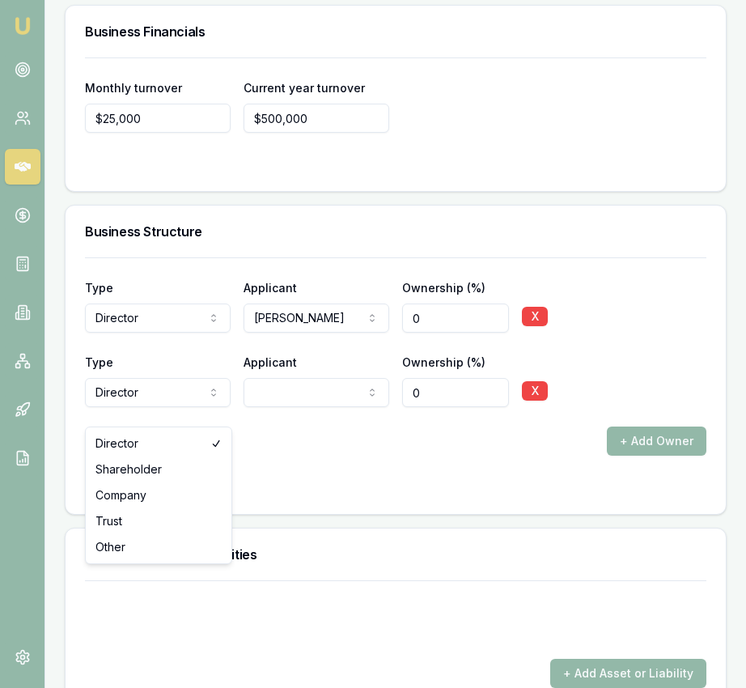
select select "SHAREHOLDER"
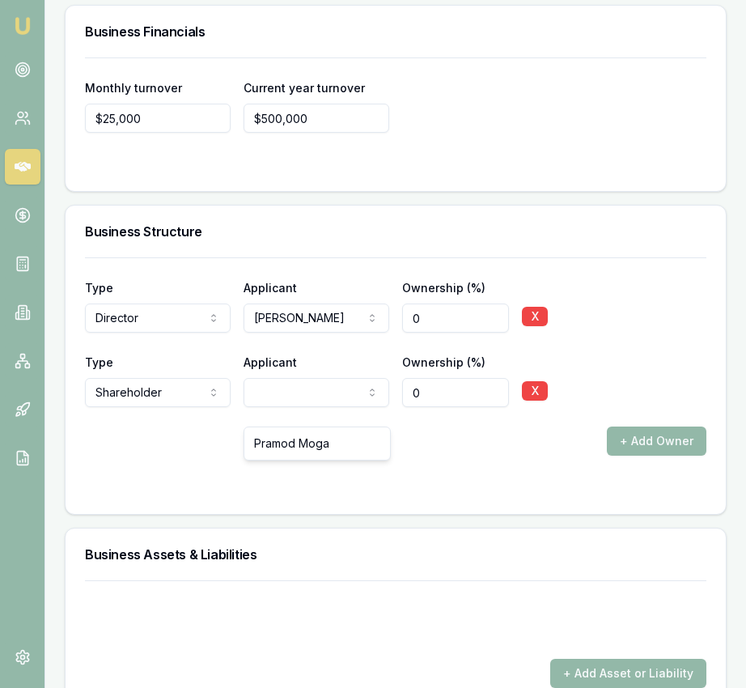
click at [410, 407] on input "0" at bounding box center [455, 392] width 107 height 29
click at [411, 407] on input "0" at bounding box center [455, 392] width 107 height 29
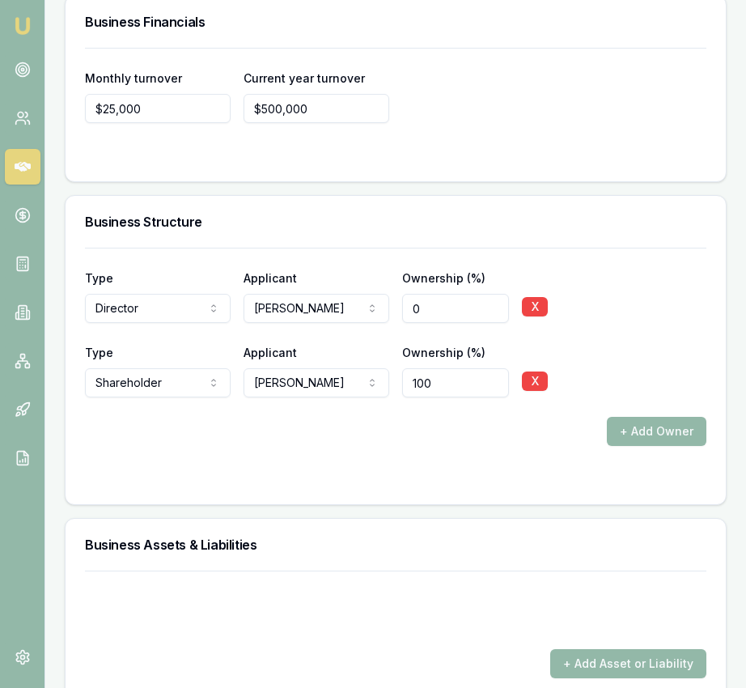
type input "100"
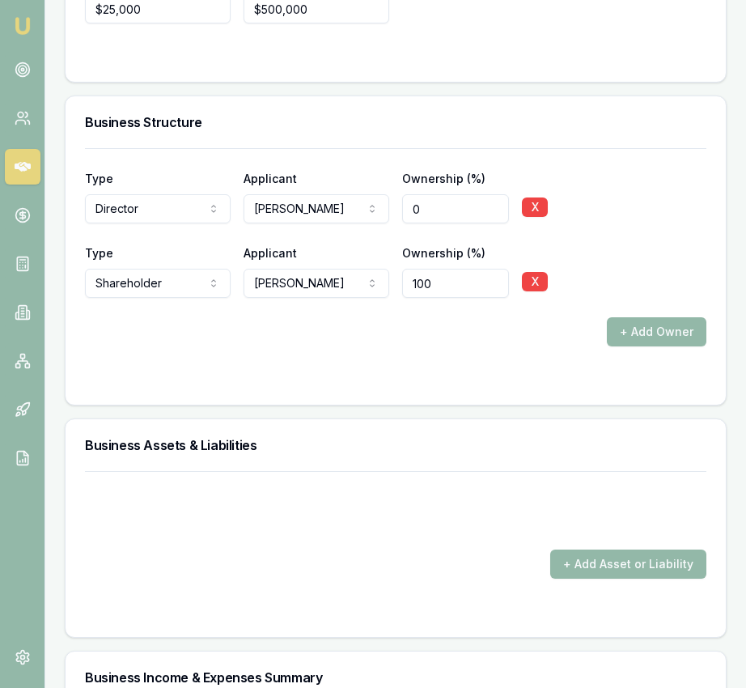
scroll to position [4040, 0]
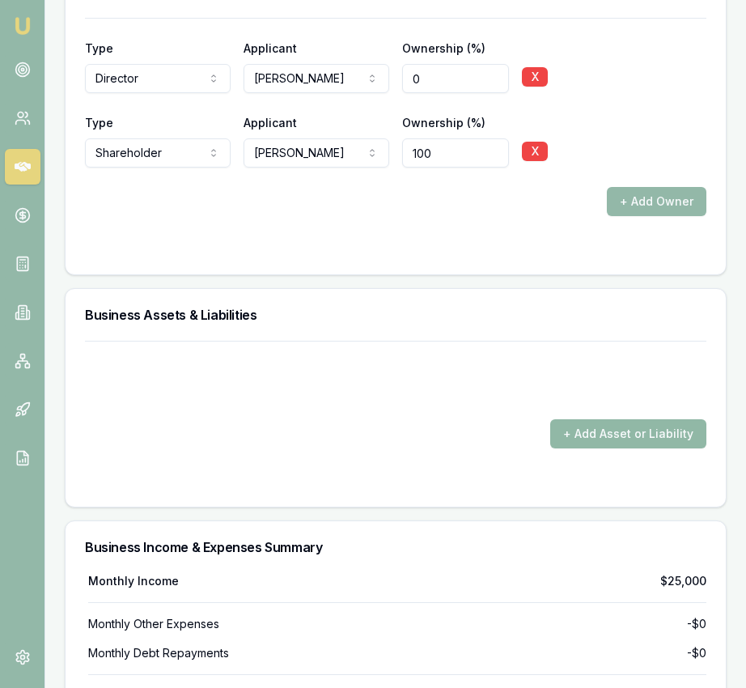
click at [568, 449] on button "+ Add Asset or Liability" at bounding box center [629, 433] width 156 height 29
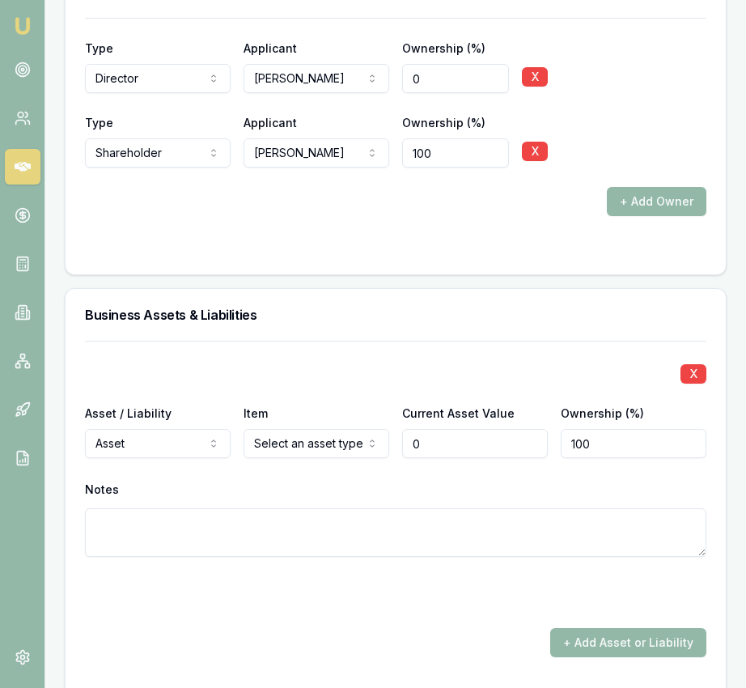
type input "$0"
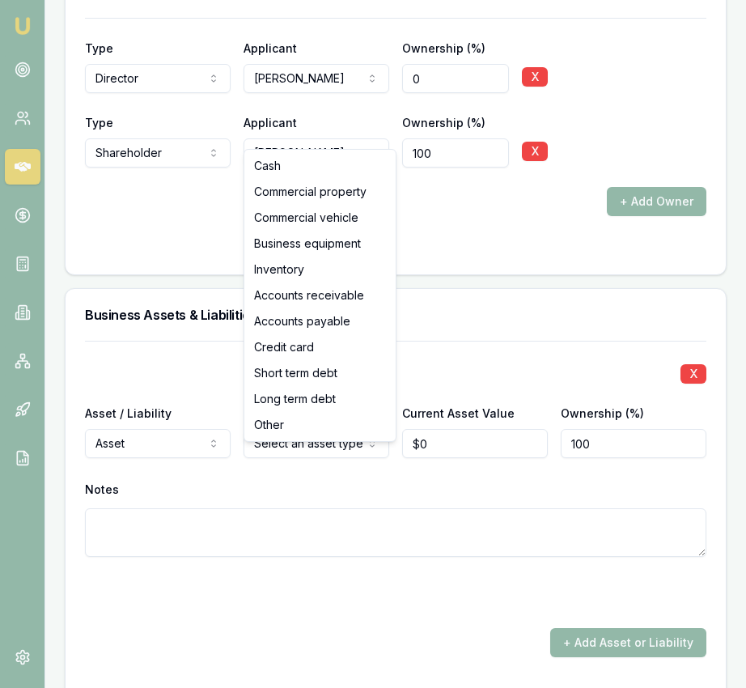
select select "BUSINESS_EQUIPMENT"
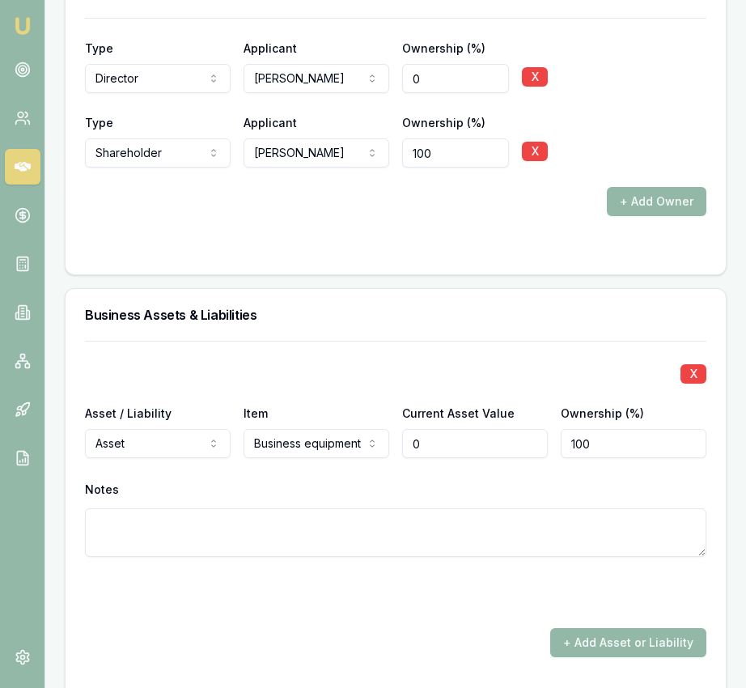
click at [444, 458] on input "0" at bounding box center [475, 443] width 146 height 29
type input "$120,000"
drag, startPoint x: 543, startPoint y: 591, endPoint x: 564, endPoint y: 606, distance: 25.6
click at [543, 591] on div "X Asset / Liability Asset Asset Liability Item Business equipment Cash Commerci…" at bounding box center [396, 472] width 622 height 262
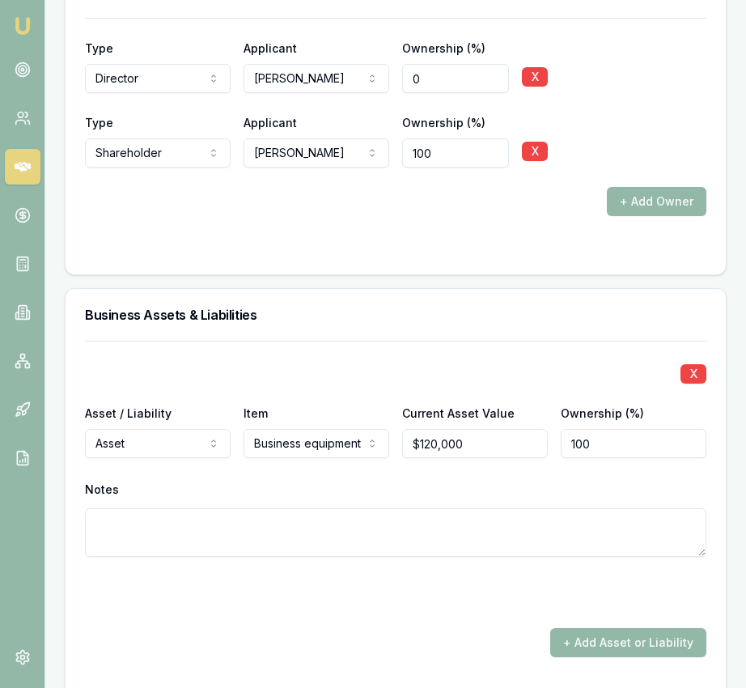
drag, startPoint x: 596, startPoint y: 649, endPoint x: 585, endPoint y: 644, distance: 12.0
click at [596, 649] on button "+ Add Asset or Liability" at bounding box center [629, 642] width 156 height 29
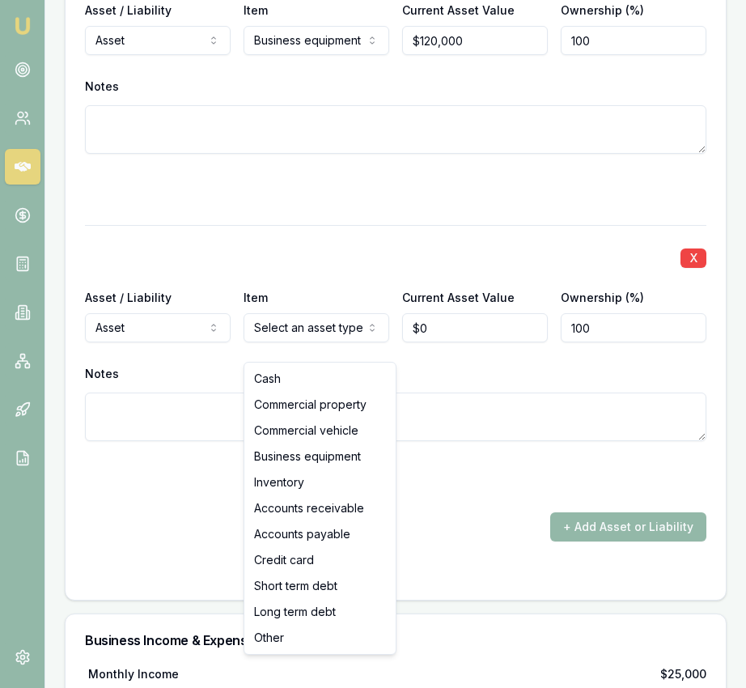
drag, startPoint x: 329, startPoint y: 383, endPoint x: 357, endPoint y: 376, distance: 29.1
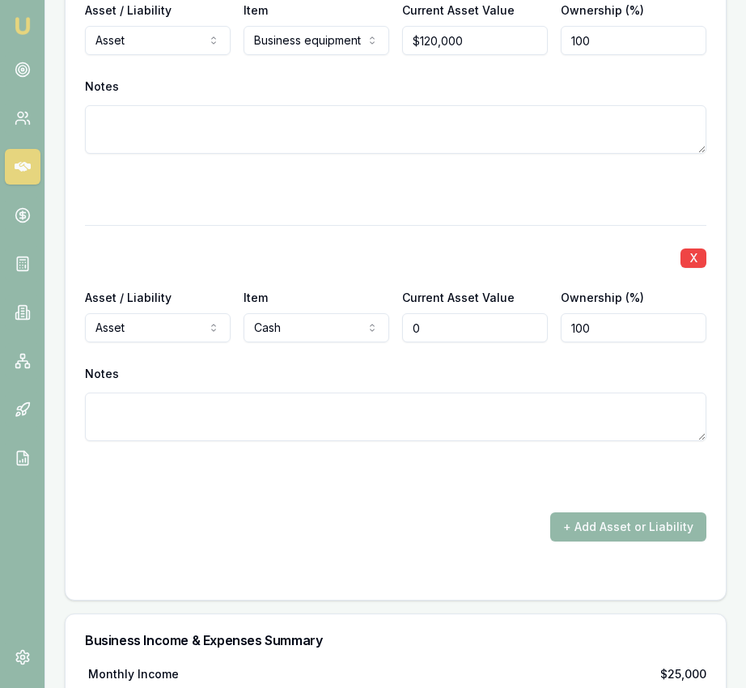
click at [429, 341] on input "0" at bounding box center [475, 327] width 146 height 29
click at [428, 342] on input "0" at bounding box center [475, 327] width 146 height 29
type input "$15,000"
click at [598, 542] on button "+ Add Asset or Liability" at bounding box center [629, 527] width 156 height 29
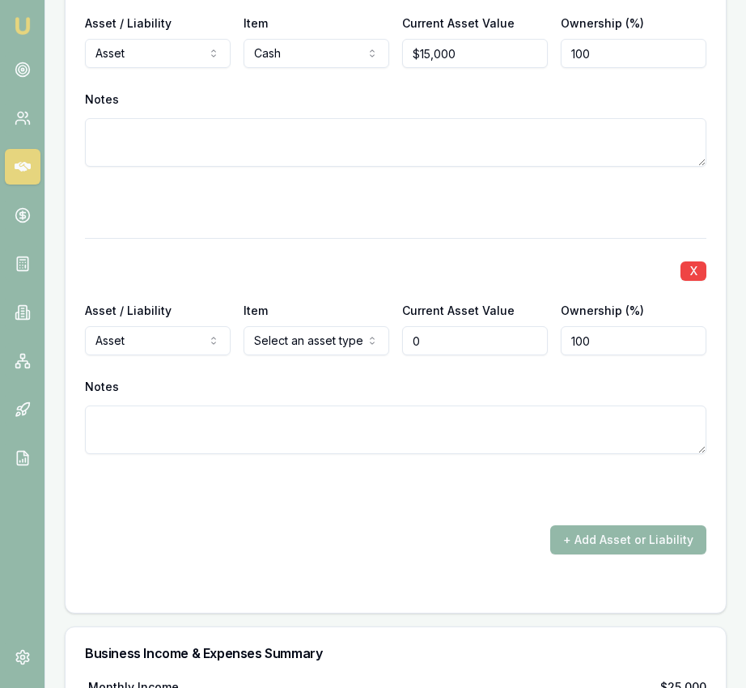
scroll to position [4723, 0]
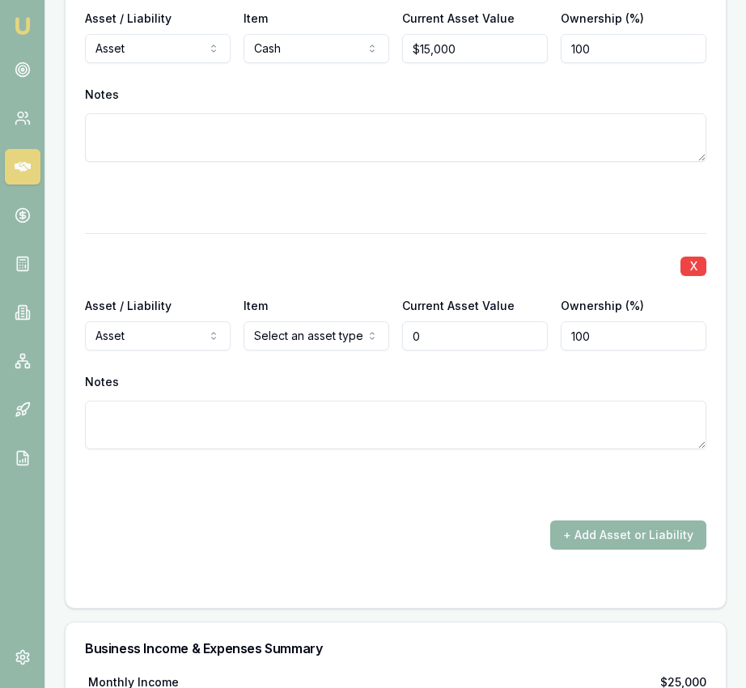
type input "$0"
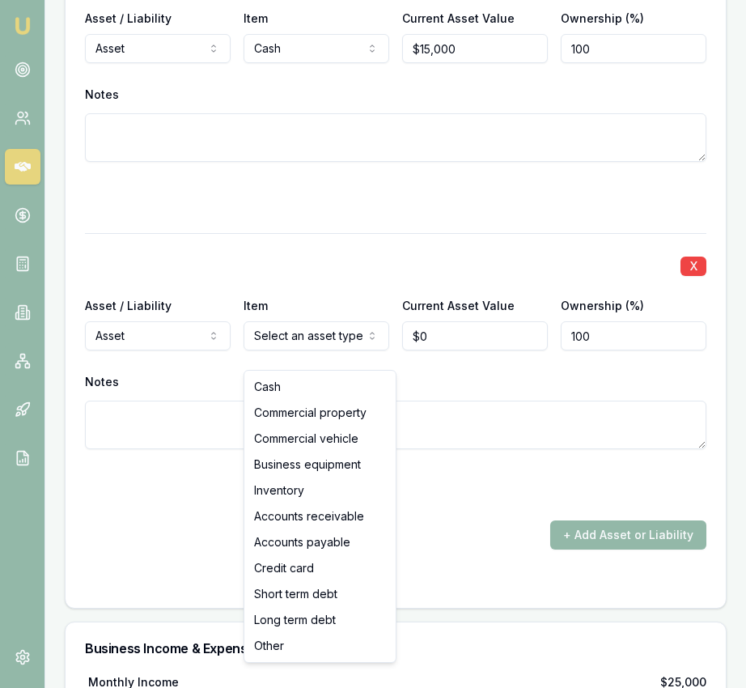
select select "INVENTORY"
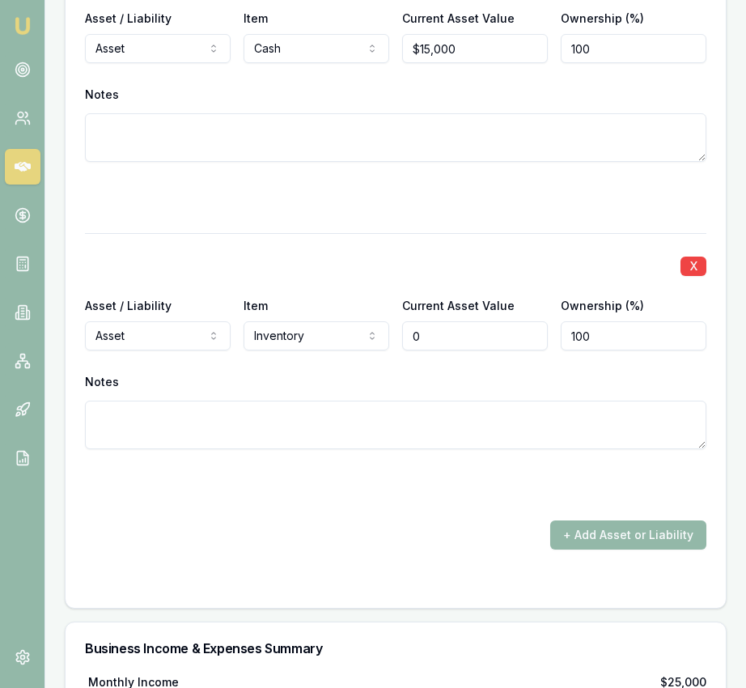
click at [440, 351] on input "0" at bounding box center [475, 335] width 146 height 29
type input "$80,000"
click at [394, 608] on div "X Asset / Liability Asset Asset Liability Item Business equipment Cash Commerci…" at bounding box center [396, 133] width 661 height 950
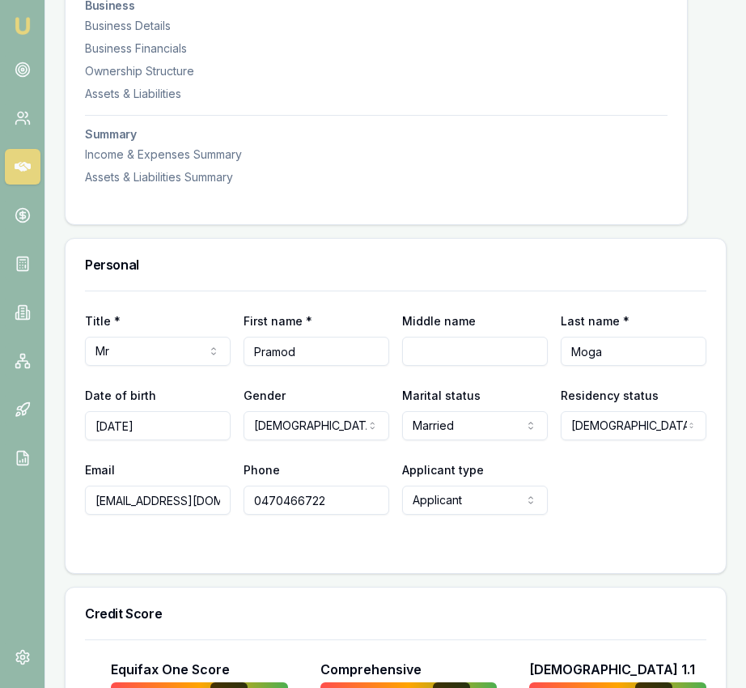
scroll to position [0, 0]
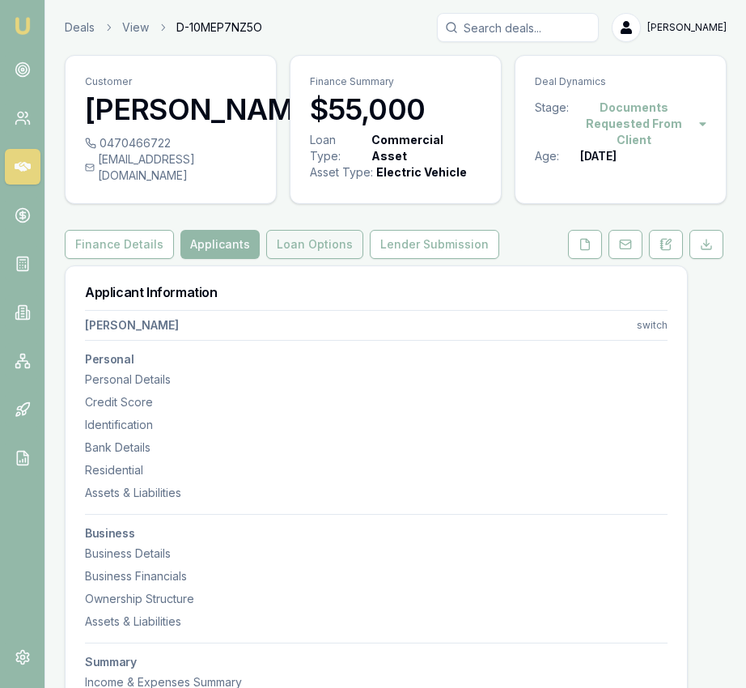
click at [322, 259] on button "Loan Options" at bounding box center [314, 244] width 97 height 29
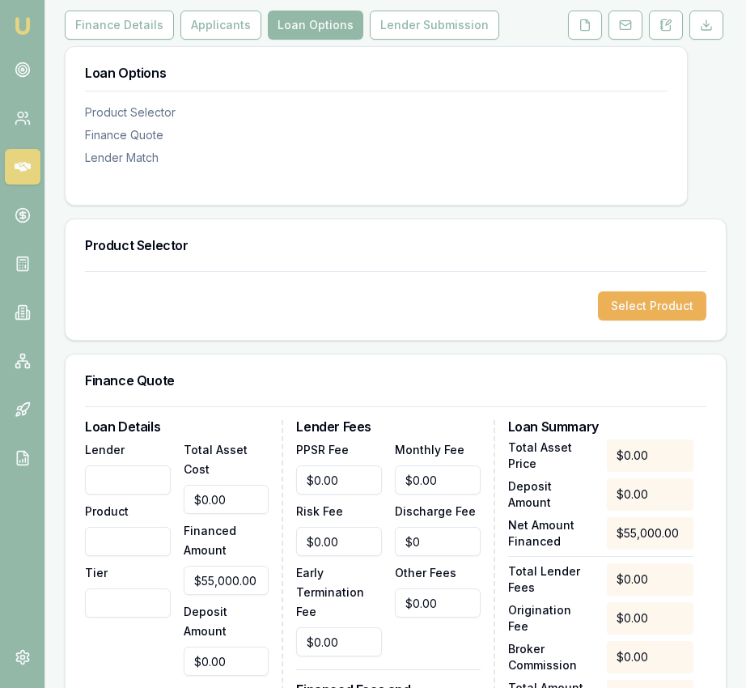
scroll to position [223, 0]
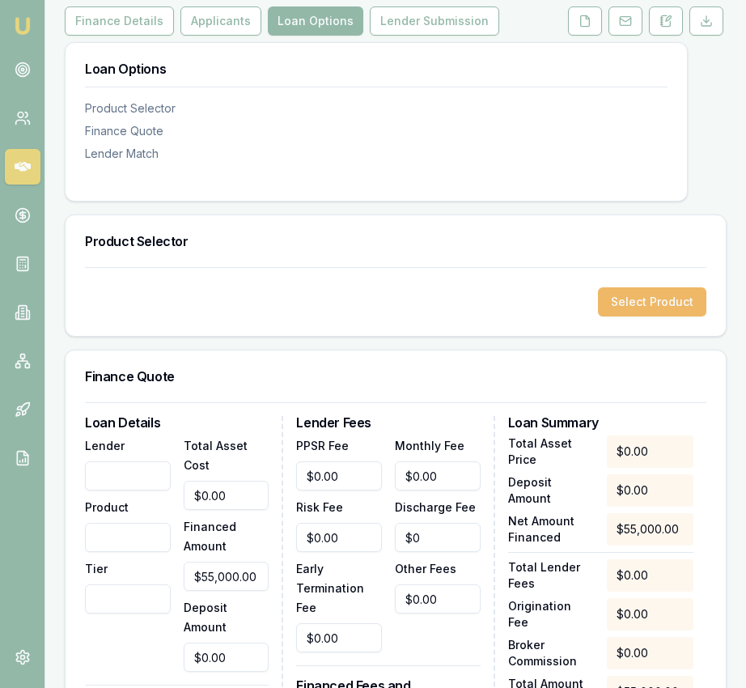
click at [627, 311] on button "Select Product" at bounding box center [652, 301] width 108 height 29
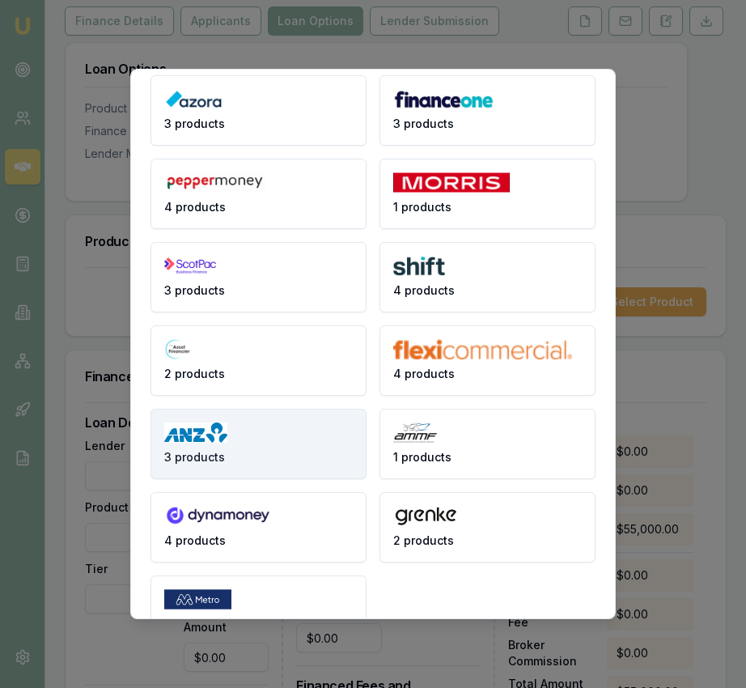
scroll to position [255, 0]
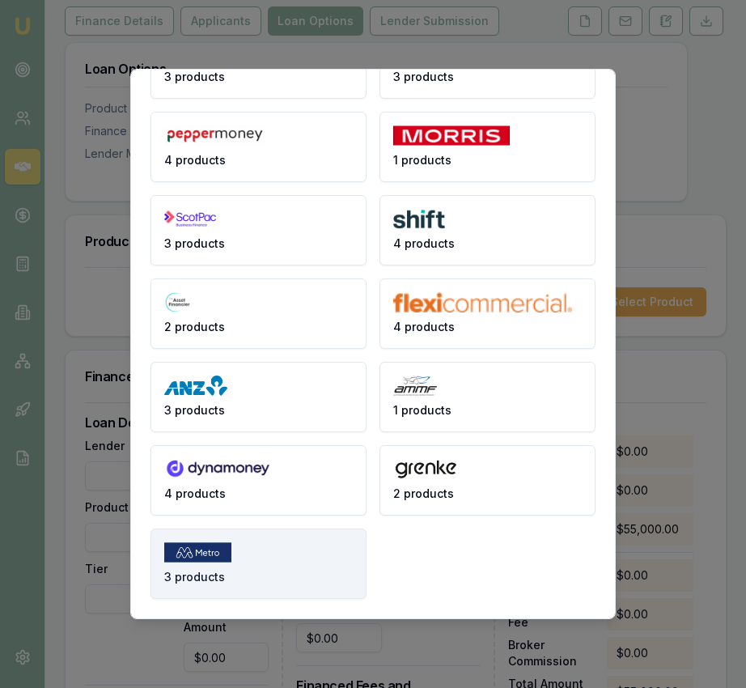
click at [280, 589] on button "3 products" at bounding box center [259, 564] width 216 height 70
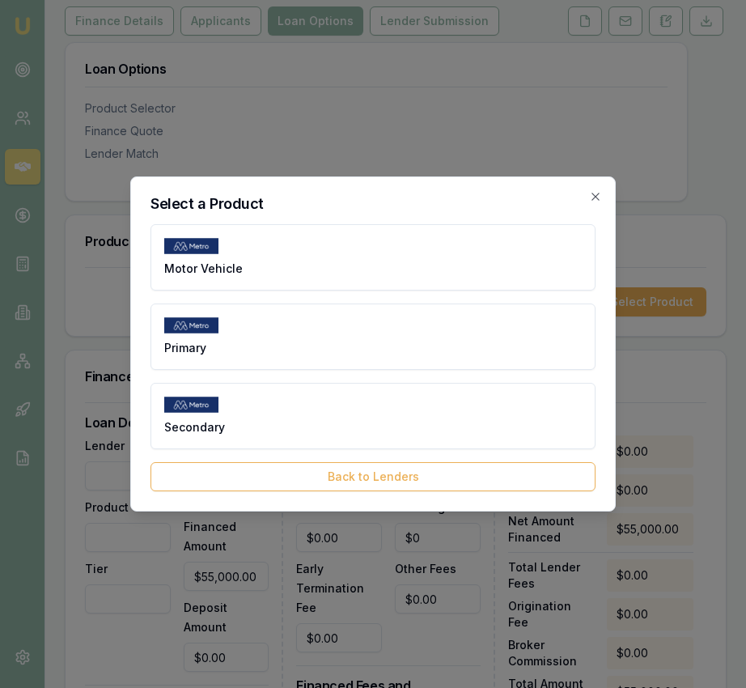
scroll to position [0, 0]
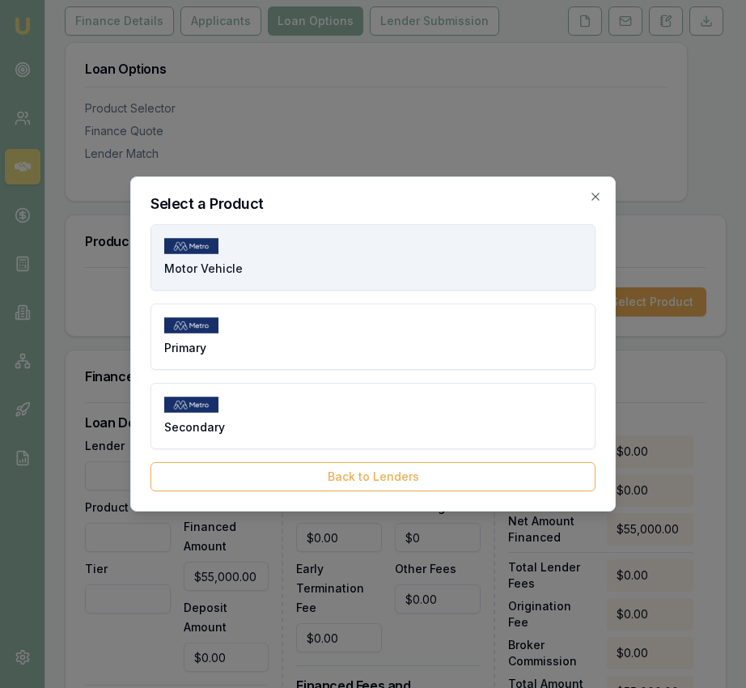
click at [324, 253] on button "Motor Vehicle" at bounding box center [373, 257] width 445 height 66
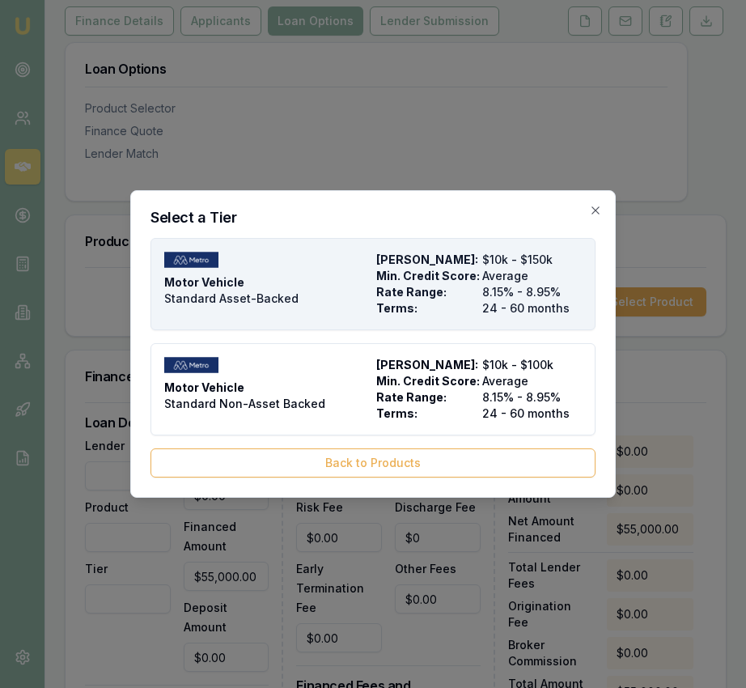
click at [349, 293] on div "Motor Vehicle Standard Asset-Backed" at bounding box center [267, 284] width 206 height 65
type input "Metro Finance"
type input "Motor Vehicle"
type input "Standard Asset-Backed"
type input "8.15"
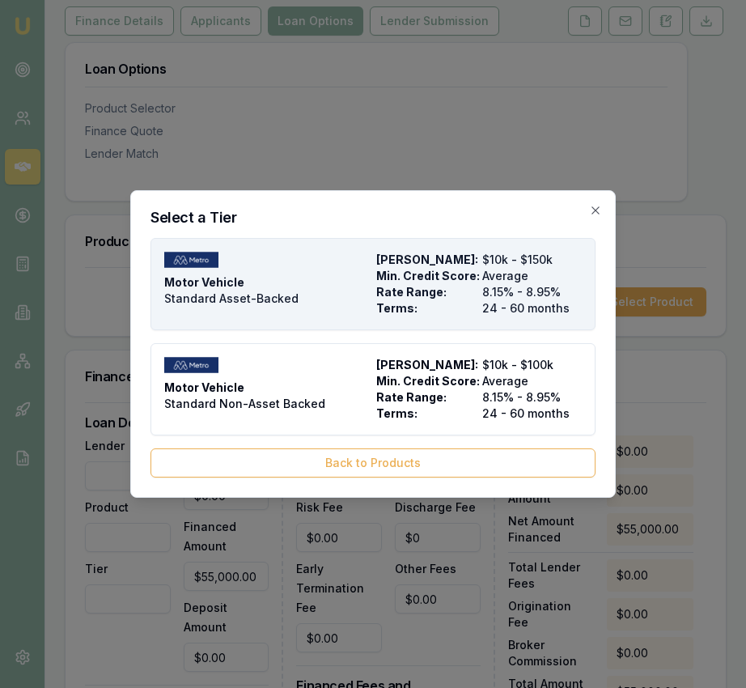
type input "24"
type input "$450.00"
type input "4"
type input "$2,200.00"
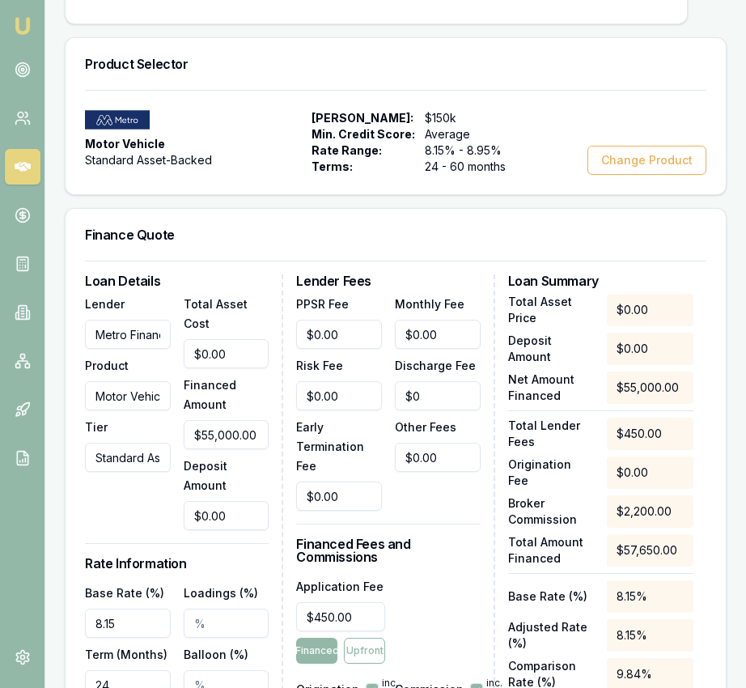
scroll to position [404, 0]
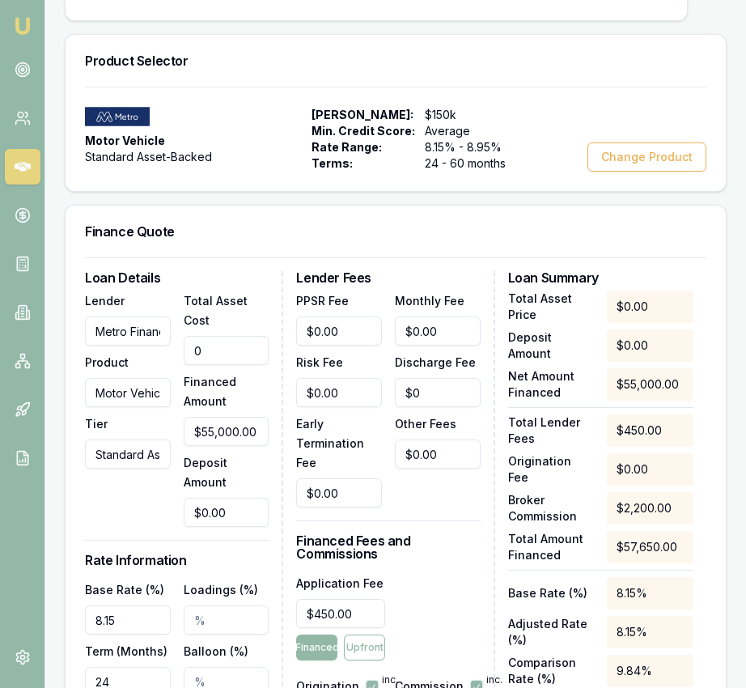
click at [227, 365] on input "0" at bounding box center [227, 350] width 86 height 29
type input "5"
type input "$5.00"
type input "$0.20"
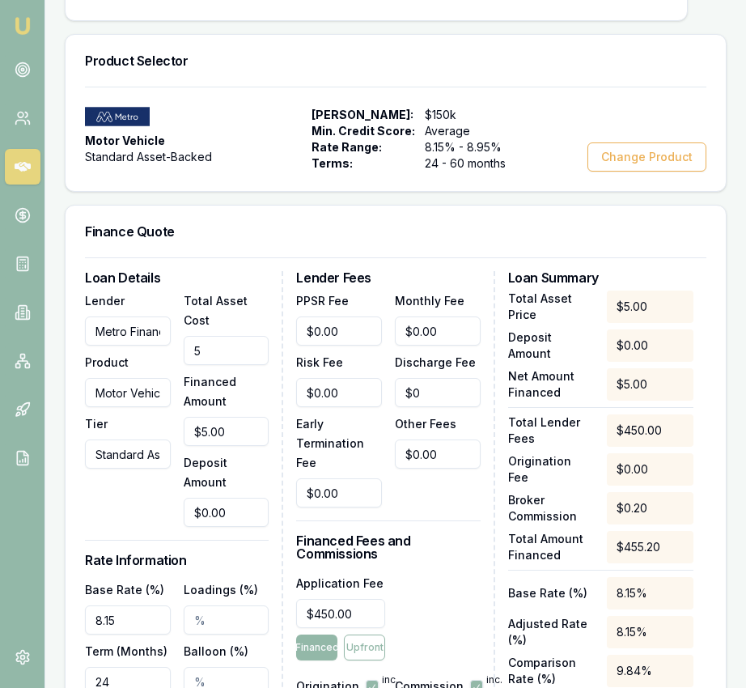
type input "55"
type input "$55.00"
type input "$2.20"
type input "550"
type input "$550.00"
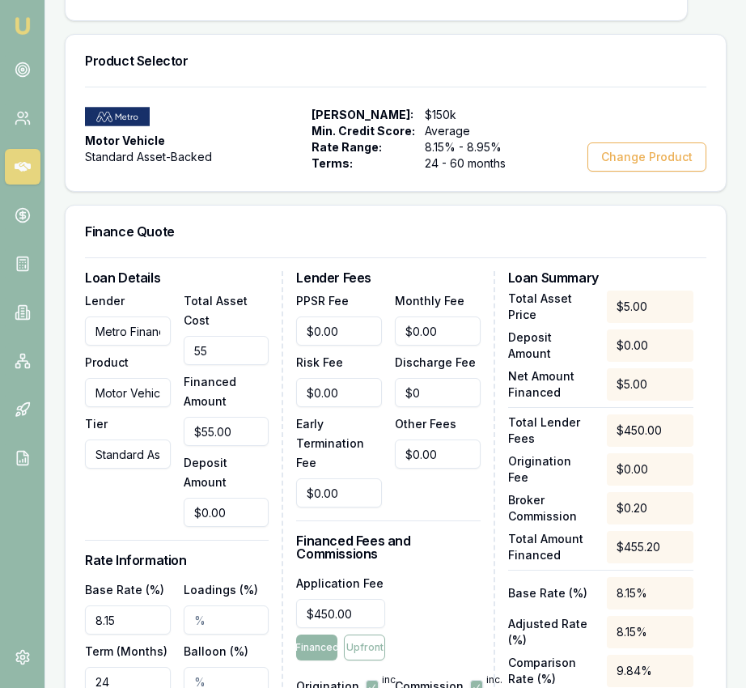
type input "$22.00"
type input "5500"
type input "$5,500.00"
type input "$220.00"
type input "55000"
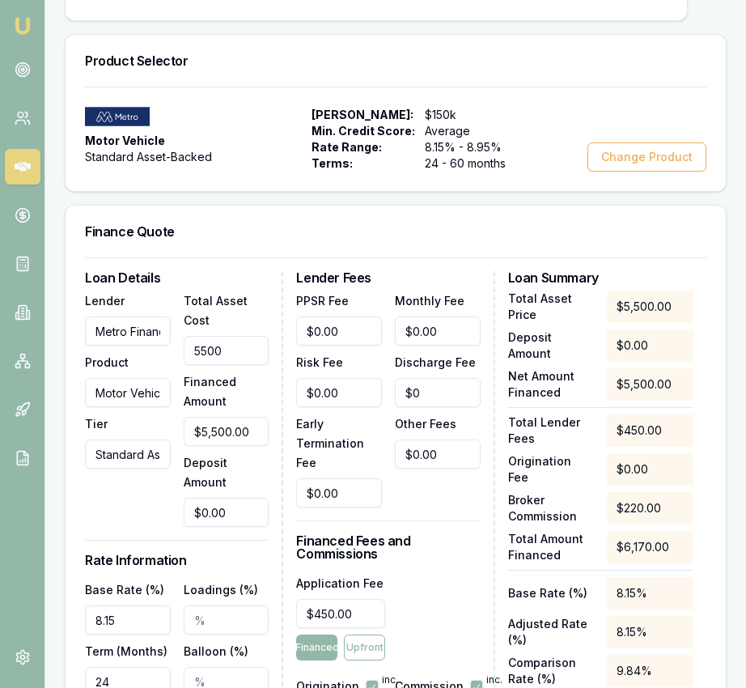
type input "$55,000.00"
type input "$2,200.00"
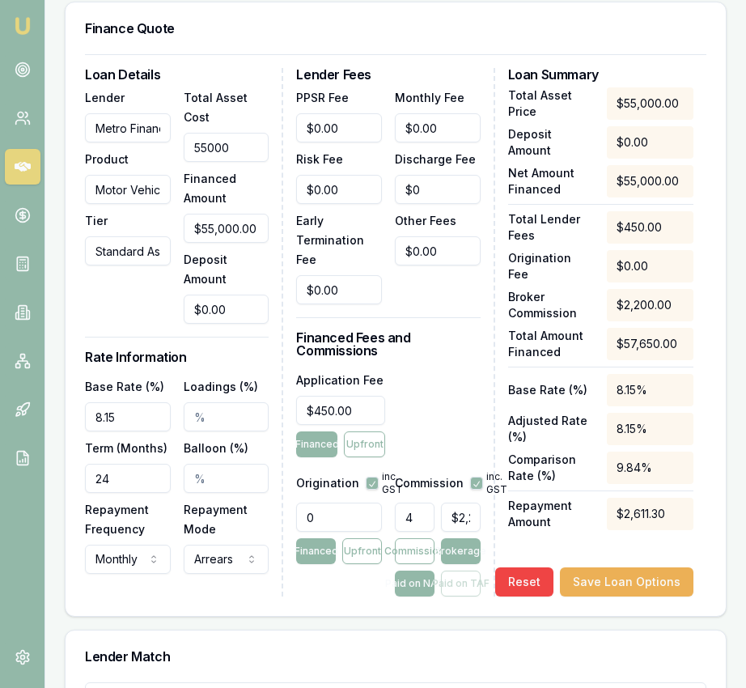
scroll to position [619, 0]
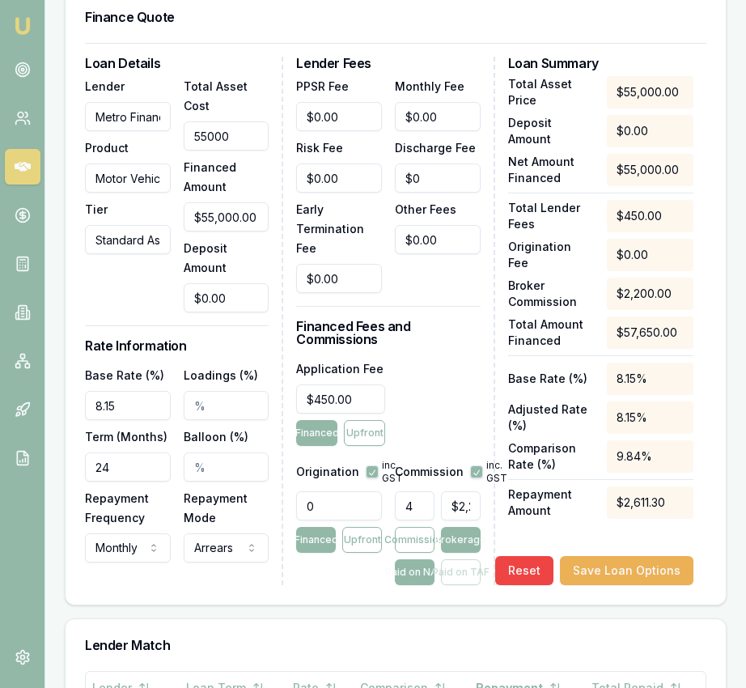
type input "$55,000.00"
click at [104, 420] on input "8.15" at bounding box center [128, 405] width 86 height 29
type input "6.15%"
click at [126, 482] on input "24" at bounding box center [128, 467] width 86 height 29
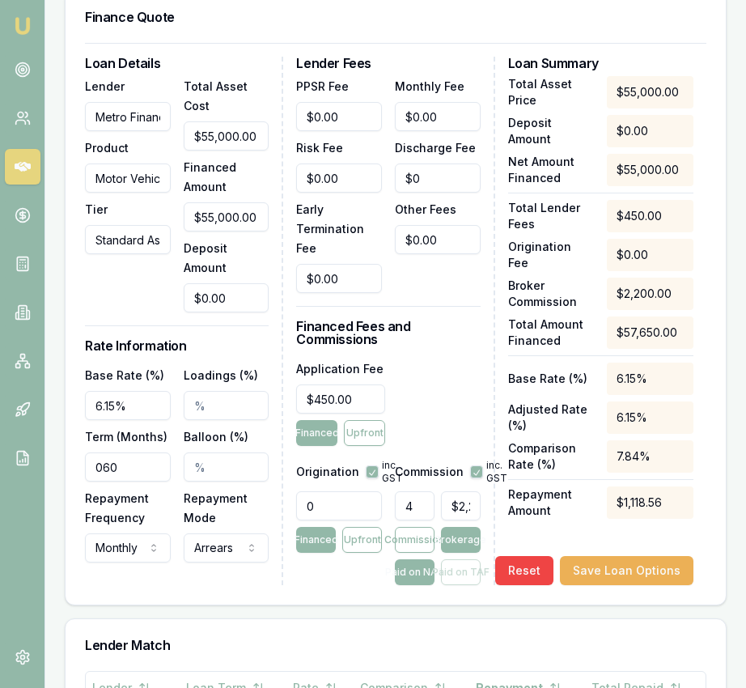
type input "060"
click at [334, 519] on input "0" at bounding box center [339, 505] width 86 height 29
click at [334, 518] on input "0" at bounding box center [339, 505] width 86 height 29
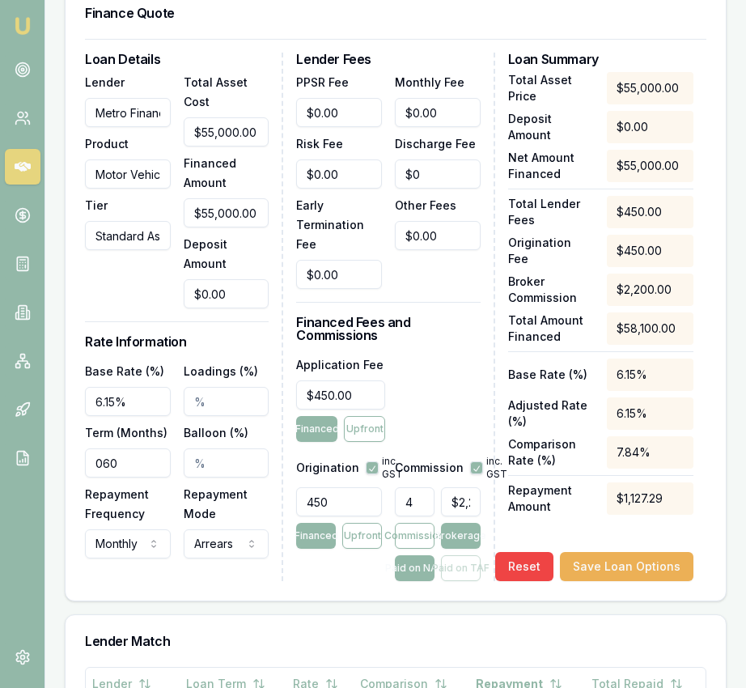
type input "450.00"
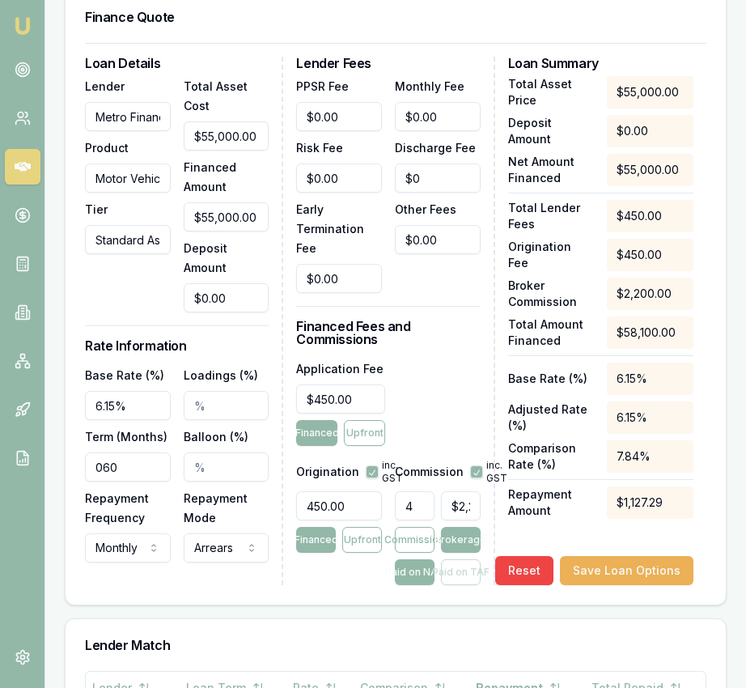
click at [368, 478] on button "button" at bounding box center [372, 472] width 13 height 13
checkbox input "false"
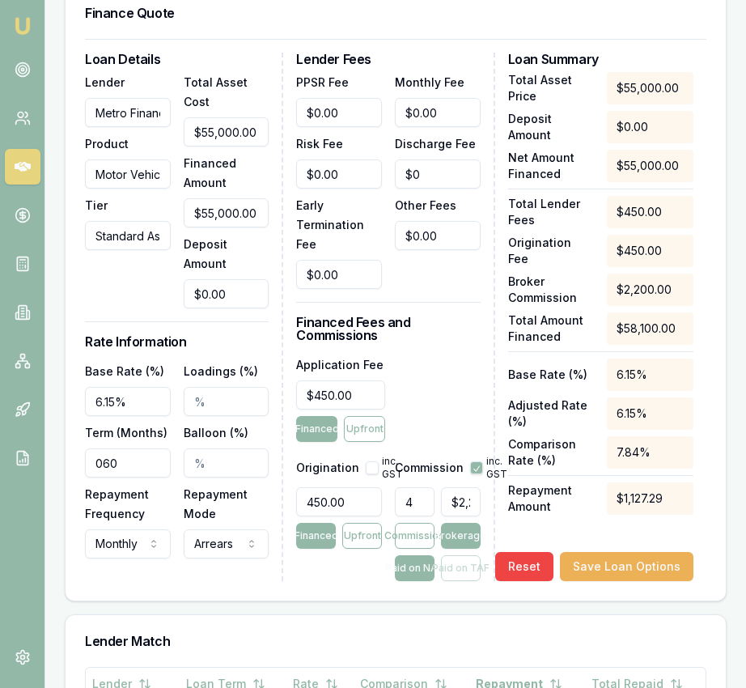
click at [474, 474] on button "button" at bounding box center [476, 467] width 13 height 13
click at [478, 474] on button "button" at bounding box center [476, 467] width 13 height 13
checkbox input "false"
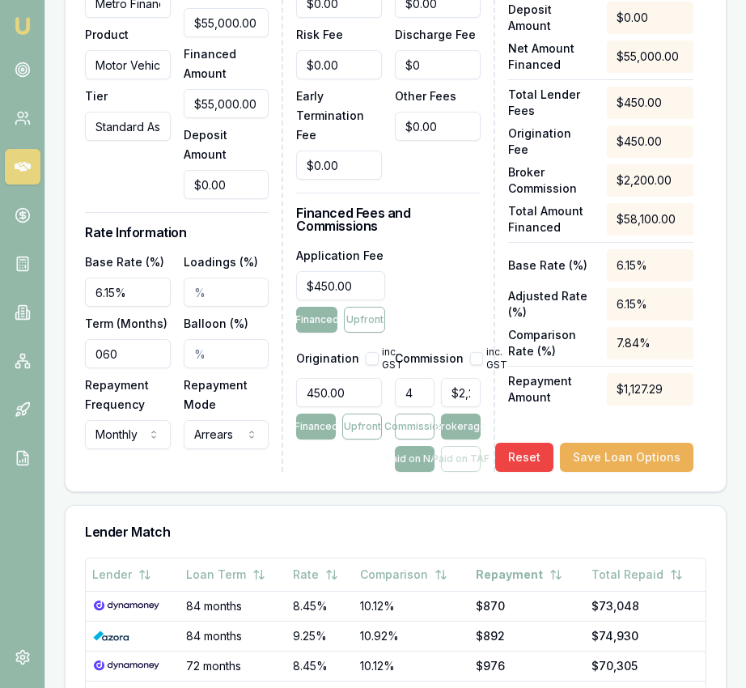
scroll to position [729, 0]
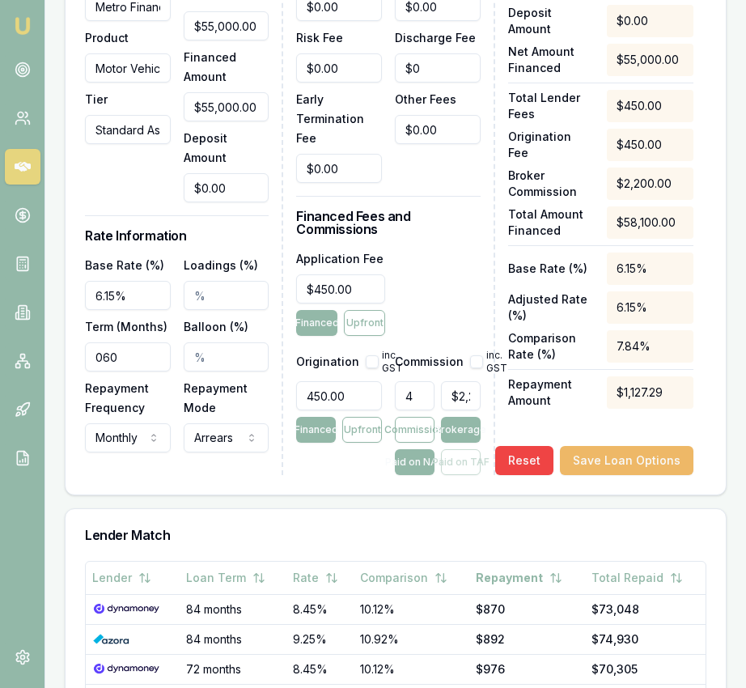
click at [633, 472] on button "Save Loan Options" at bounding box center [627, 460] width 134 height 29
click at [461, 475] on div "Paid on NAF Paid on TAF" at bounding box center [438, 462] width 86 height 26
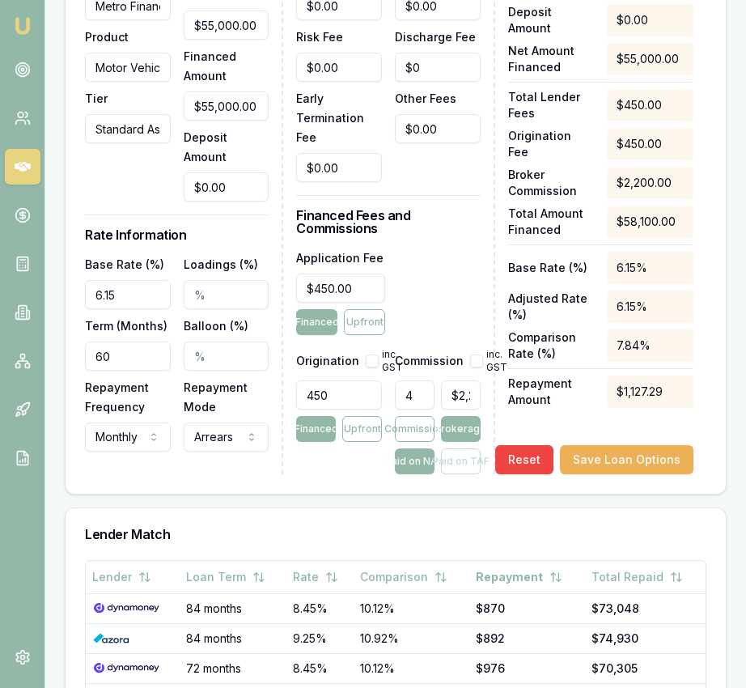
click at [461, 474] on div "Paid on NAF Paid on TAF" at bounding box center [438, 462] width 86 height 26
click at [422, 474] on button "Paid on NAF" at bounding box center [415, 462] width 40 height 26
click at [416, 440] on button "Commission" at bounding box center [415, 429] width 40 height 26
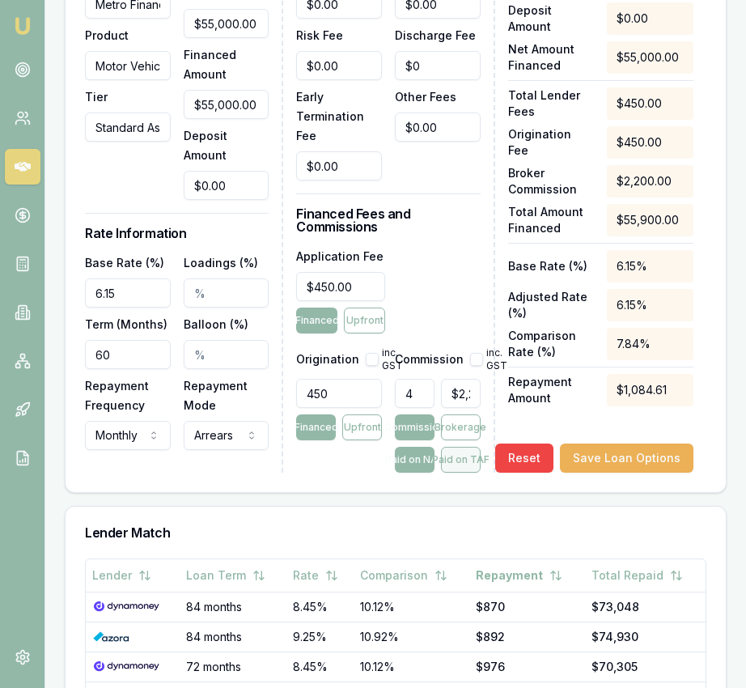
scroll to position [733, 0]
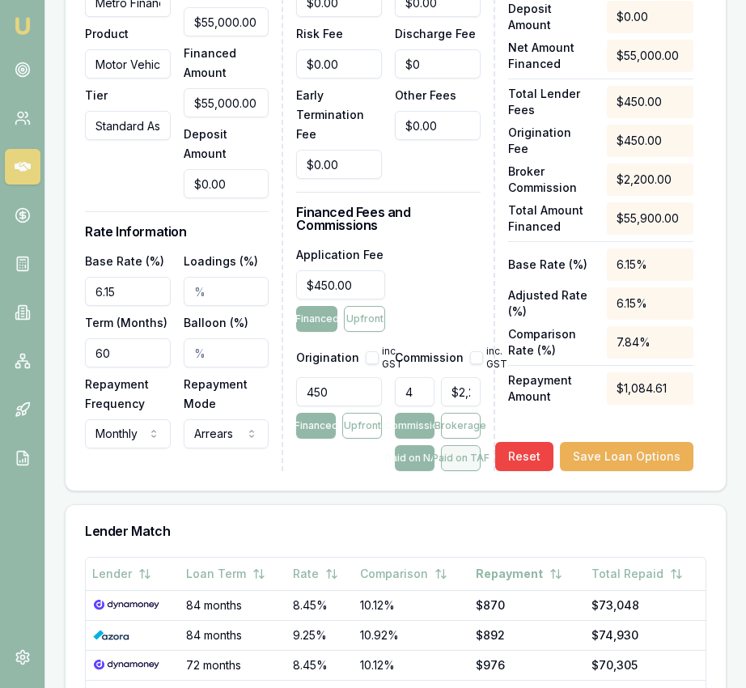
click at [456, 471] on button "Paid on TAF" at bounding box center [461, 458] width 40 height 26
type input "$2,236.00"
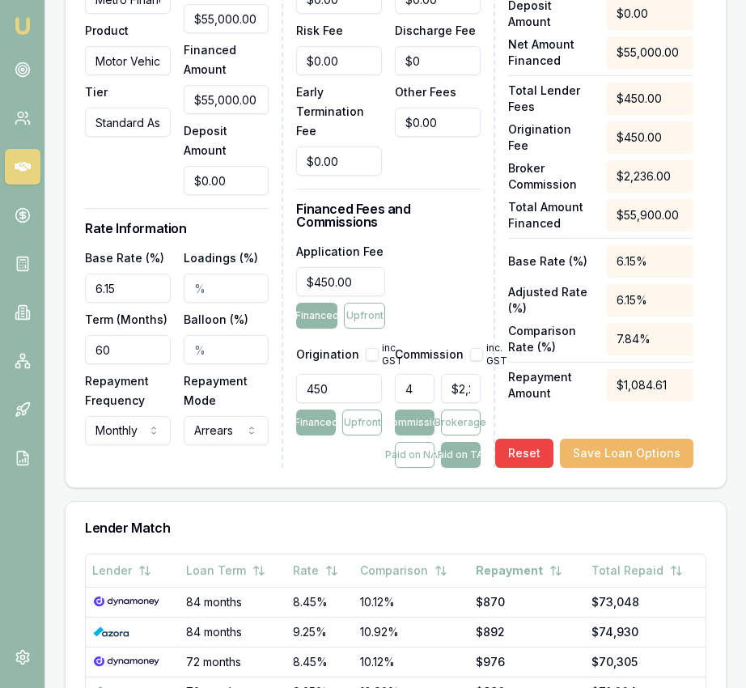
click at [600, 468] on button "Save Loan Options" at bounding box center [627, 453] width 134 height 29
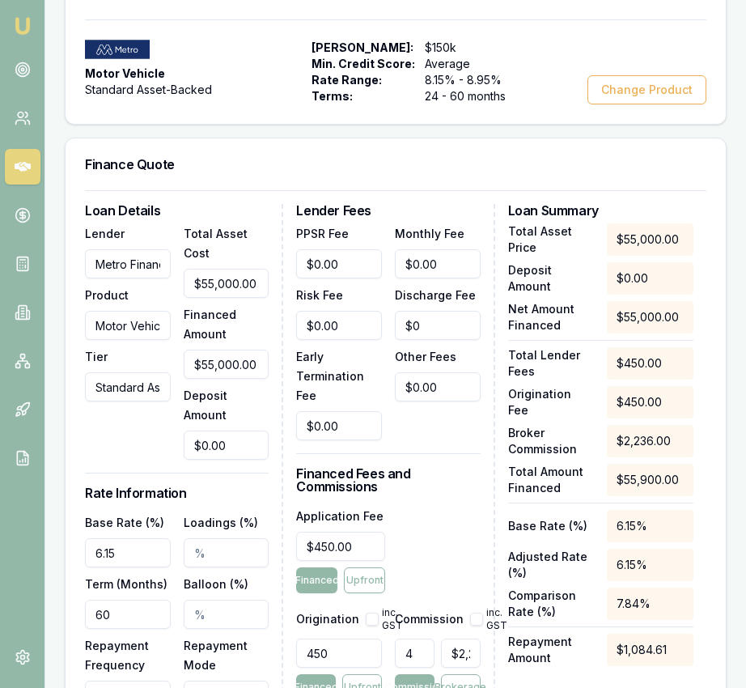
scroll to position [0, 0]
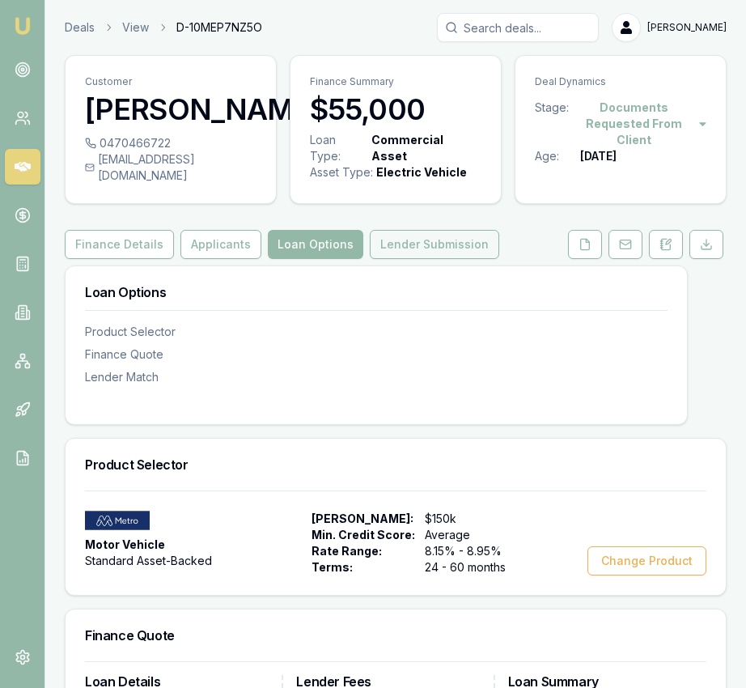
click at [416, 256] on button "Lender Submission" at bounding box center [435, 244] width 130 height 29
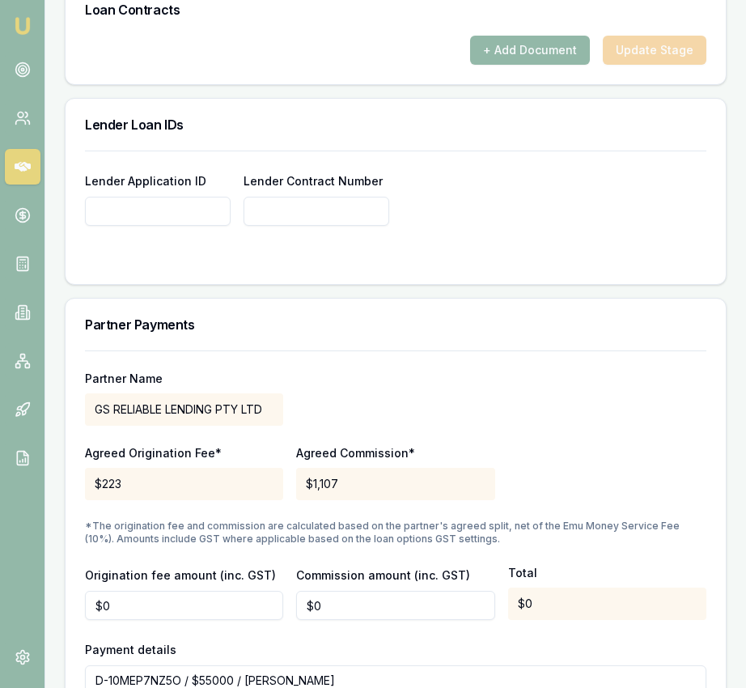
scroll to position [1310, 0]
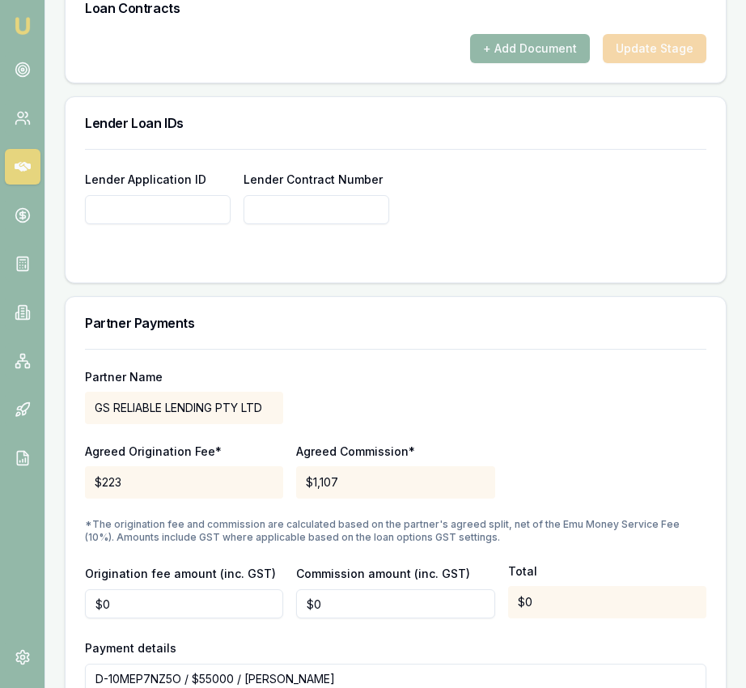
paste input "M429985"
type input "M429985"
paste input "M429985"
type input "M429985"
click at [410, 263] on div at bounding box center [396, 256] width 622 height 13
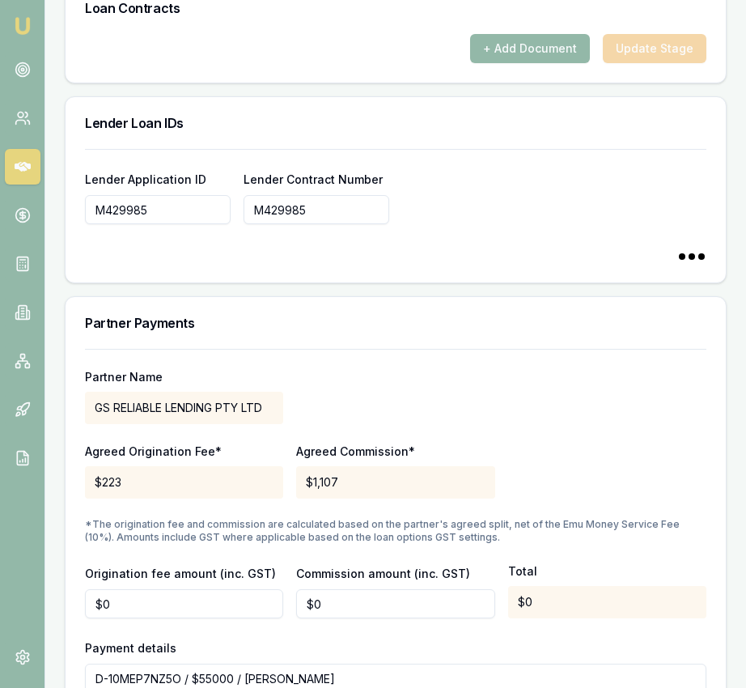
type input "M429985"
click at [336, 619] on input "0" at bounding box center [395, 603] width 198 height 29
type input "$1,107"
click at [491, 534] on div "Partner Name GS RELIABLE LENDING PTY LTD Agreed Origination Fee* $223 Agreed Co…" at bounding box center [396, 531] width 622 height 364
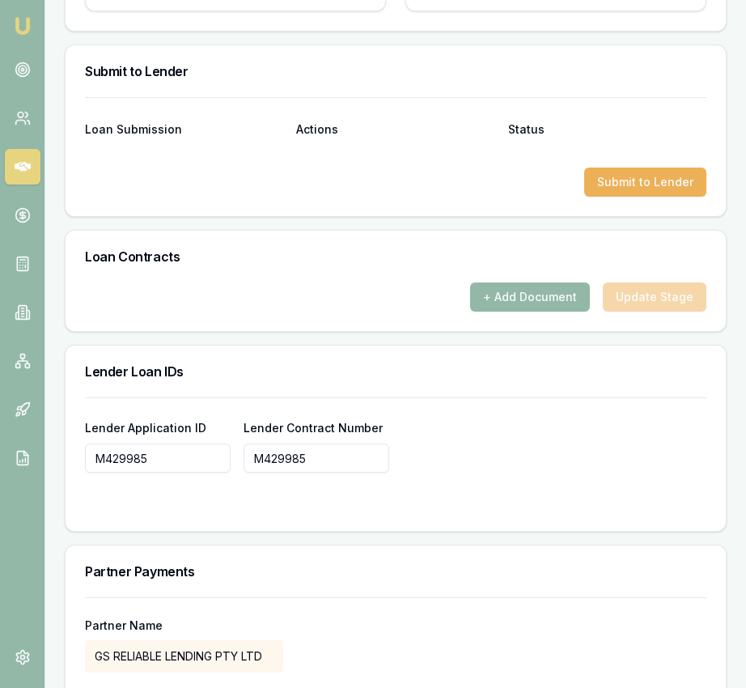
scroll to position [1061, 0]
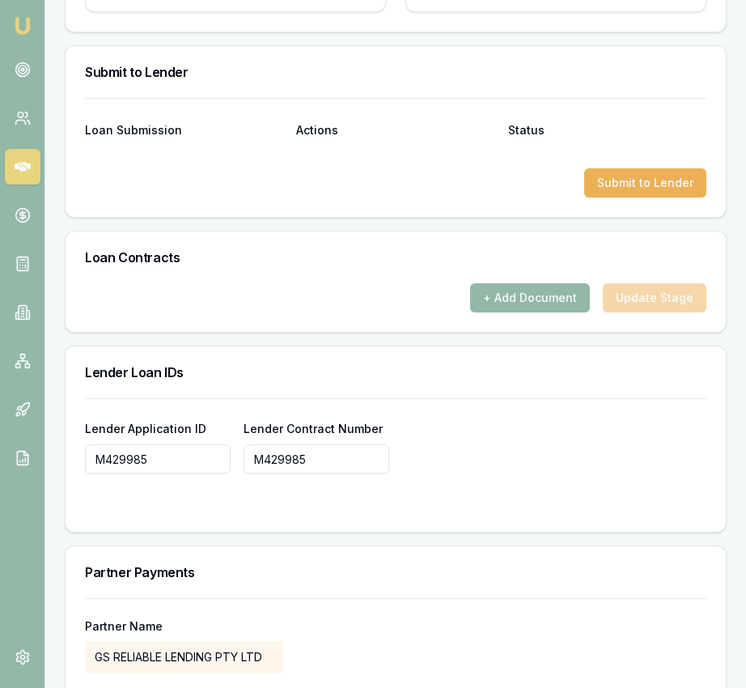
click at [607, 215] on div "Loan Submission Actions Status Submit to Lender" at bounding box center [396, 157] width 661 height 119
click at [606, 198] on button "Submit to Lender" at bounding box center [646, 182] width 122 height 29
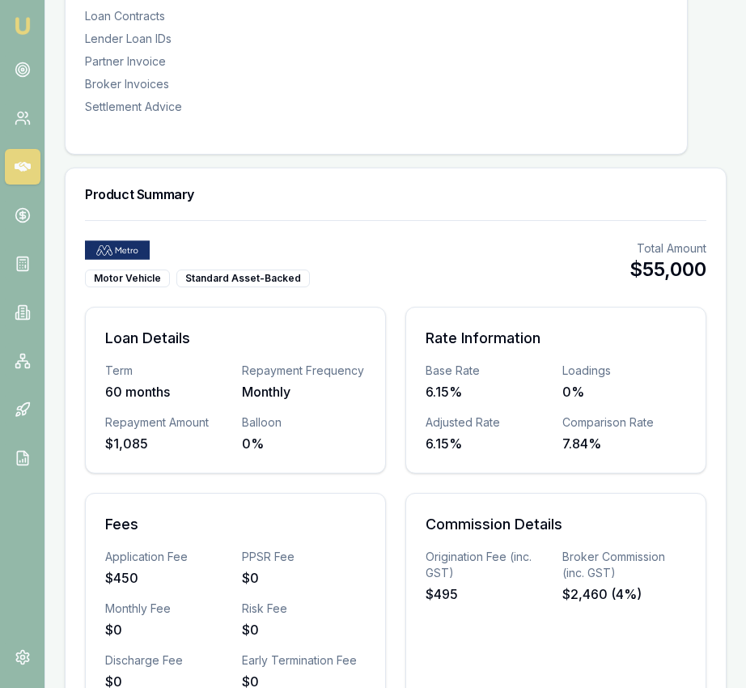
scroll to position [0, 0]
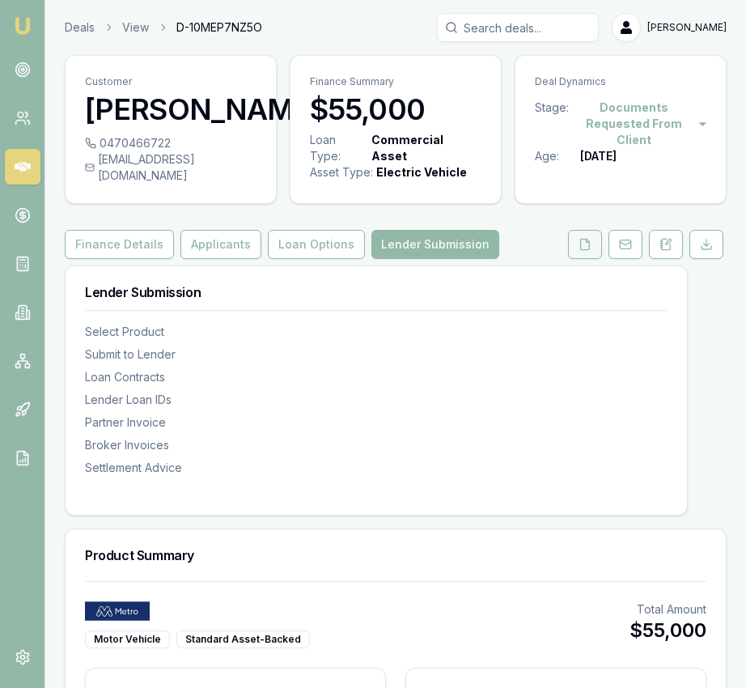
click at [588, 259] on button at bounding box center [585, 244] width 34 height 29
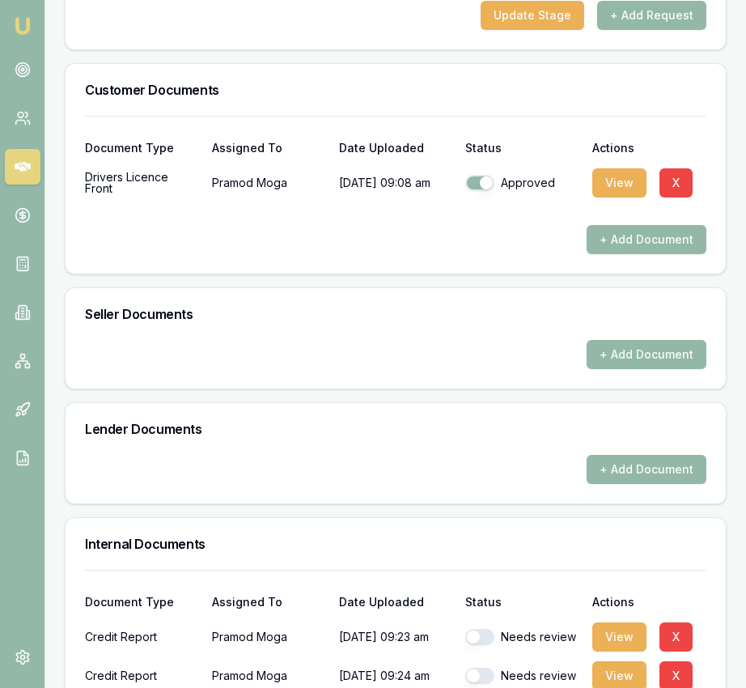
scroll to position [675, 0]
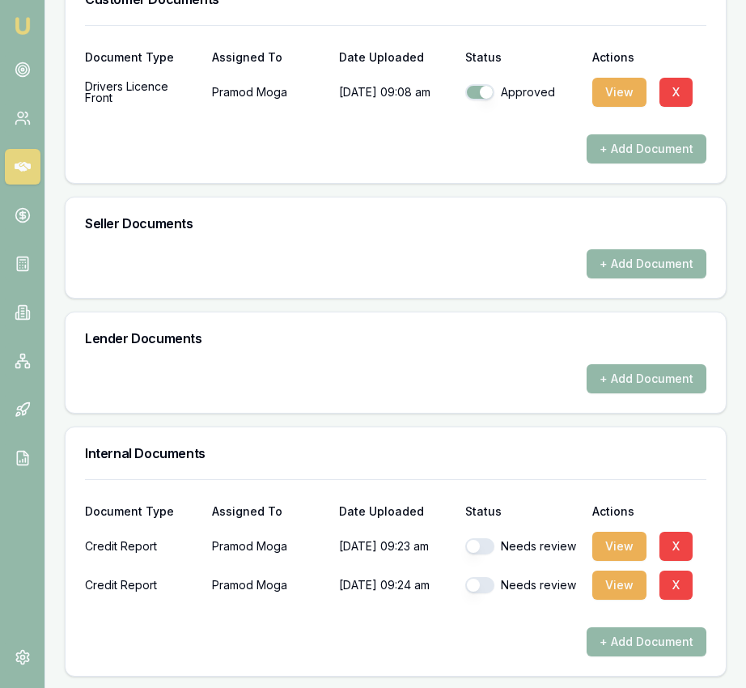
drag, startPoint x: 482, startPoint y: 561, endPoint x: 487, endPoint y: 577, distance: 17.2
click at [481, 555] on button "button" at bounding box center [480, 546] width 29 height 16
checkbox input "true"
click at [487, 593] on button "button" at bounding box center [480, 585] width 29 height 16
checkbox input "true"
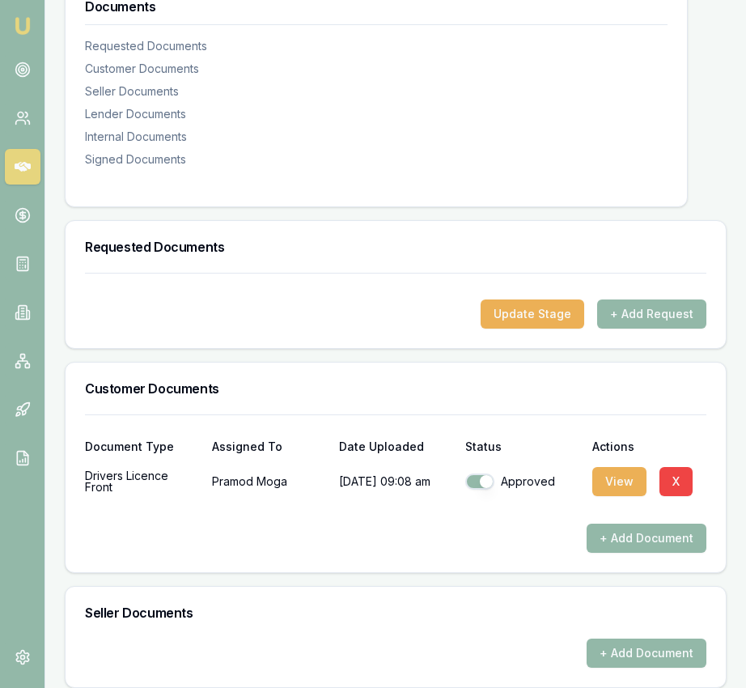
scroll to position [0, 0]
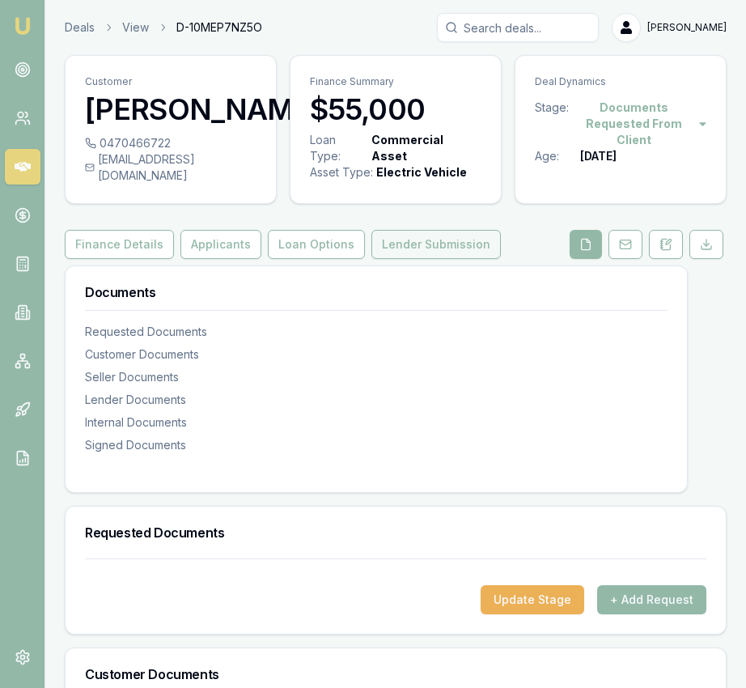
click at [453, 251] on button "Lender Submission" at bounding box center [437, 244] width 130 height 29
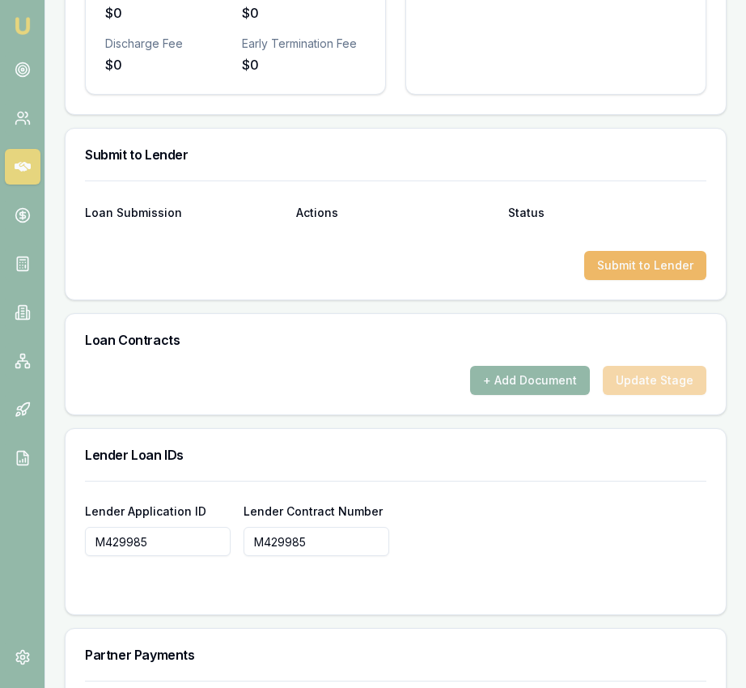
scroll to position [985, 0]
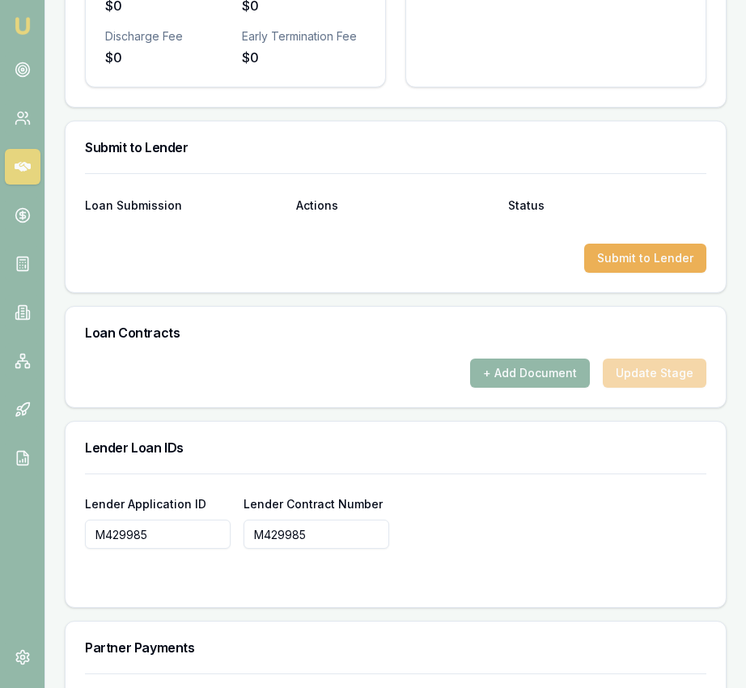
click at [693, 244] on div at bounding box center [396, 231] width 622 height 26
click at [681, 273] on button "Submit to Lender" at bounding box center [646, 258] width 122 height 29
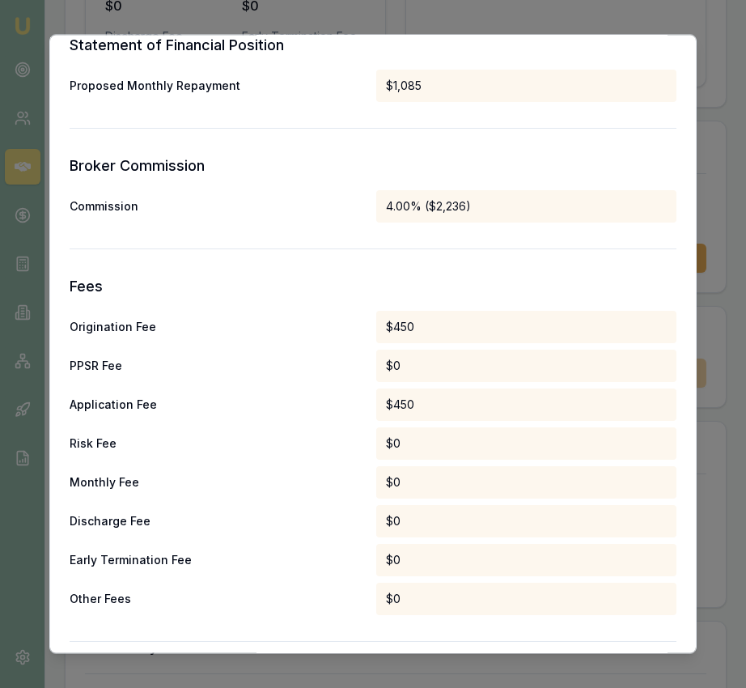
scroll to position [802, 0]
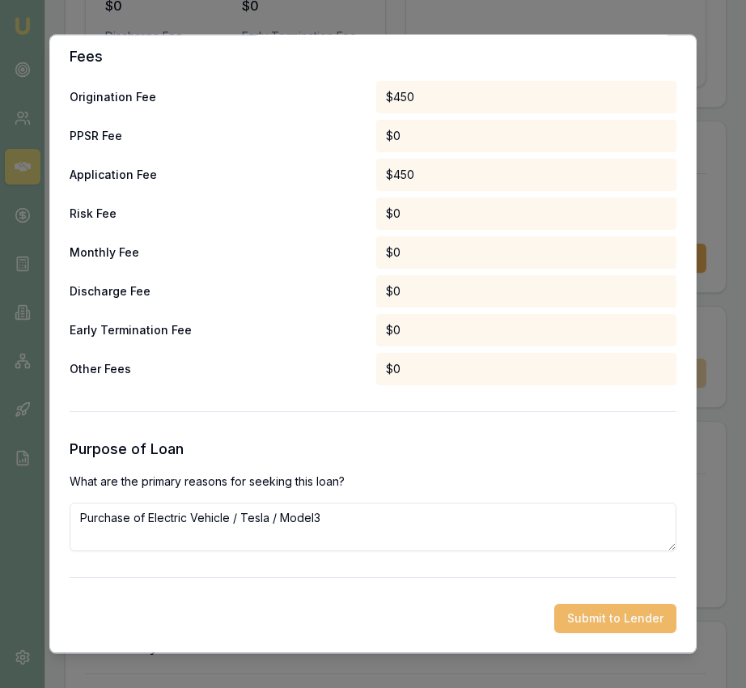
click at [624, 616] on button "Submit to Lender" at bounding box center [616, 619] width 122 height 29
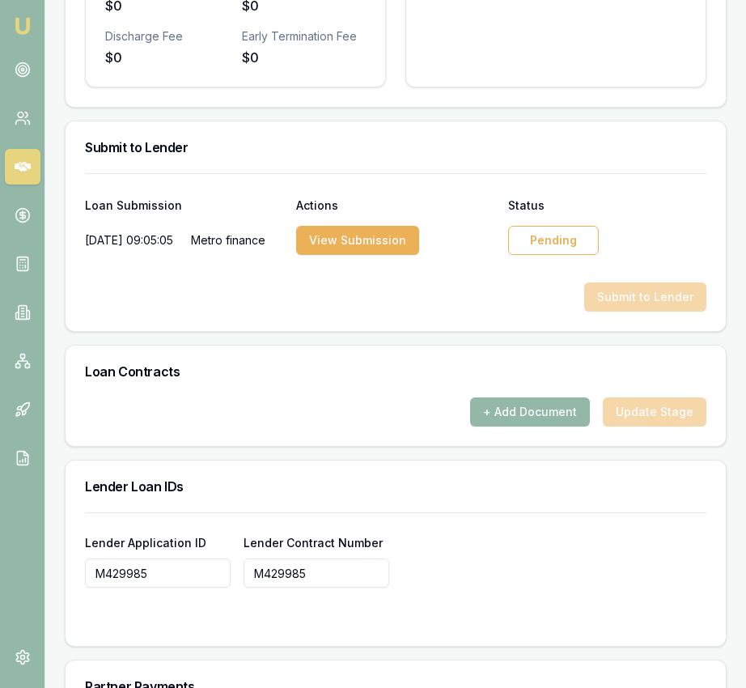
click at [542, 245] on div "Pending" at bounding box center [553, 240] width 91 height 29
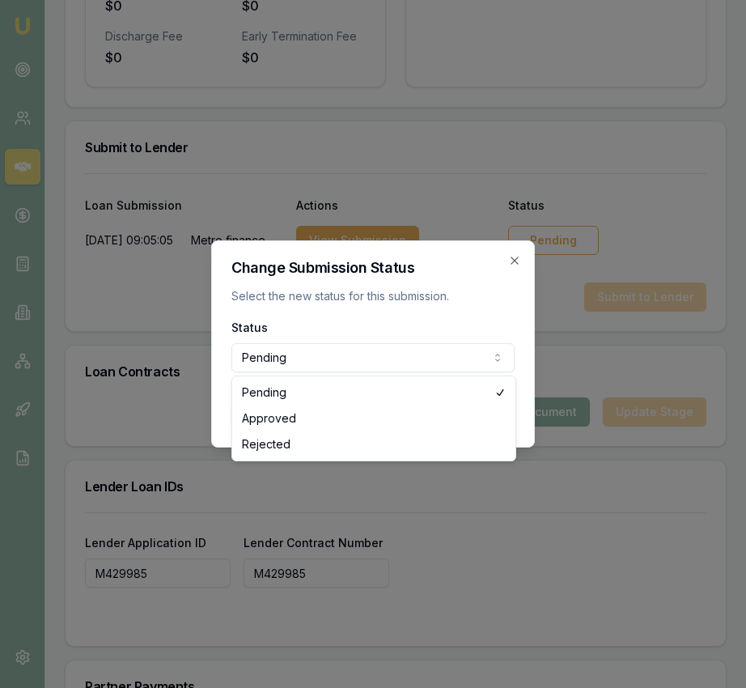
select select "APPROVED"
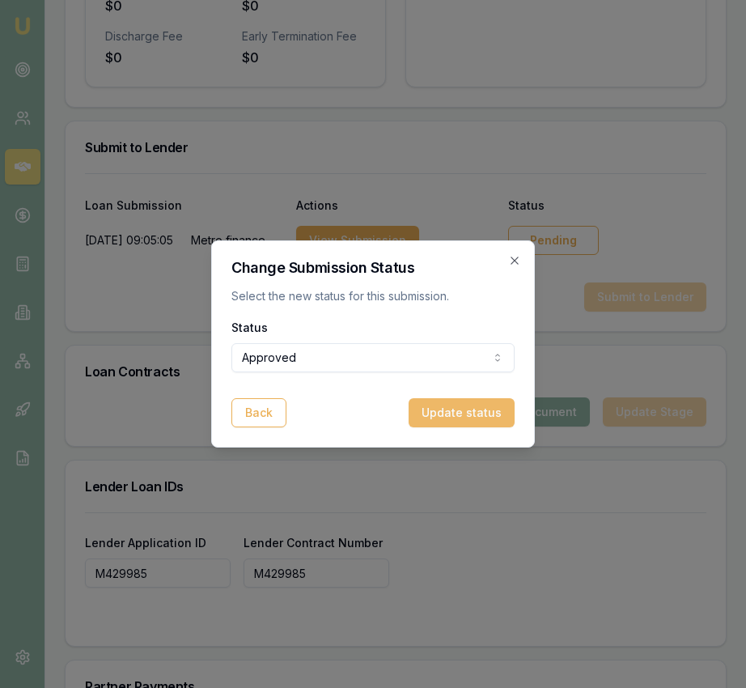
click at [474, 415] on button "Update status" at bounding box center [462, 412] width 106 height 29
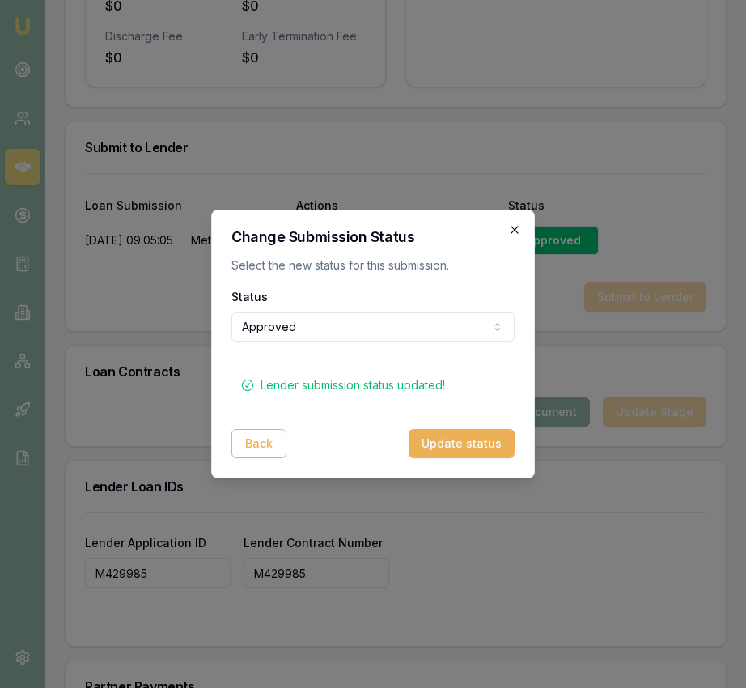
click at [517, 234] on icon "button" at bounding box center [514, 229] width 13 height 13
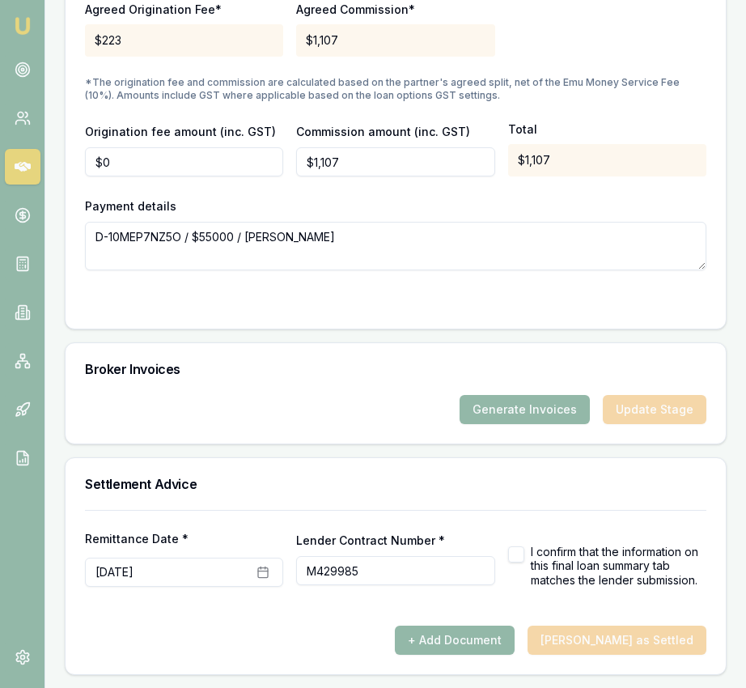
scroll to position [1807, 0]
click at [521, 402] on button "Generate Invoices" at bounding box center [525, 409] width 130 height 29
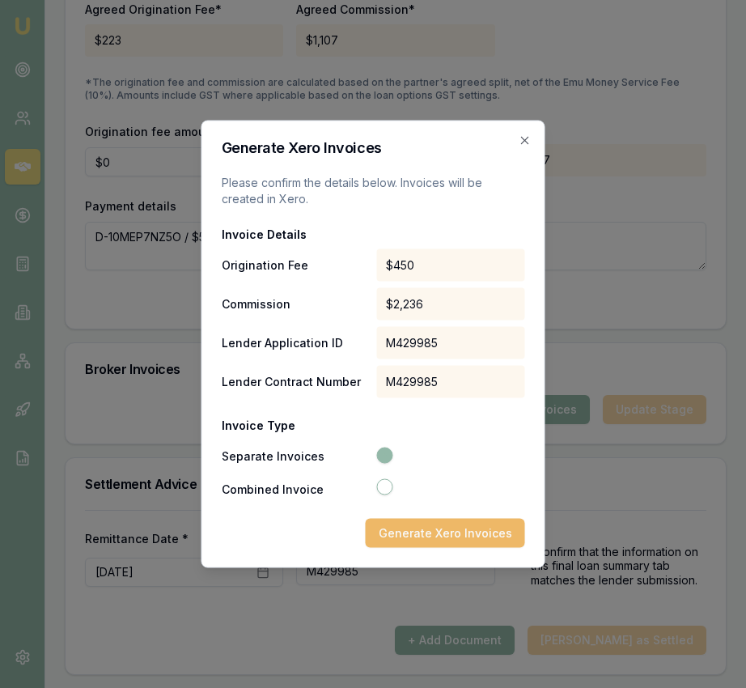
click at [480, 546] on button "Generate Xero Invoices" at bounding box center [445, 533] width 159 height 29
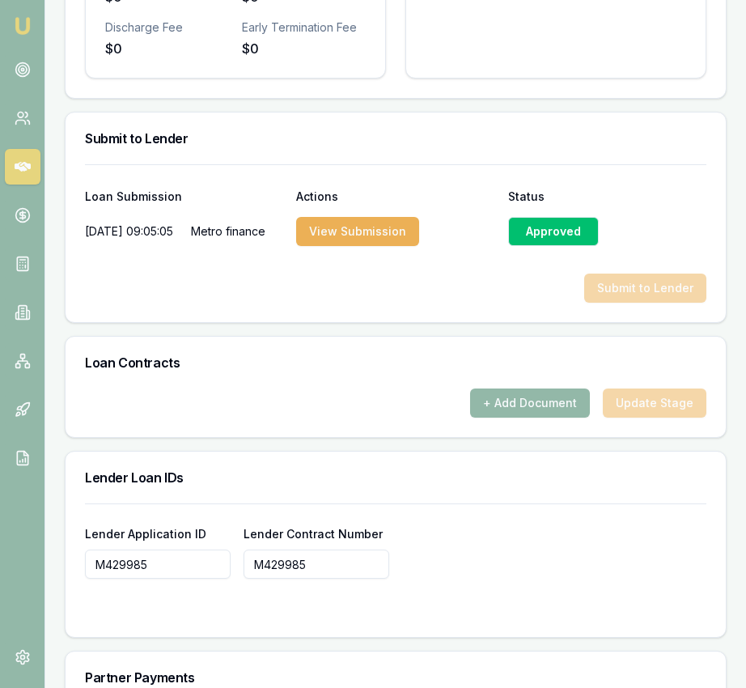
scroll to position [1955, 0]
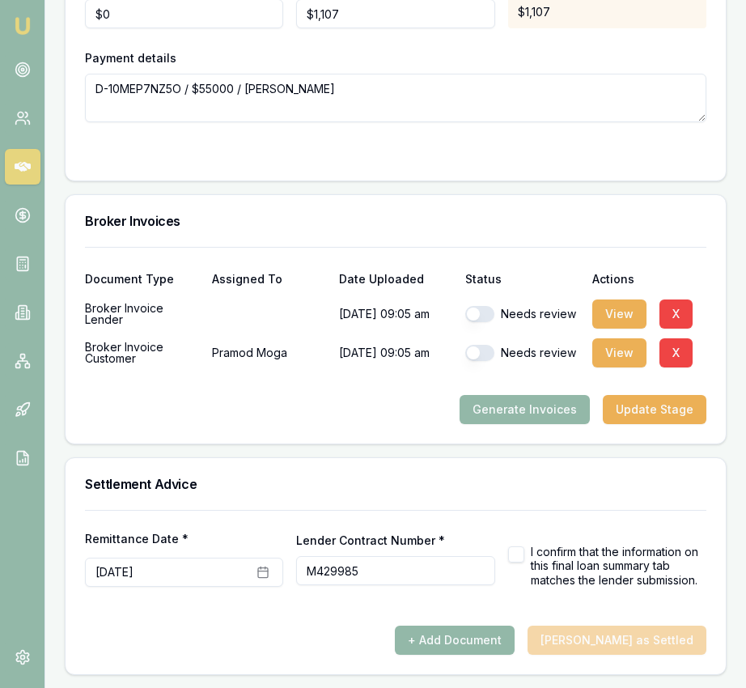
click at [487, 347] on button "button" at bounding box center [480, 353] width 29 height 16
checkbox input "true"
drag, startPoint x: 474, startPoint y: 310, endPoint x: 544, endPoint y: 313, distance: 70.5
click at [474, 310] on button "button" at bounding box center [480, 314] width 29 height 16
checkbox input "true"
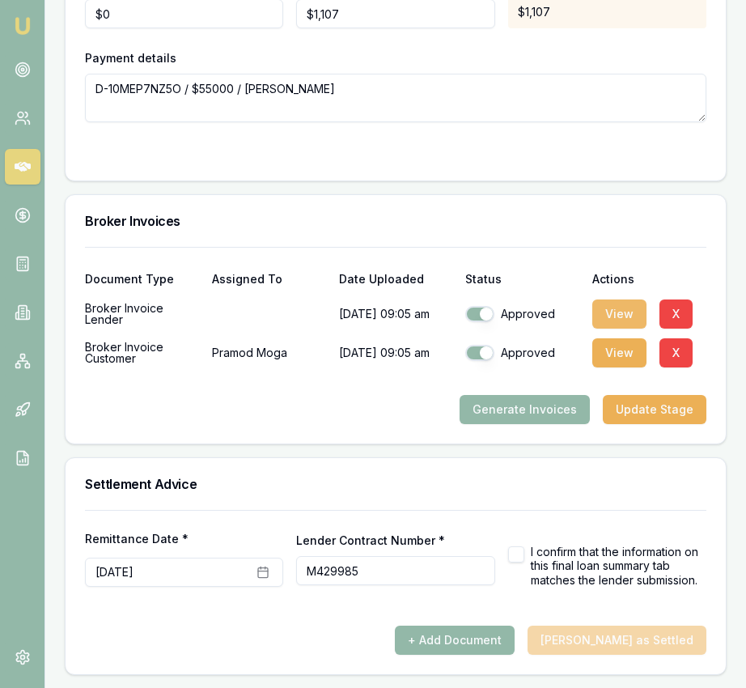
click at [636, 315] on button "View" at bounding box center [620, 314] width 54 height 29
click at [676, 308] on button "X" at bounding box center [676, 314] width 33 height 29
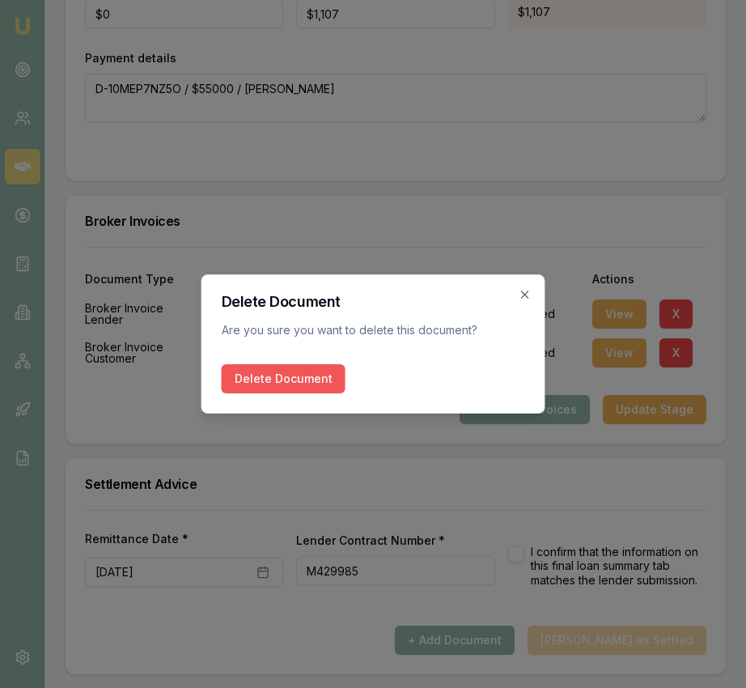
click at [287, 375] on button "Delete Document" at bounding box center [284, 378] width 124 height 29
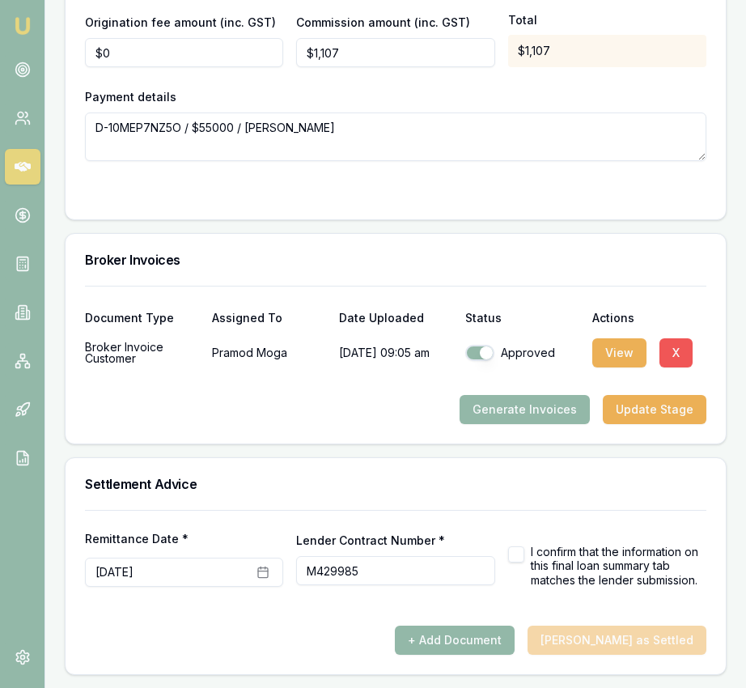
click at [678, 351] on button "X" at bounding box center [676, 352] width 33 height 29
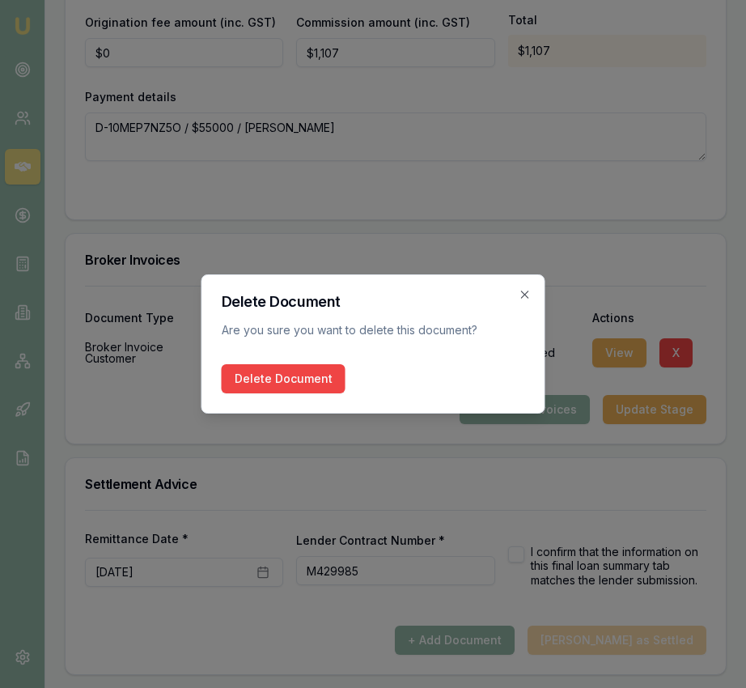
drag, startPoint x: 317, startPoint y: 374, endPoint x: 327, endPoint y: 365, distance: 13.2
click at [317, 374] on button "Delete Document" at bounding box center [284, 378] width 124 height 29
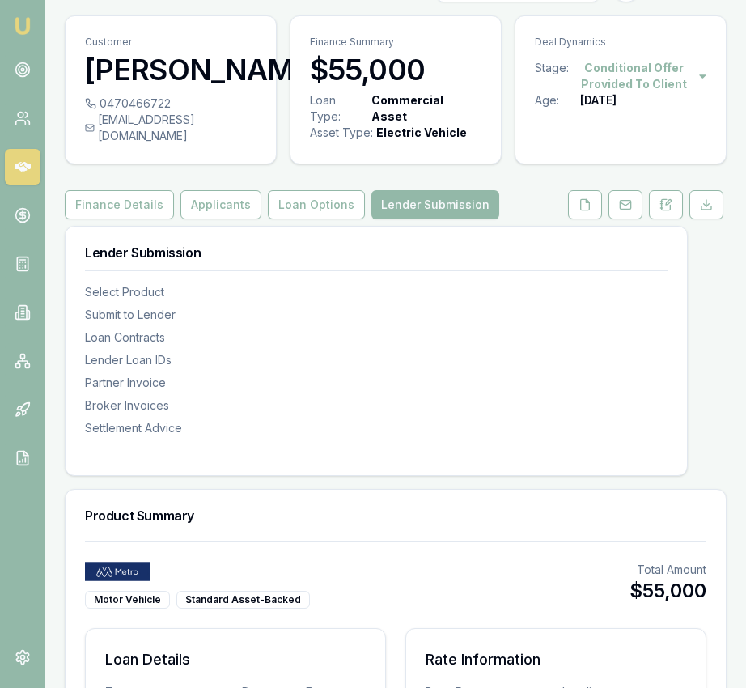
scroll to position [41, 0]
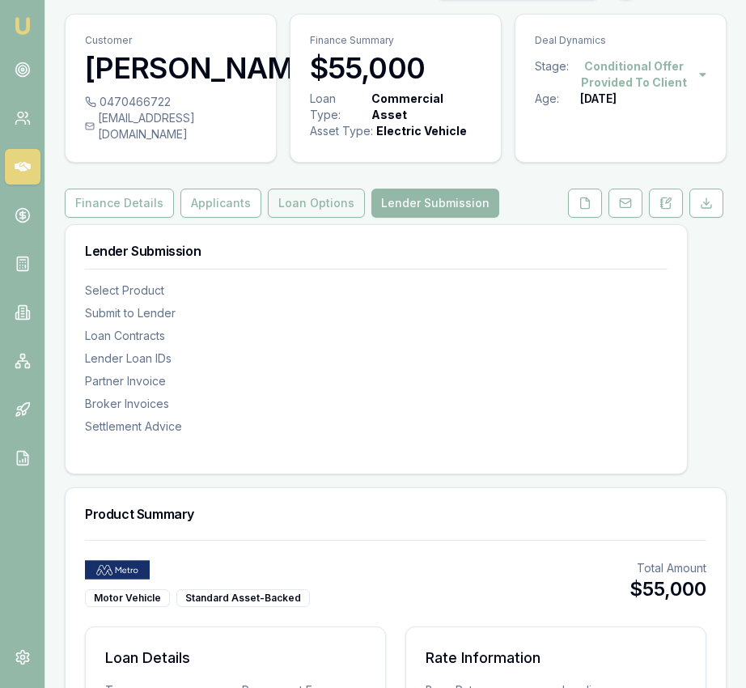
click at [323, 218] on button "Loan Options" at bounding box center [316, 203] width 97 height 29
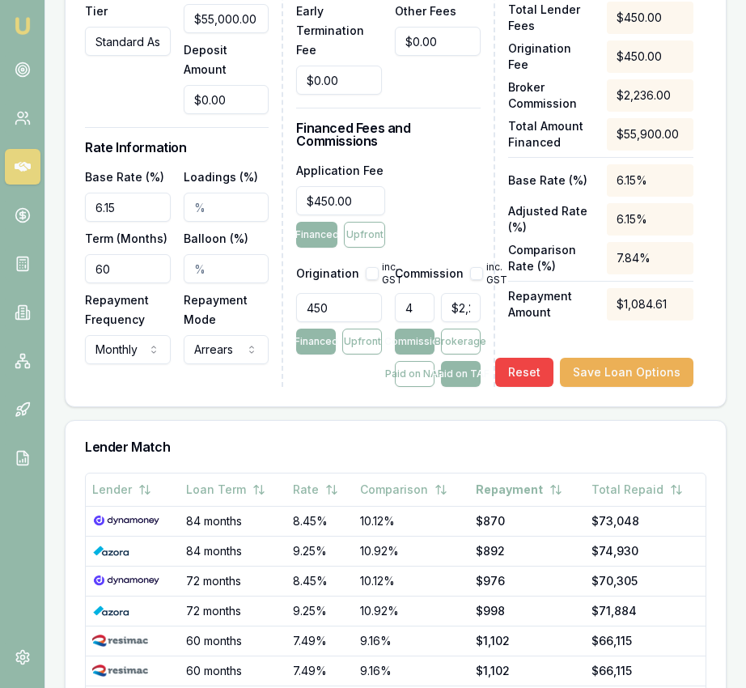
scroll to position [807, 0]
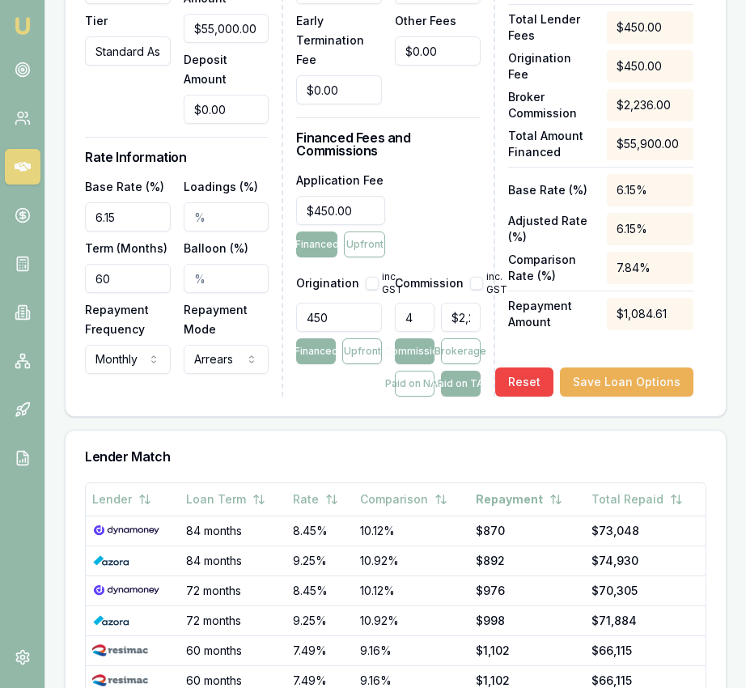
type input "2236"
click at [455, 332] on input "2236" at bounding box center [461, 317] width 40 height 29
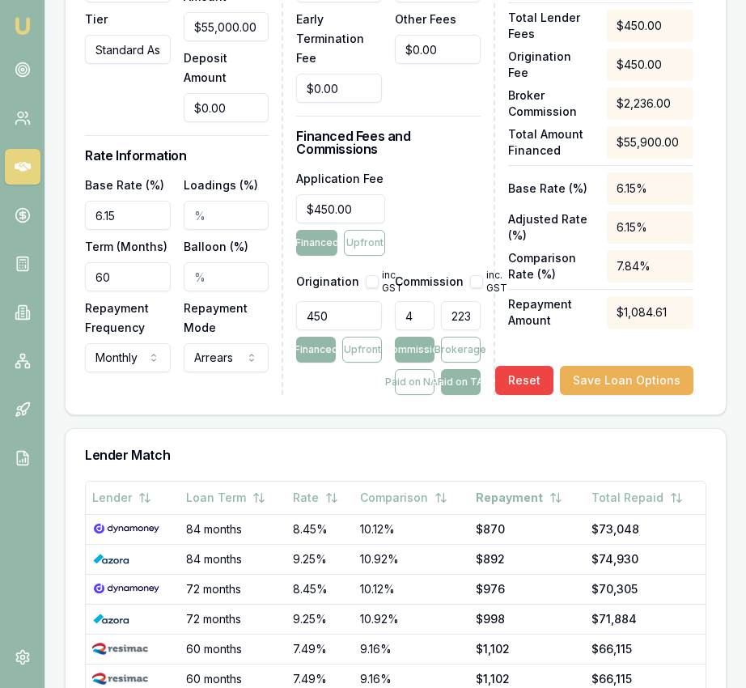
type input "0.0035778175313059034"
type input "2"
type input "0.03935599284436494"
type input "22"
type input "0.39892665474060823"
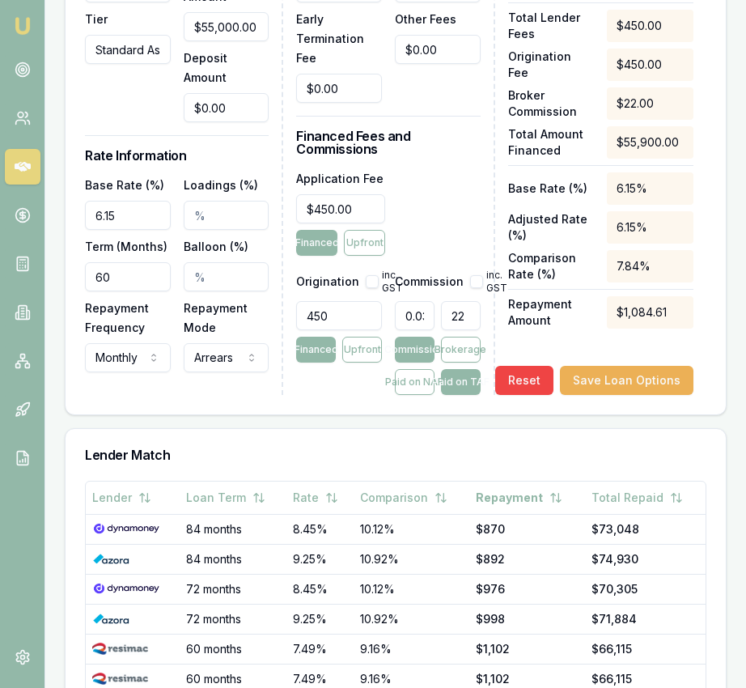
type input "223"
type input "4"
type input "2236."
type input "4.000715563506262"
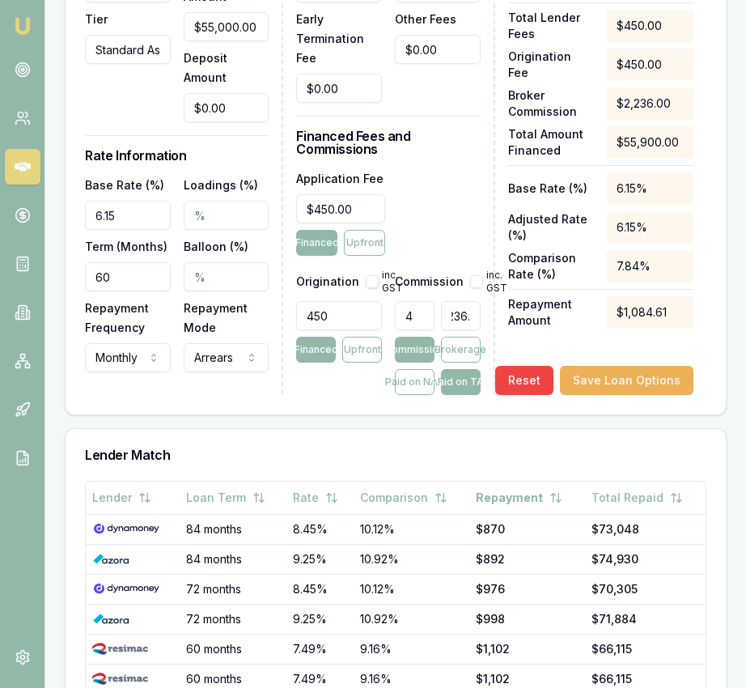
type input "2236.4"
type input "4.0008050089445435"
type input "$2,236.45"
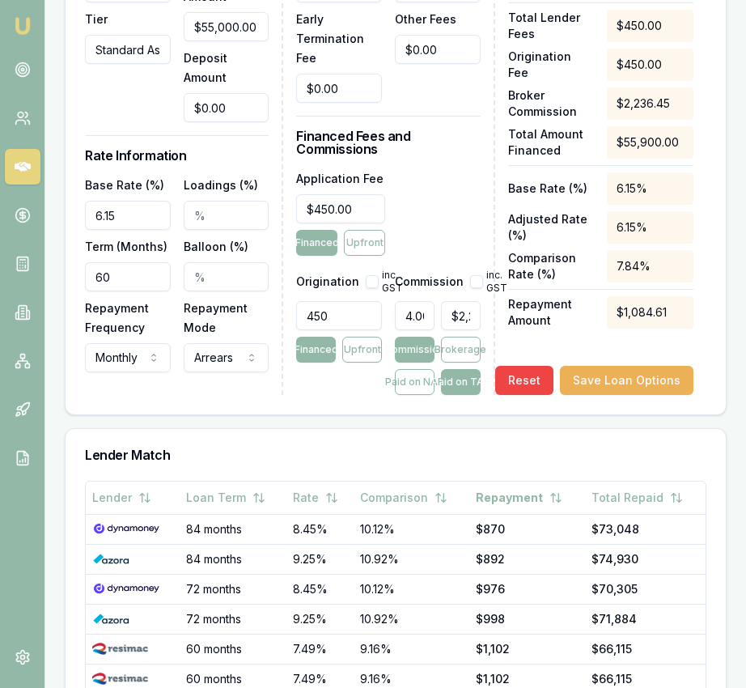
click at [505, 446] on div "Lender Match" at bounding box center [396, 455] width 661 height 52
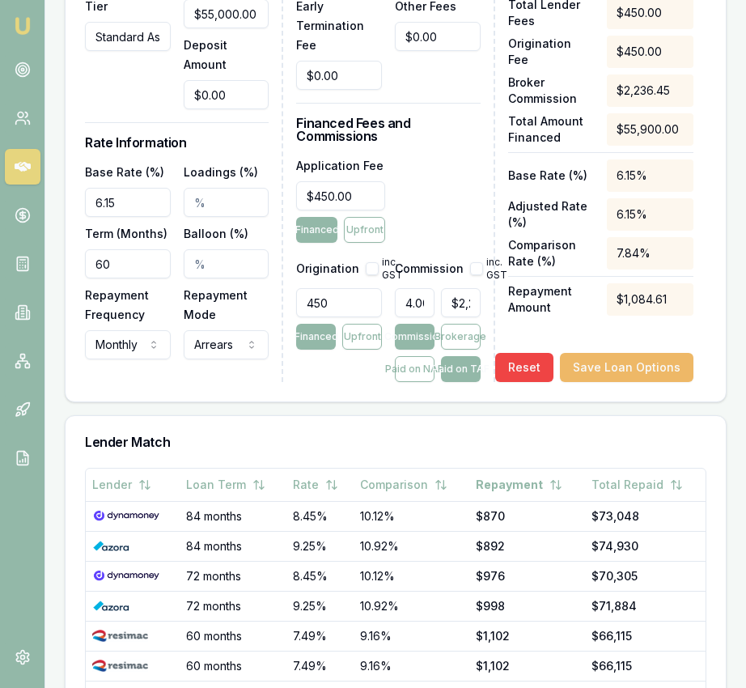
click at [625, 382] on button "Save Loan Options" at bounding box center [627, 367] width 134 height 29
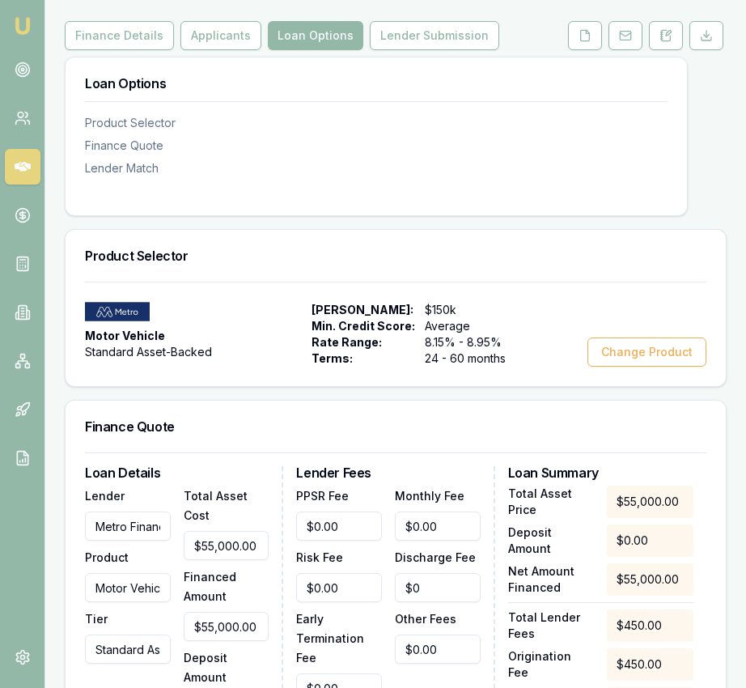
scroll to position [0, 0]
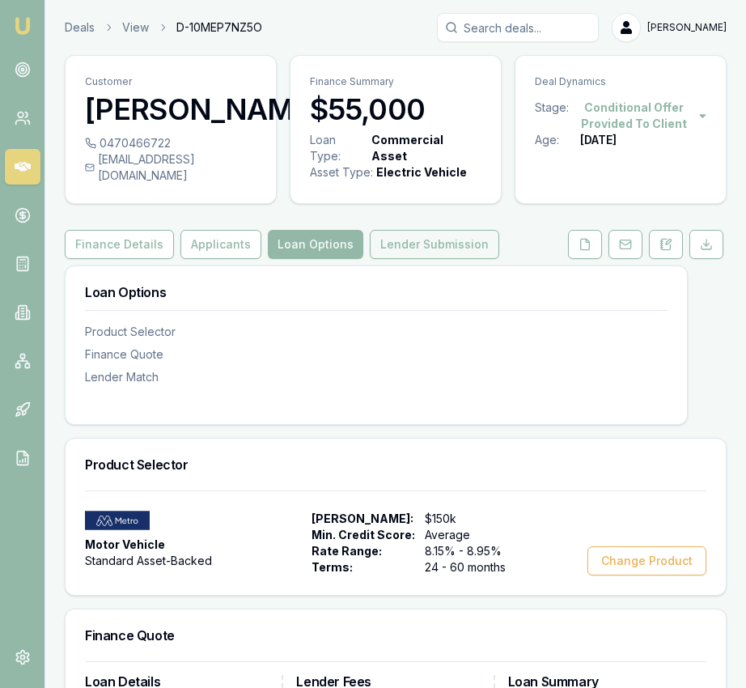
click at [438, 254] on button "Lender Submission" at bounding box center [435, 244] width 130 height 29
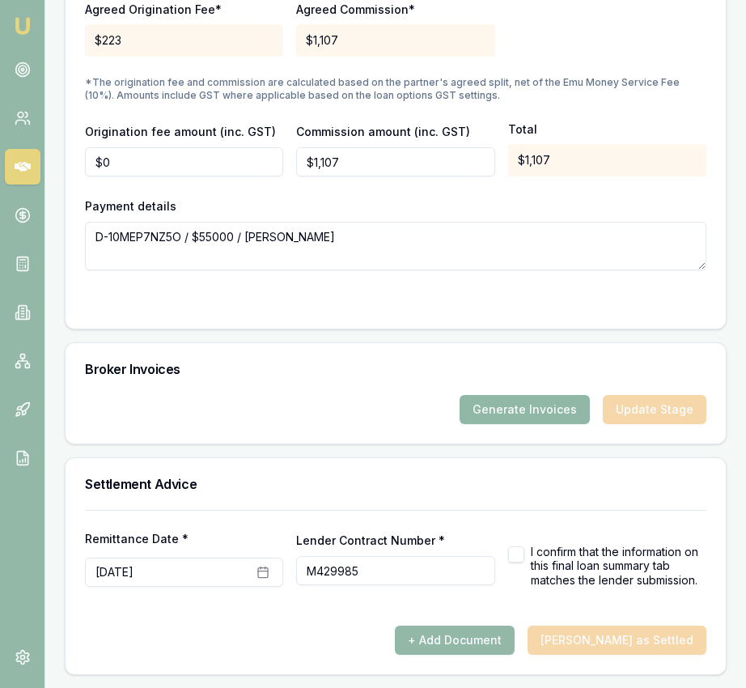
scroll to position [1797, 0]
click at [516, 409] on button "Generate Invoices" at bounding box center [525, 409] width 130 height 29
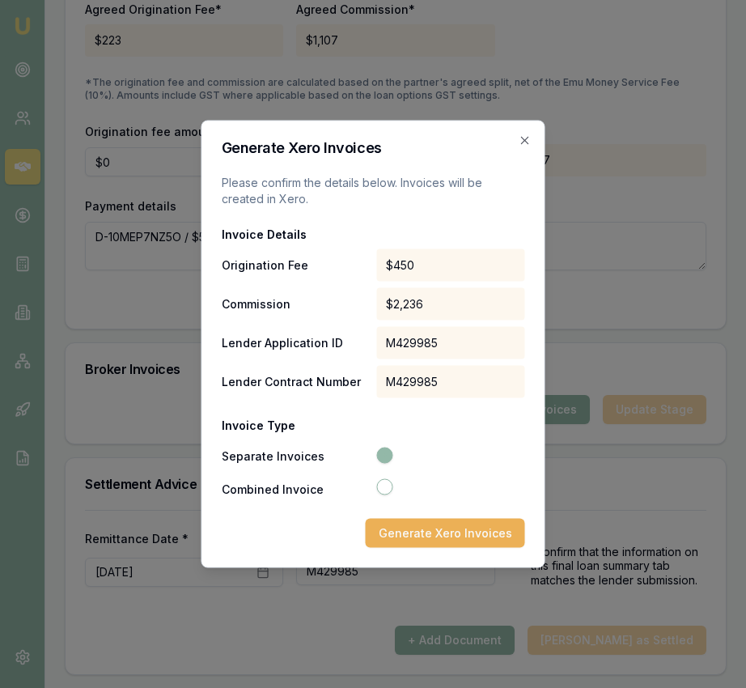
click at [432, 303] on div "$2,236" at bounding box center [450, 304] width 149 height 32
click at [432, 304] on div "$2,236" at bounding box center [450, 304] width 149 height 32
click at [437, 534] on button "Generate Xero Invoices" at bounding box center [445, 533] width 159 height 29
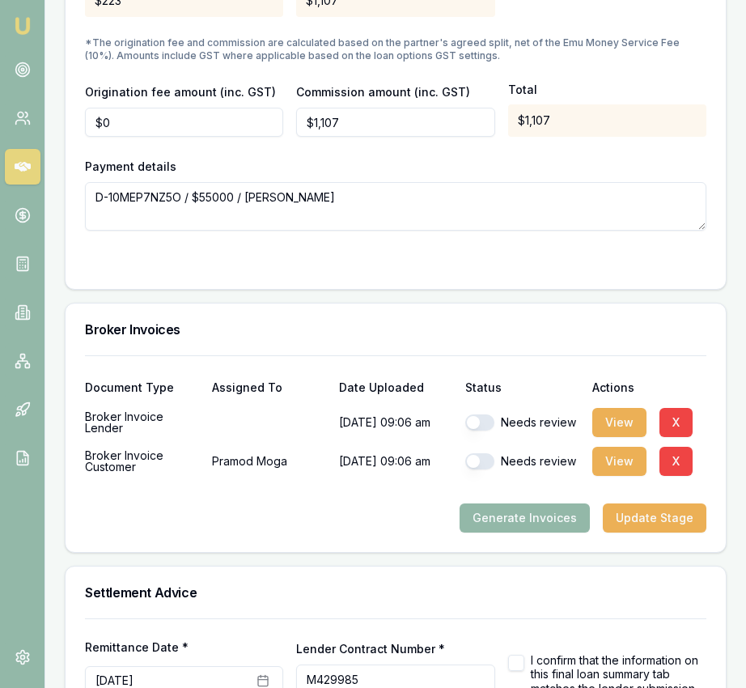
scroll to position [1845, 0]
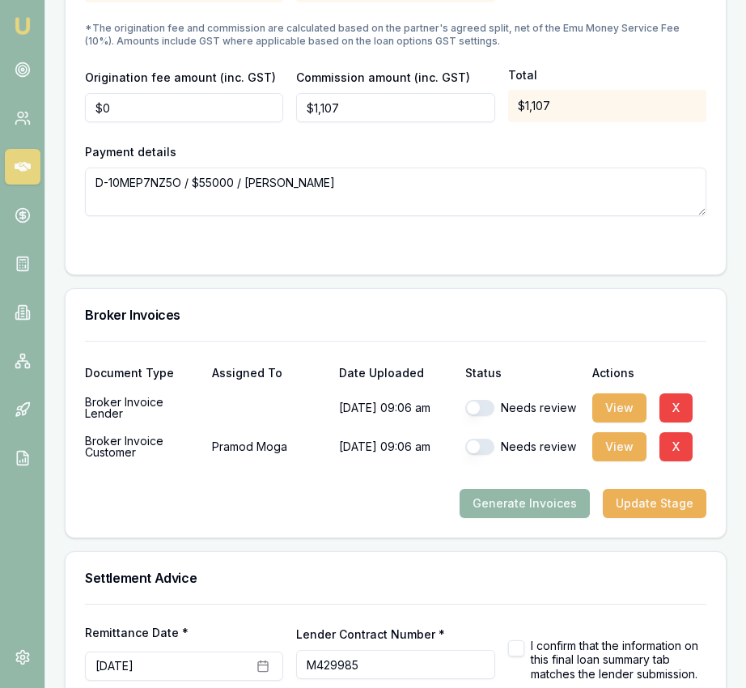
click at [487, 416] on button "button" at bounding box center [480, 408] width 29 height 16
checkbox input "true"
click at [483, 455] on button "button" at bounding box center [480, 447] width 29 height 16
checkbox input "true"
click at [615, 420] on button "View" at bounding box center [620, 407] width 54 height 29
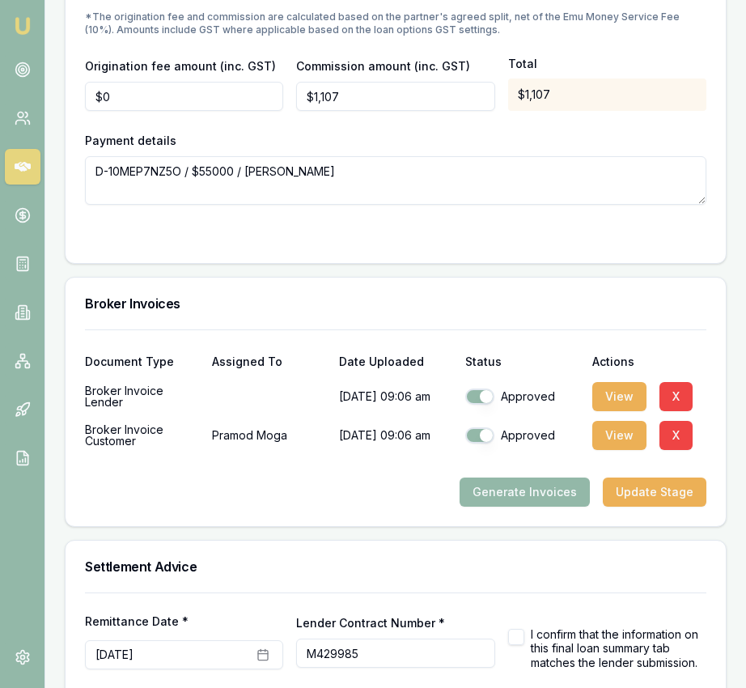
scroll to position [1864, 0]
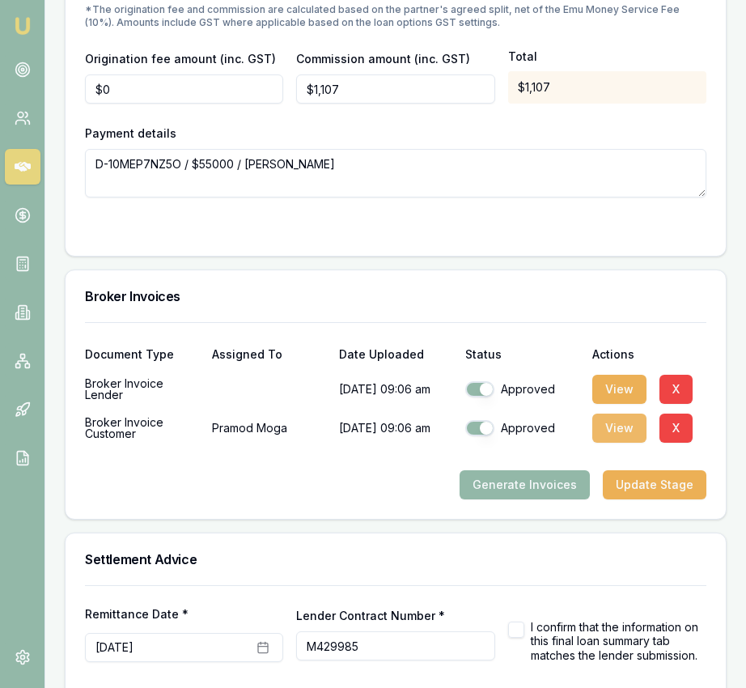
click at [609, 443] on button "View" at bounding box center [620, 428] width 54 height 29
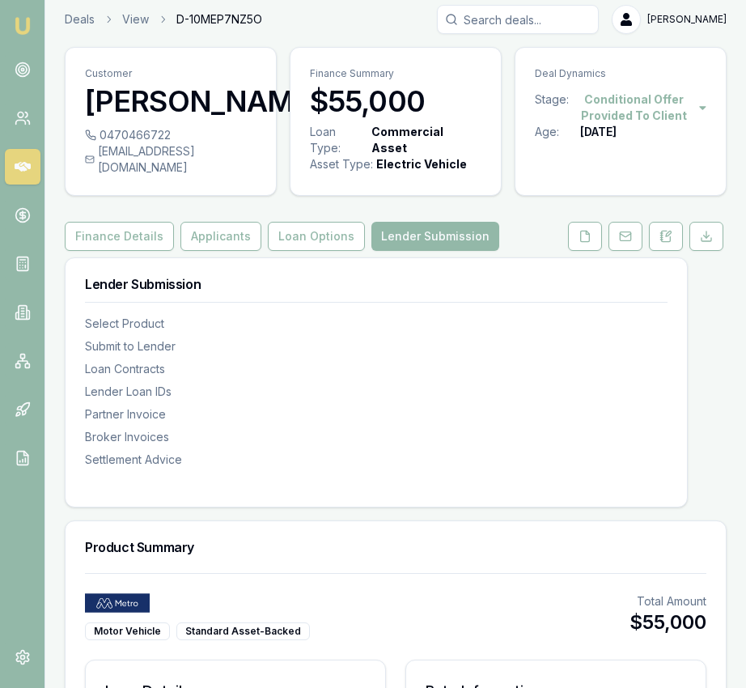
scroll to position [0, 0]
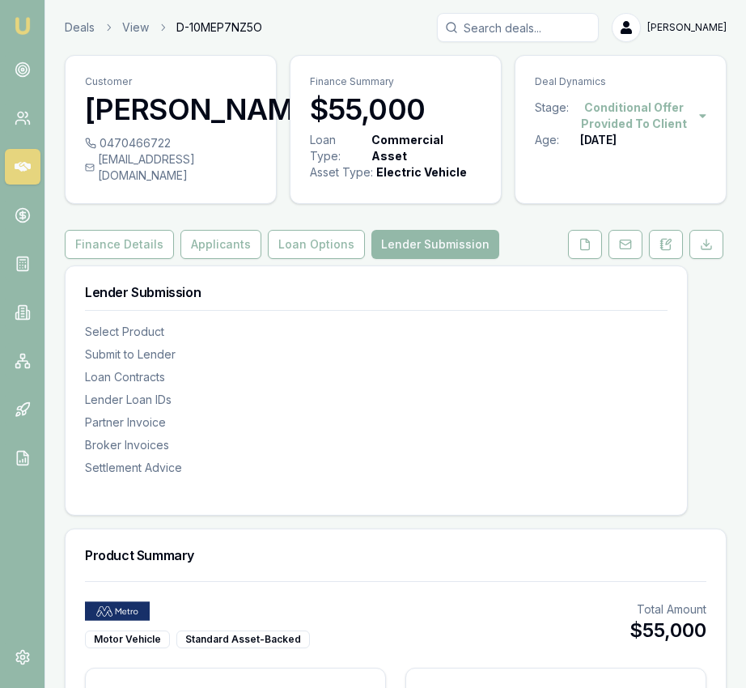
click at [10, 20] on link "Emu Broker" at bounding box center [23, 26] width 26 height 26
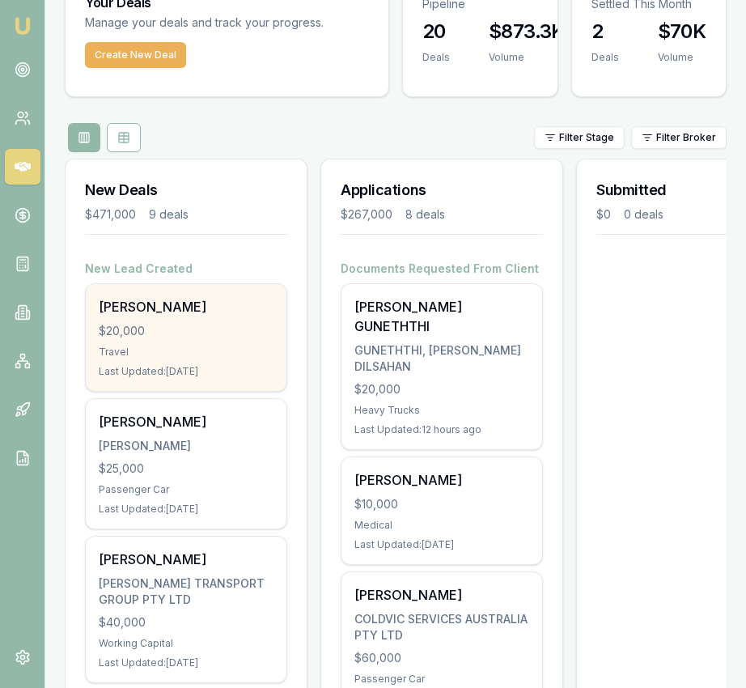
scroll to position [59, 0]
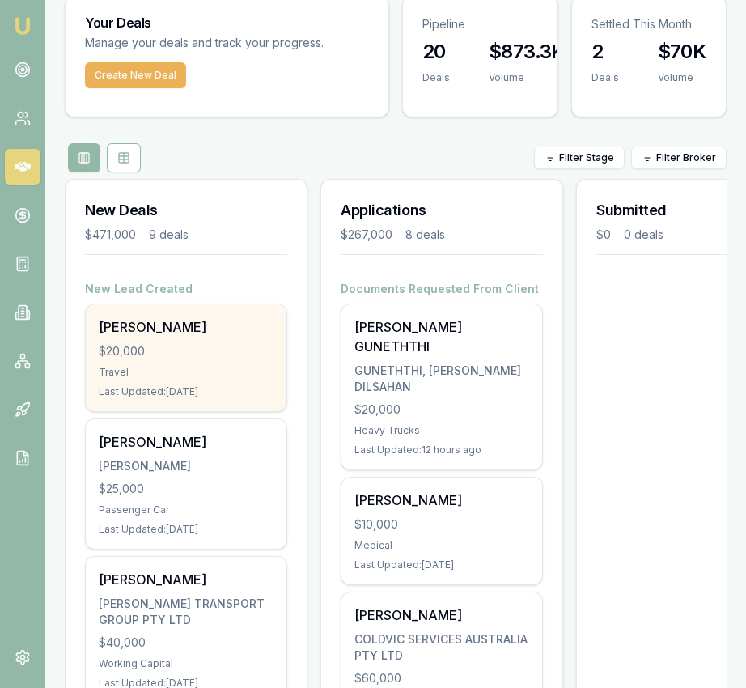
click at [219, 330] on div "[PERSON_NAME]" at bounding box center [186, 326] width 175 height 19
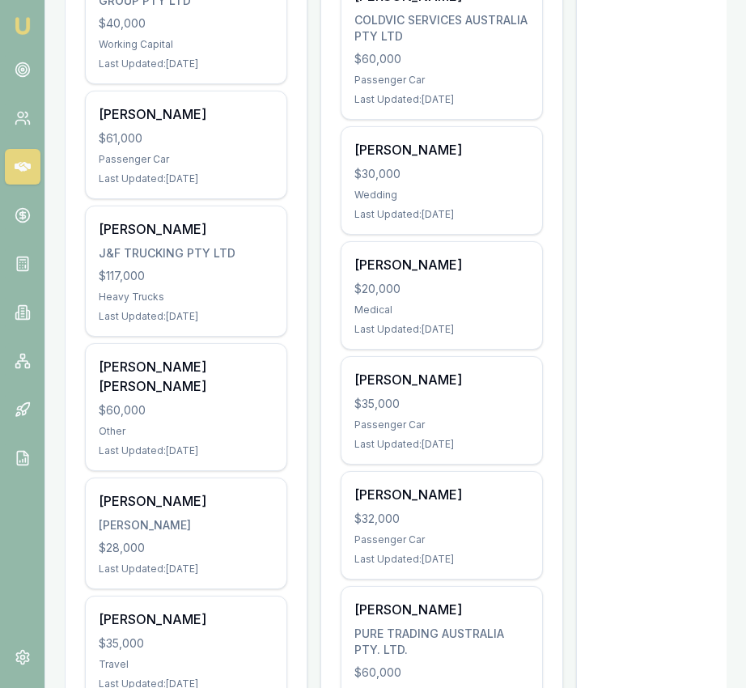
scroll to position [891, 0]
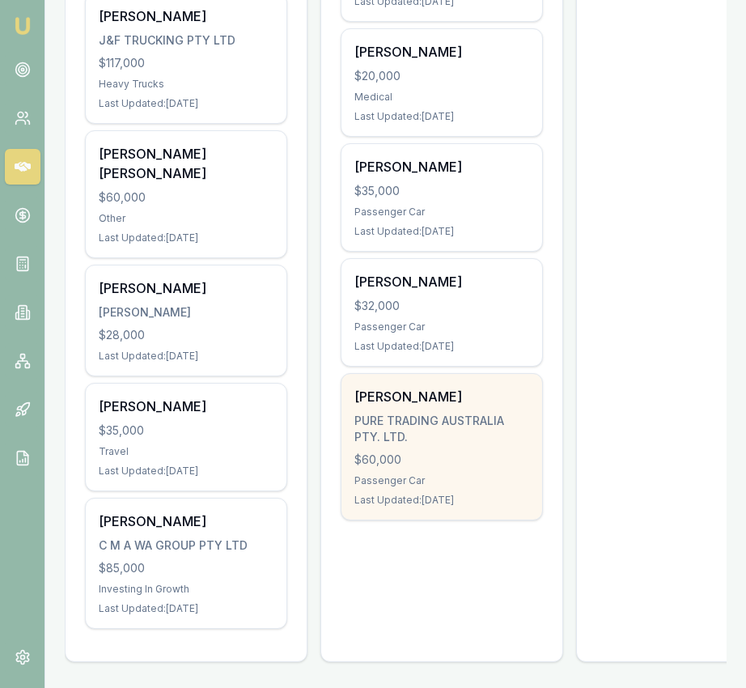
click at [447, 454] on div "[PERSON_NAME] PURE TRADING AUSTRALIA PTY. LTD. $60,000 Passenger Car Last Updat…" at bounding box center [442, 447] width 201 height 146
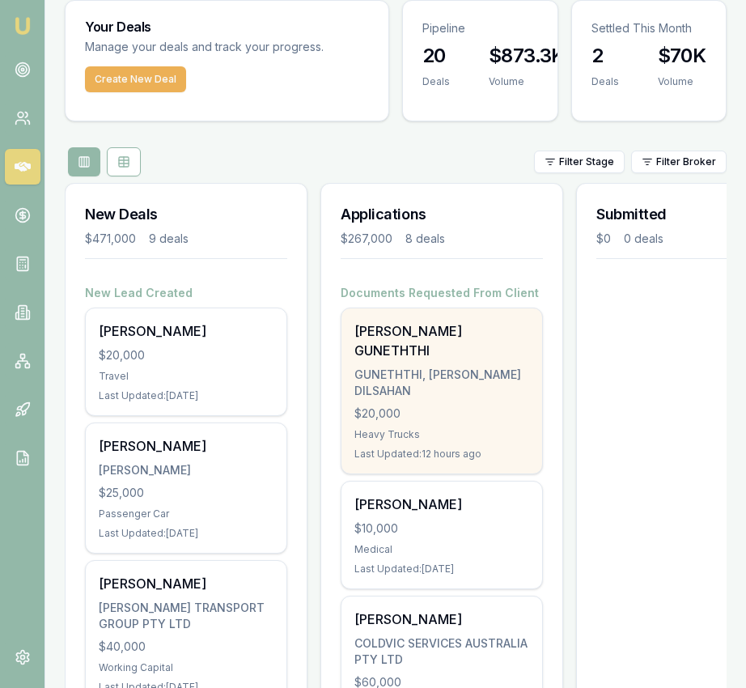
scroll to position [108, 0]
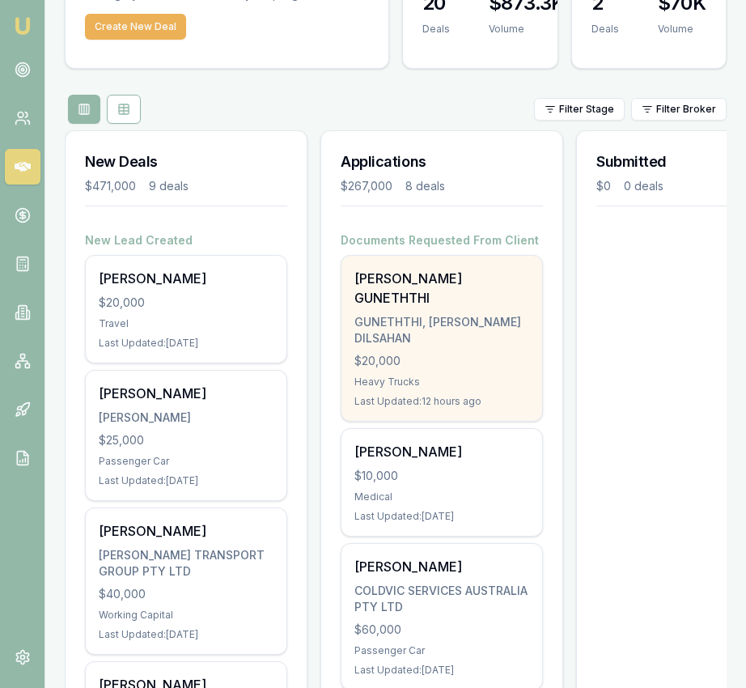
click at [431, 292] on div "RASHITH GUNETHTHI GUNETHTHI, RASHITH DILSAHAN $20,000 Heavy Trucks Last Updated…" at bounding box center [442, 338] width 201 height 165
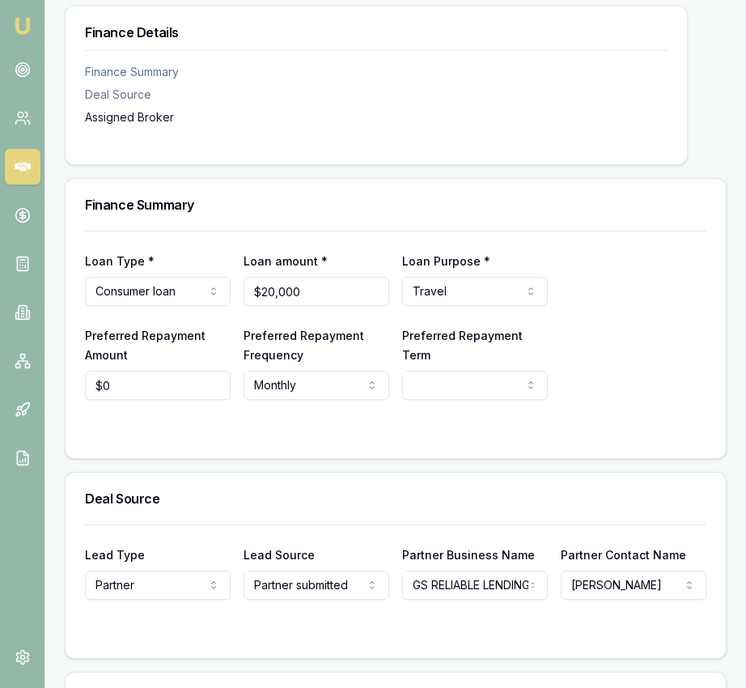
scroll to position [267, 0]
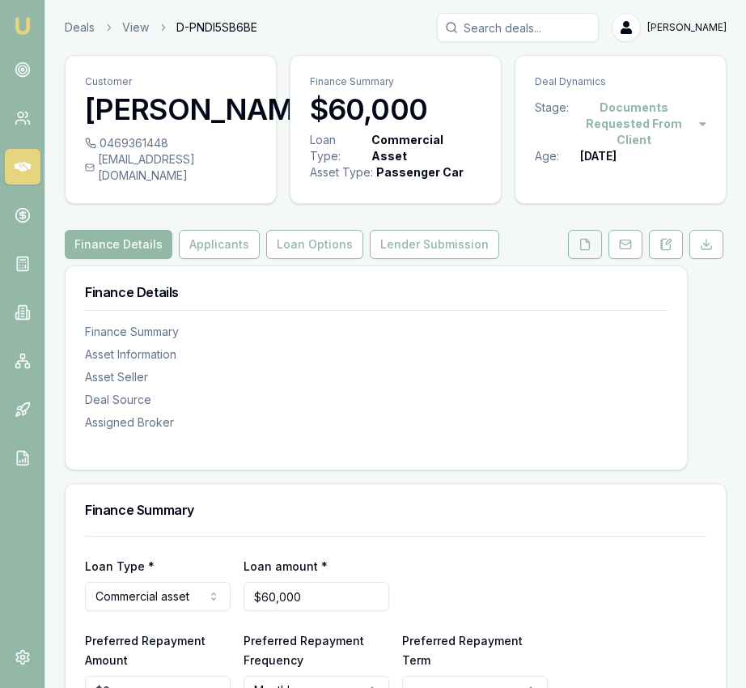
click at [571, 259] on button at bounding box center [585, 244] width 34 height 29
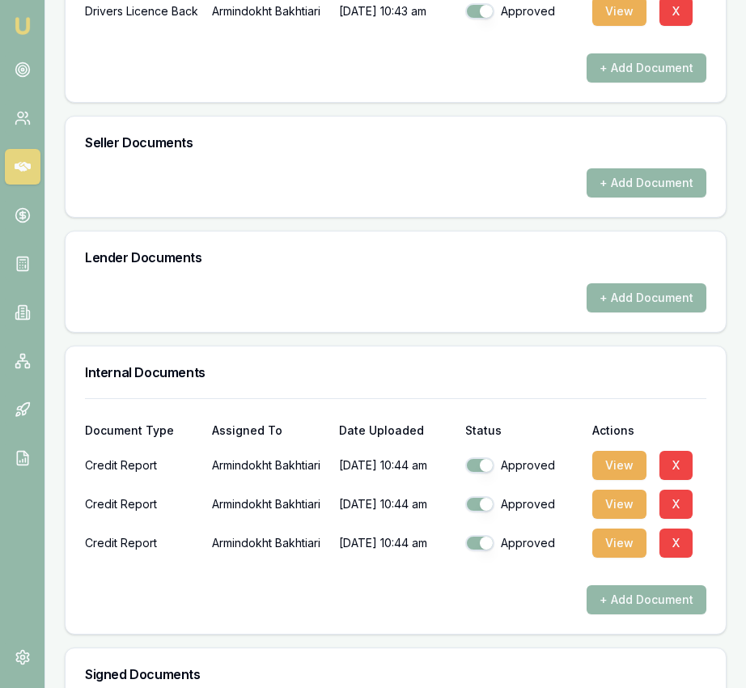
scroll to position [874, 0]
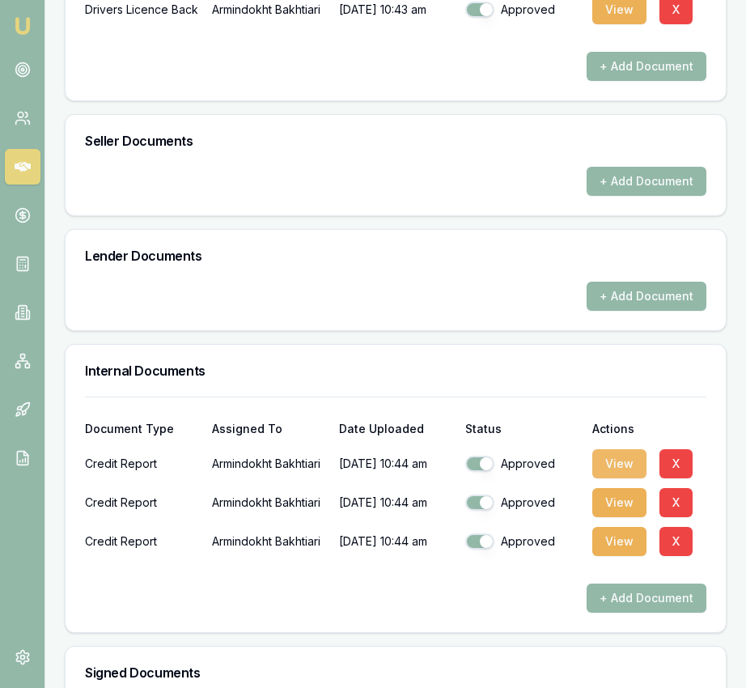
click at [623, 478] on button "View" at bounding box center [620, 463] width 54 height 29
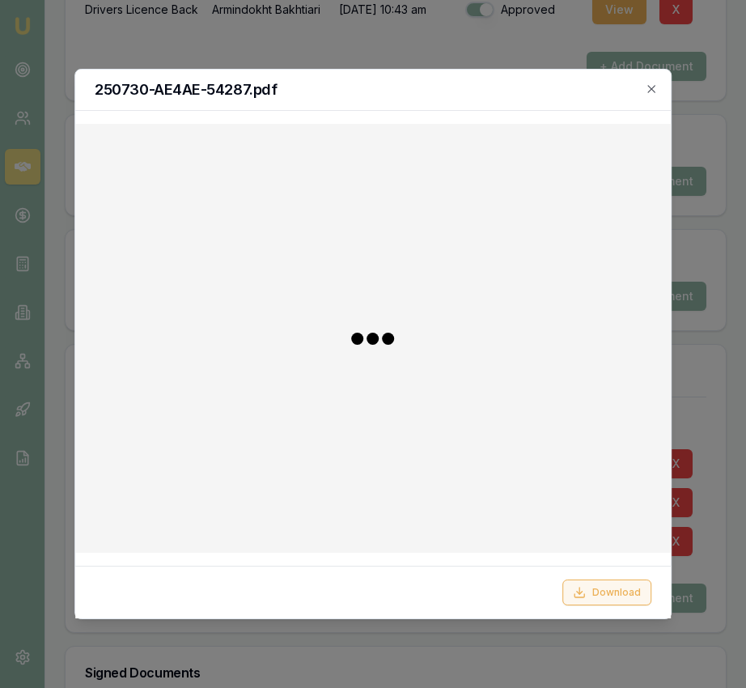
click at [586, 591] on icon at bounding box center [579, 592] width 13 height 13
click at [717, 350] on div at bounding box center [373, 344] width 746 height 688
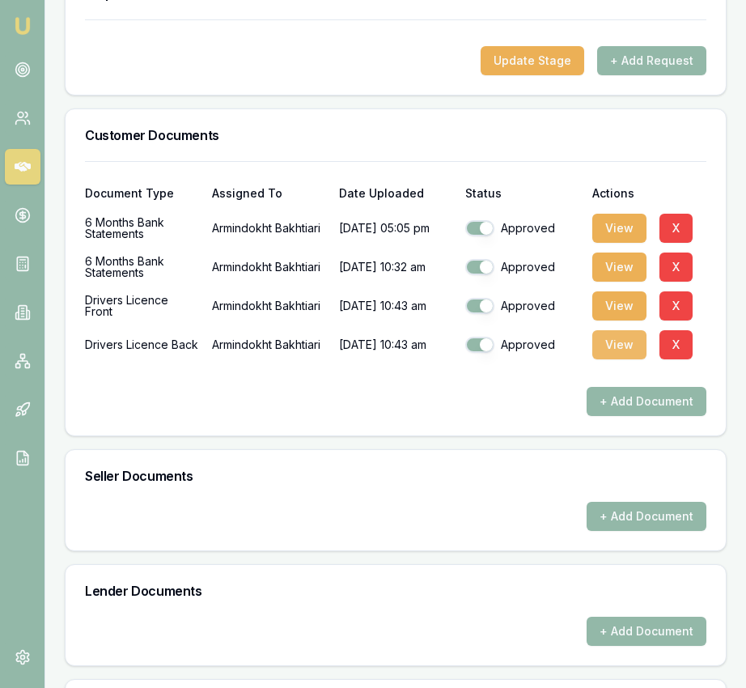
scroll to position [532, 0]
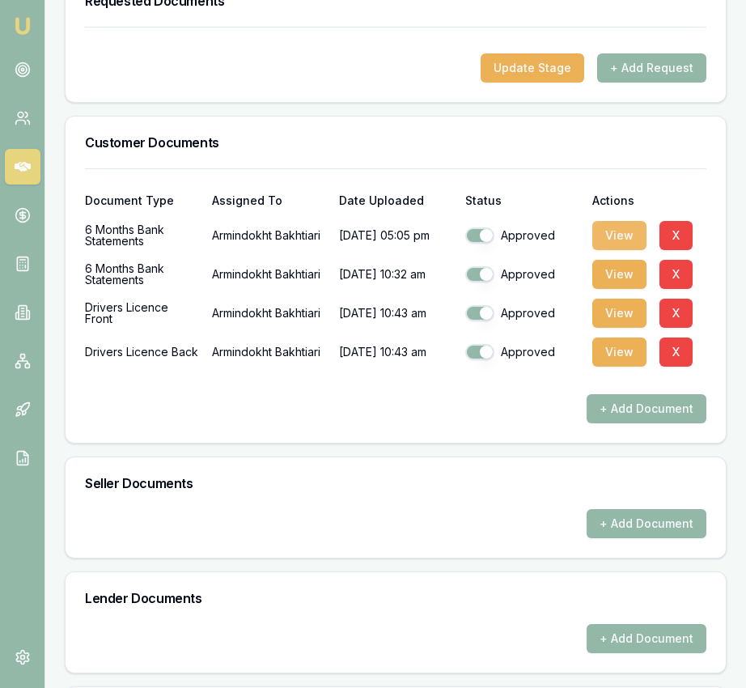
click at [616, 239] on button "View" at bounding box center [620, 235] width 54 height 29
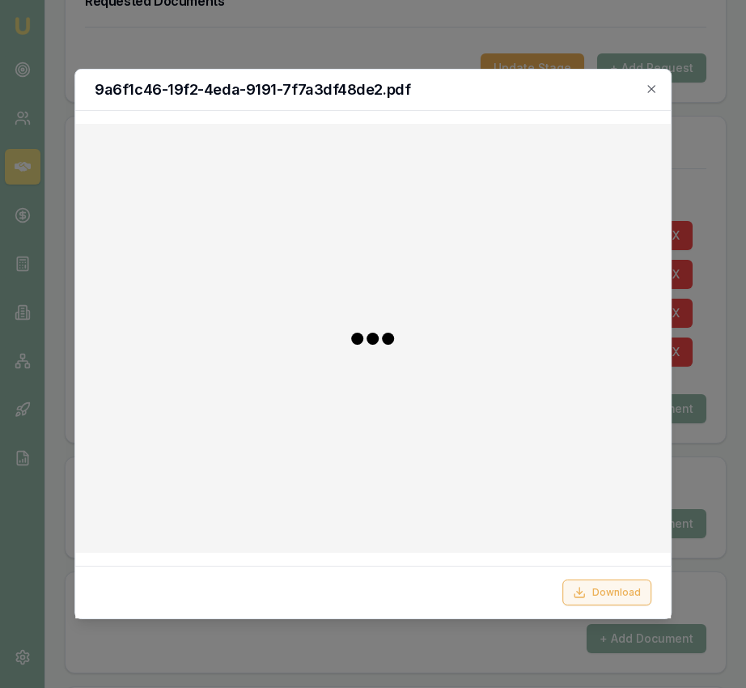
click at [627, 587] on button "Download" at bounding box center [607, 593] width 89 height 26
click at [692, 172] on div at bounding box center [373, 344] width 746 height 688
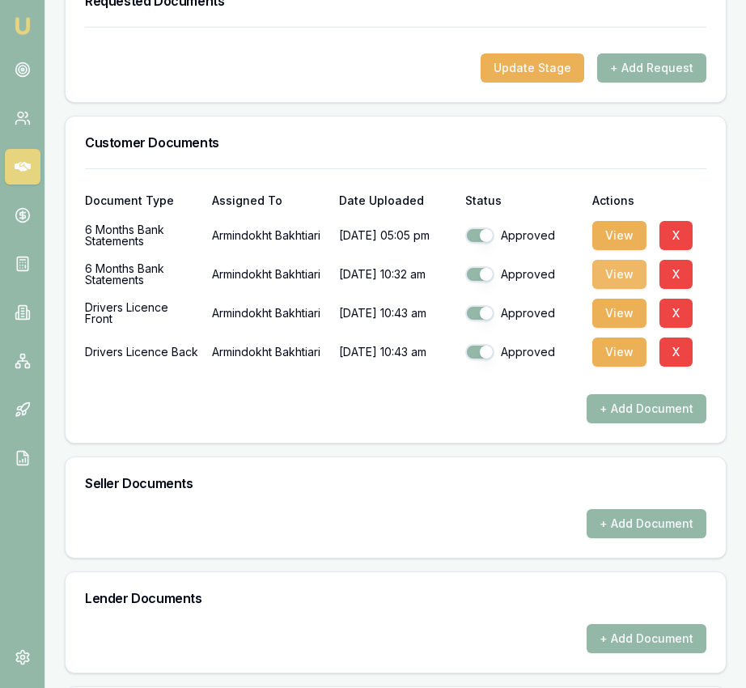
click at [605, 289] on button "View" at bounding box center [620, 274] width 54 height 29
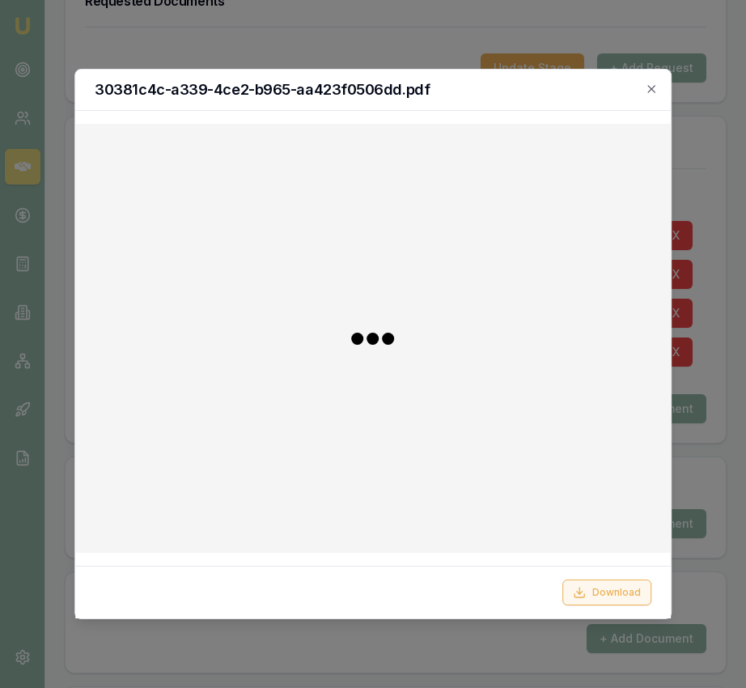
click at [593, 584] on button "Download" at bounding box center [607, 593] width 89 height 26
click at [649, 96] on h2 "30381c4c-a339-4ce2-b965-aa423f0506dd.pdf" at bounding box center [373, 90] width 557 height 15
click at [651, 91] on icon "button" at bounding box center [651, 89] width 13 height 13
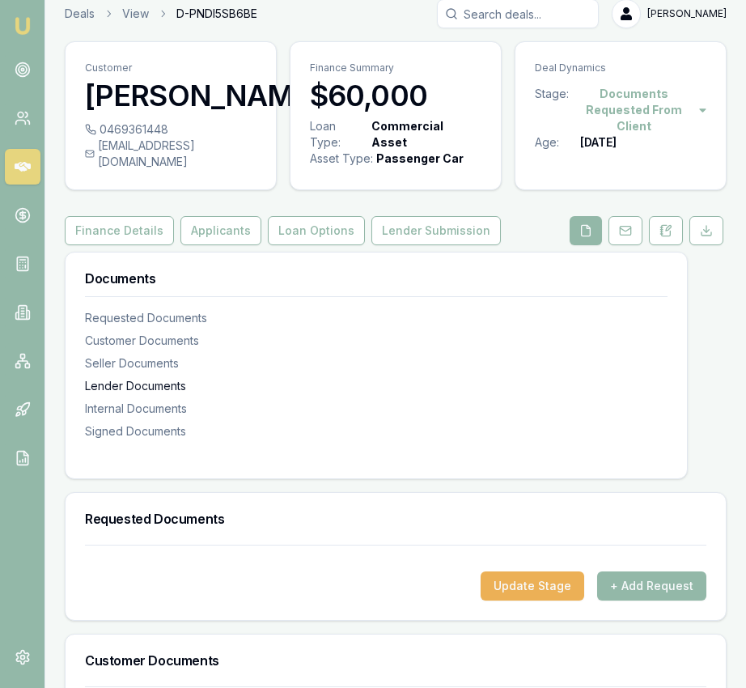
scroll to position [149, 0]
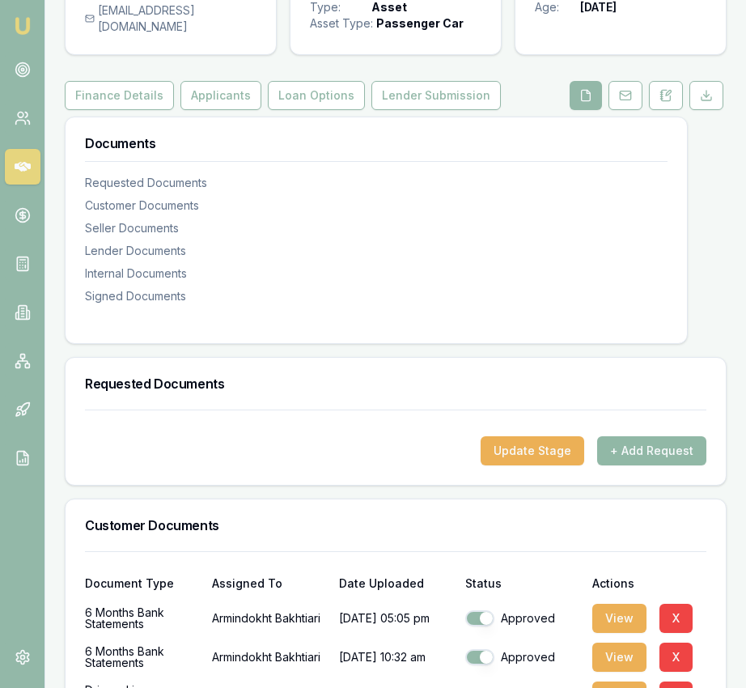
click at [638, 454] on button "+ Add Request" at bounding box center [652, 450] width 109 height 29
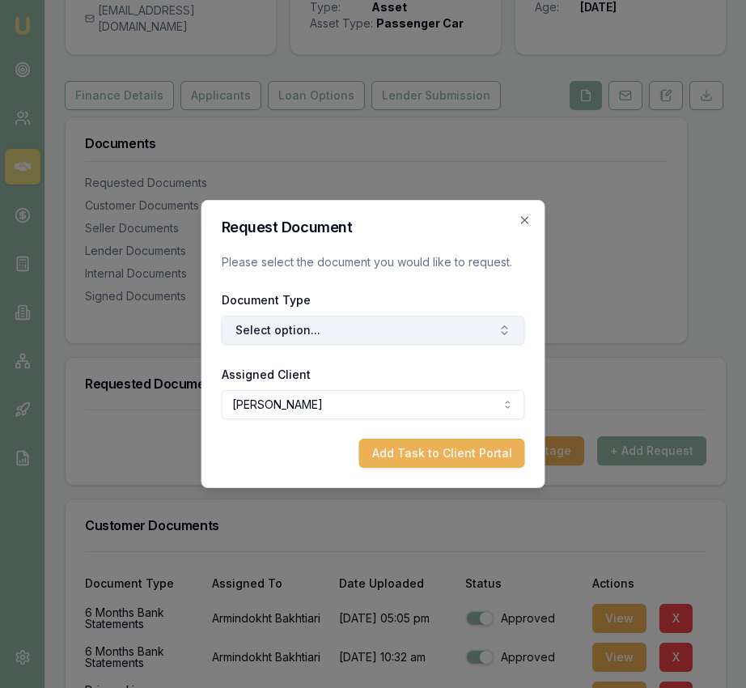
click at [413, 316] on button "Select option..." at bounding box center [374, 330] width 304 height 29
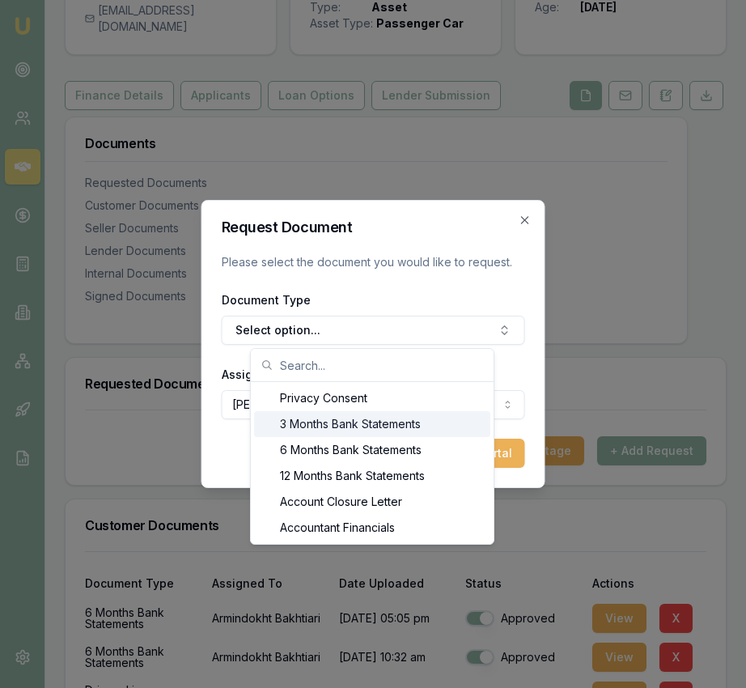
click at [419, 436] on div "3 Months Bank Statements" at bounding box center [372, 424] width 236 height 26
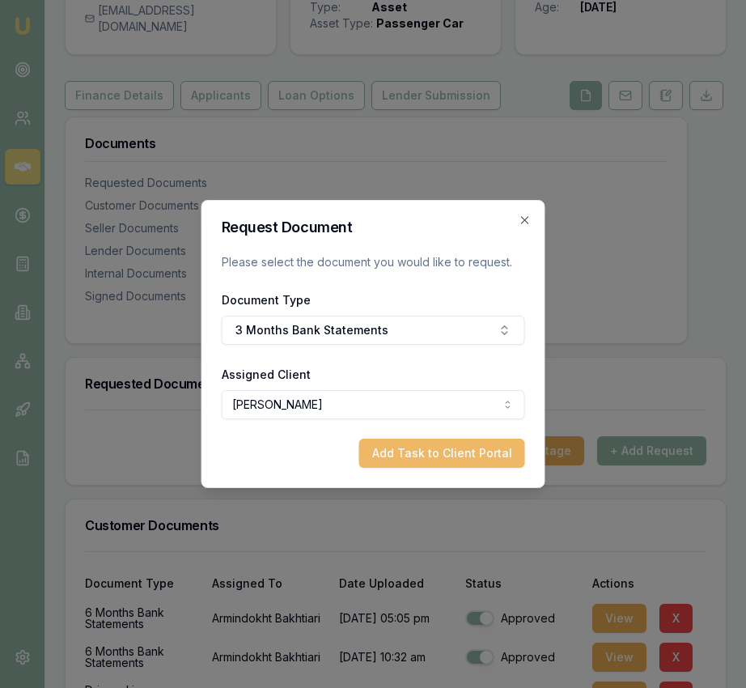
click at [430, 444] on button "Add Task to Client Portal" at bounding box center [442, 453] width 166 height 29
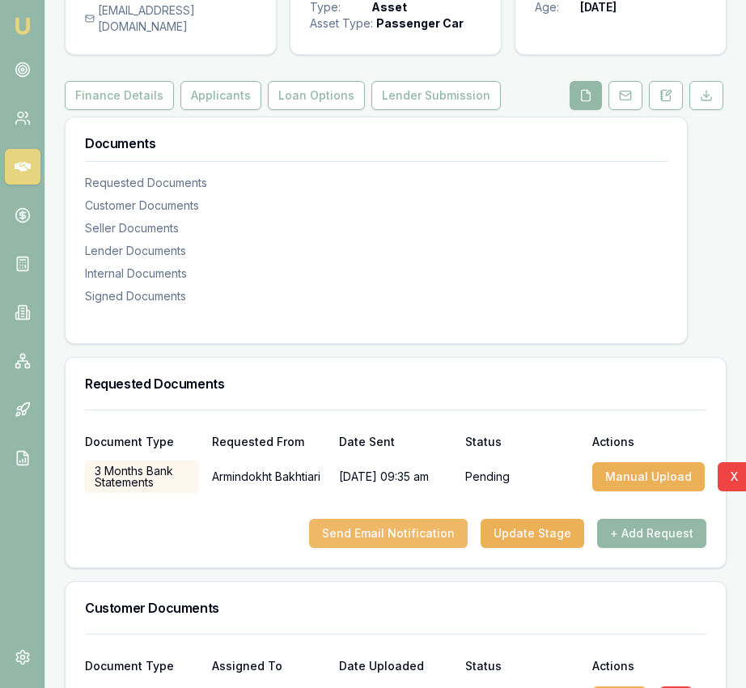
click at [444, 548] on button "Send Email Notification" at bounding box center [388, 533] width 159 height 29
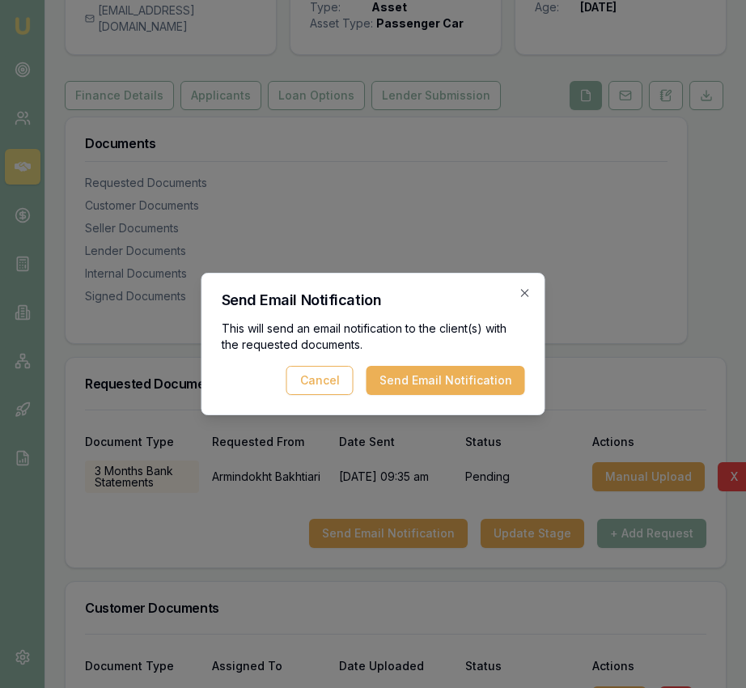
click at [464, 381] on button "Send Email Notification" at bounding box center [446, 380] width 159 height 29
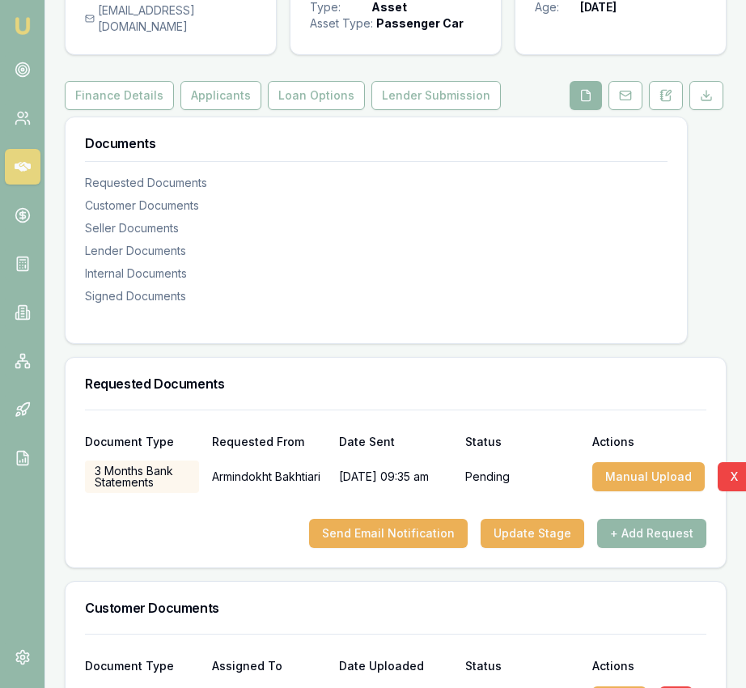
scroll to position [149, 4]
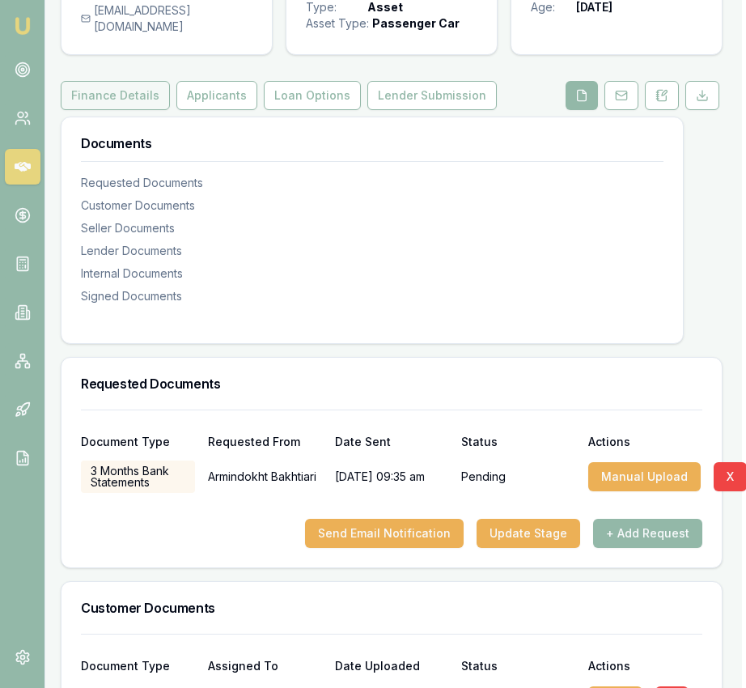
click at [138, 110] on button "Finance Details" at bounding box center [115, 95] width 109 height 29
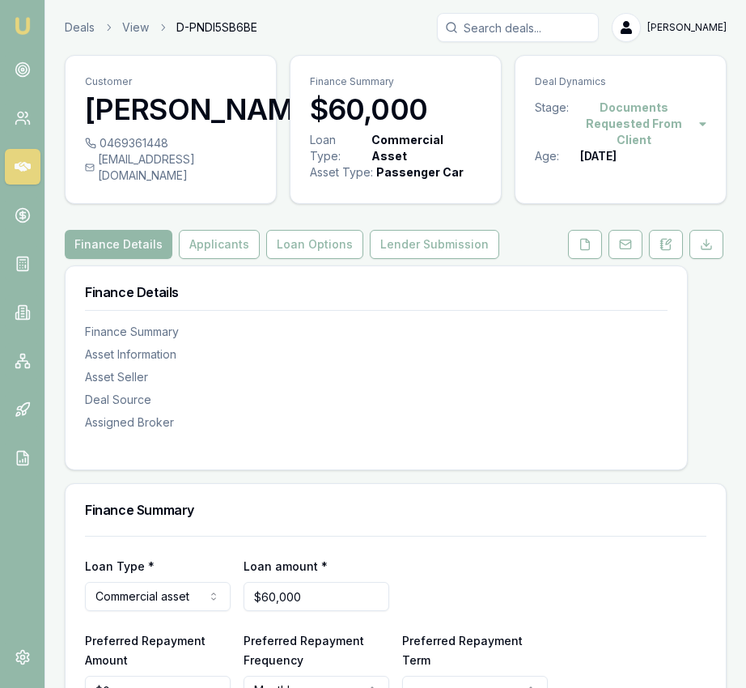
scroll to position [5, 0]
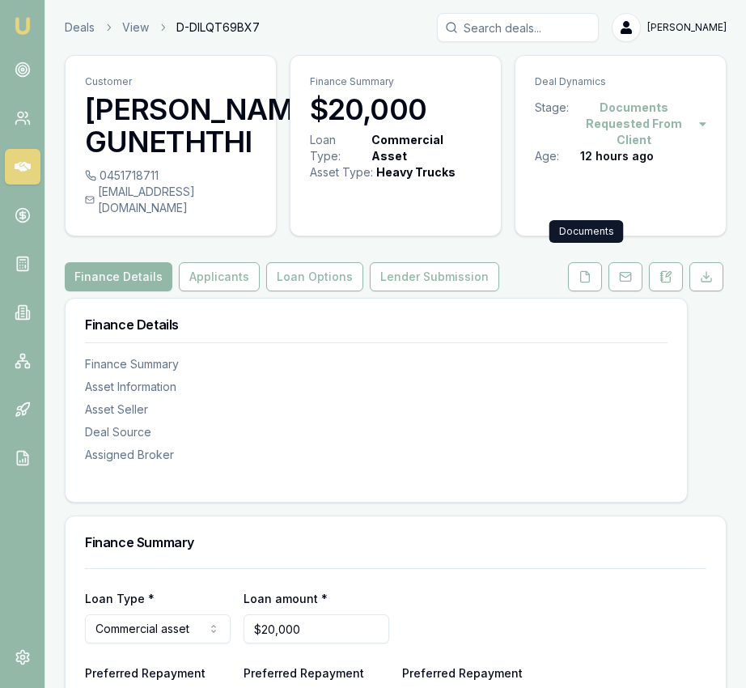
drag, startPoint x: 576, startPoint y: 255, endPoint x: 576, endPoint y: 298, distance: 42.9
click at [576, 262] on button at bounding box center [585, 276] width 34 height 29
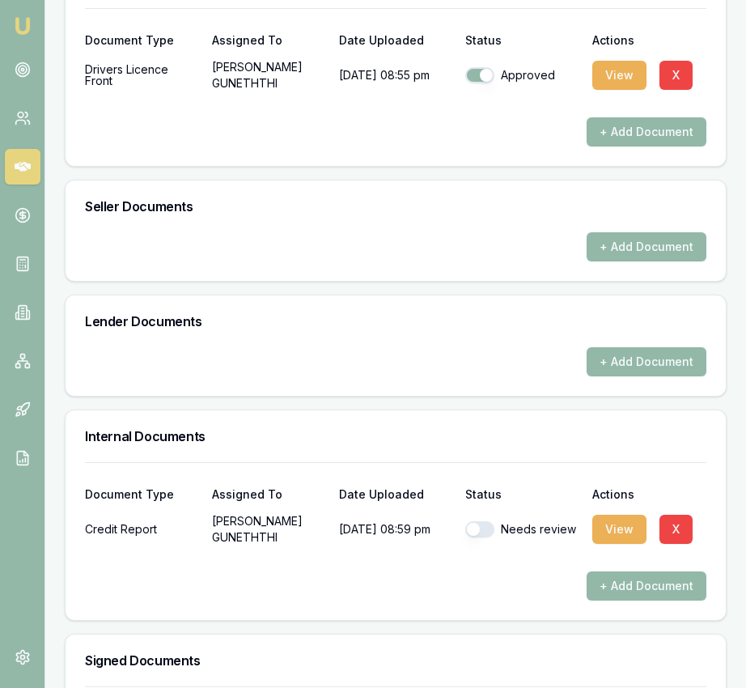
scroll to position [789, 0]
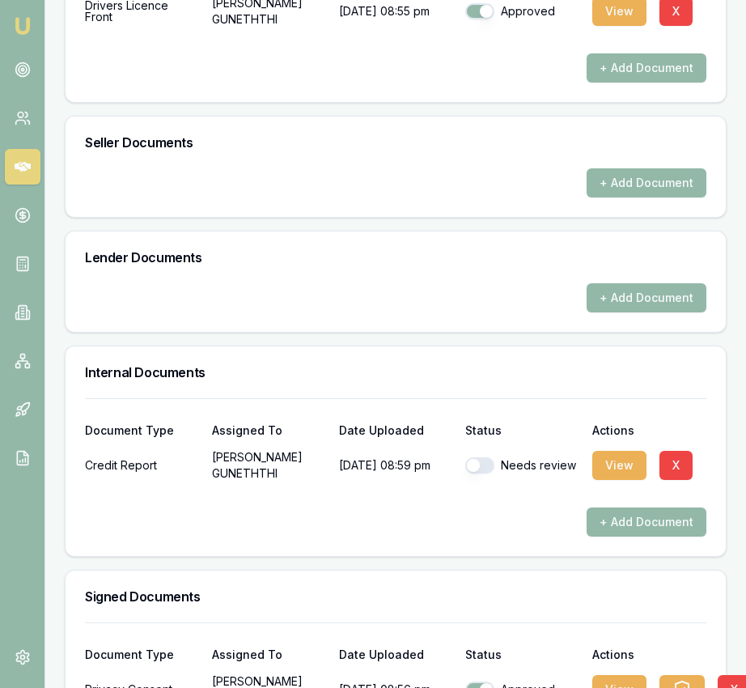
click at [493, 457] on button "button" at bounding box center [480, 465] width 29 height 16
checkbox input "true"
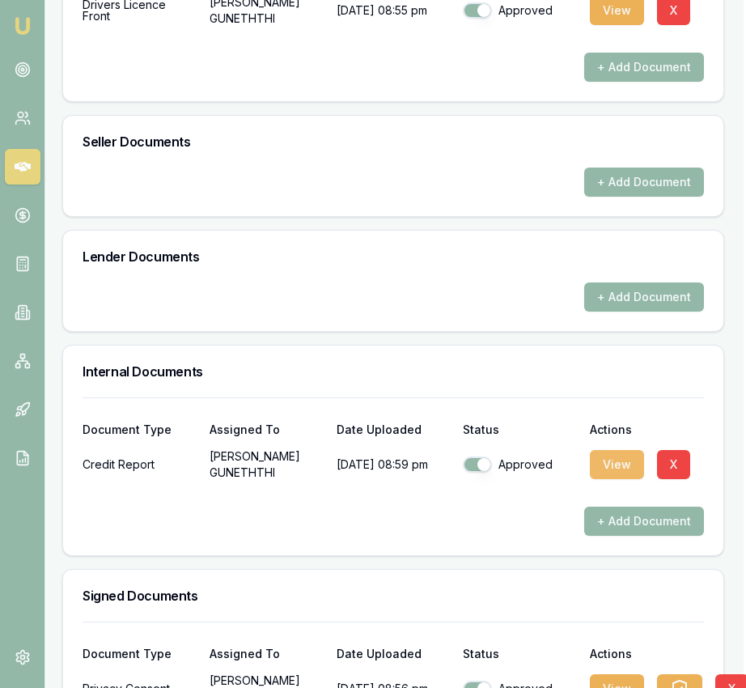
click at [627, 452] on button "View" at bounding box center [617, 464] width 54 height 29
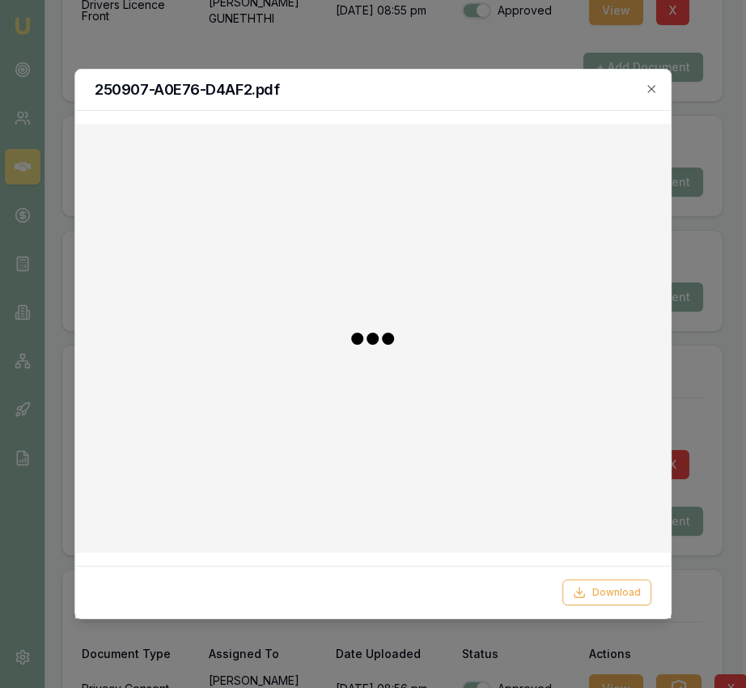
scroll to position [789, 2]
drag, startPoint x: 597, startPoint y: 597, endPoint x: 563, endPoint y: 543, distance: 63.3
click at [597, 597] on button "Download" at bounding box center [607, 593] width 89 height 26
click at [661, 91] on div "250907-A0E76-D4AF2.pdf" at bounding box center [373, 90] width 596 height 41
click at [653, 91] on icon "button" at bounding box center [651, 88] width 7 height 7
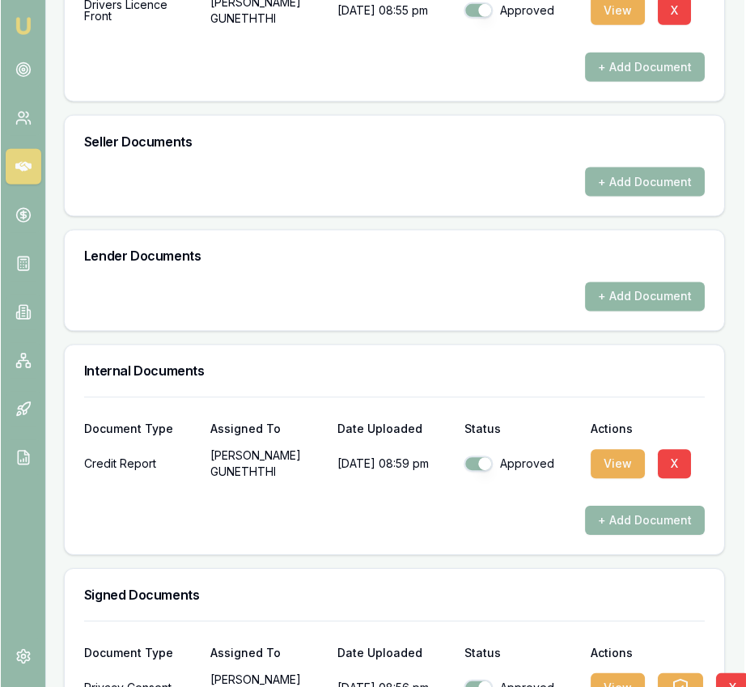
scroll to position [878, 2]
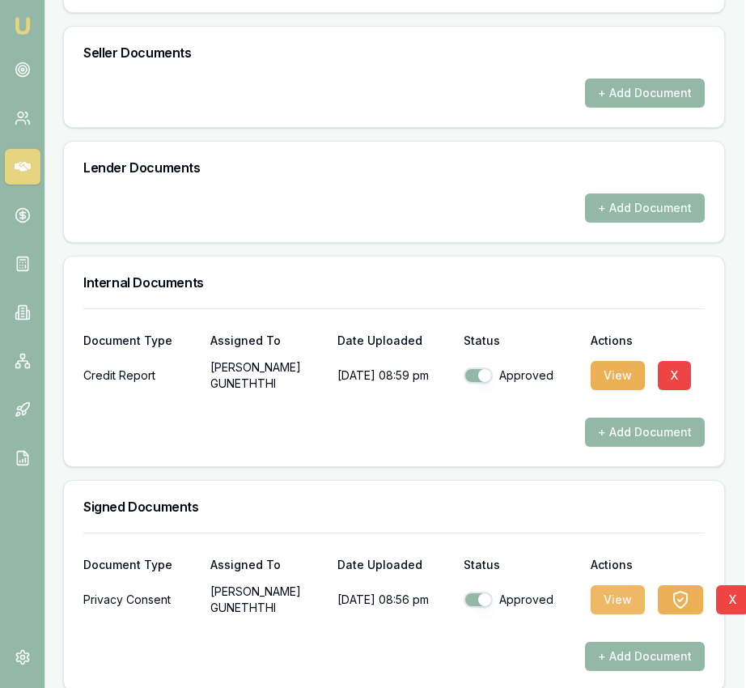
click at [615, 585] on button "View" at bounding box center [618, 599] width 54 height 29
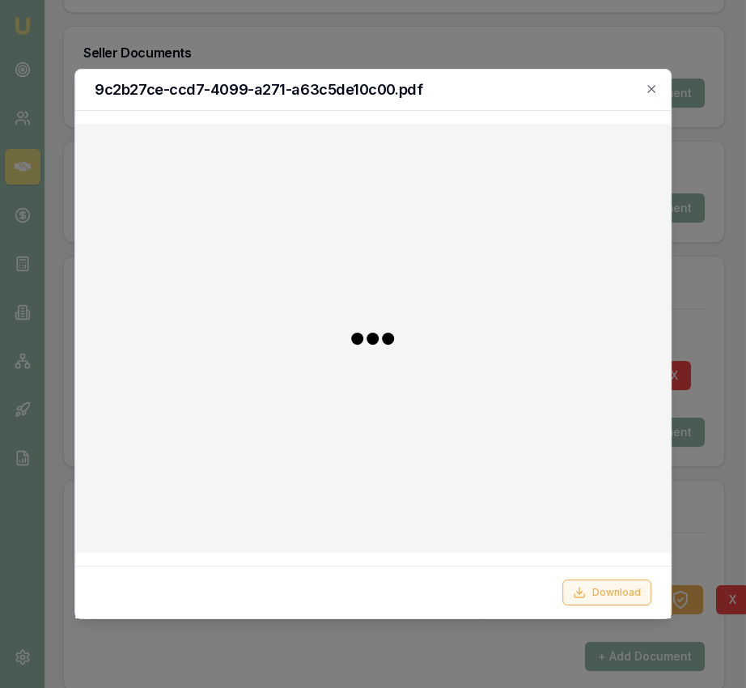
click at [599, 585] on button "Download" at bounding box center [607, 593] width 89 height 26
click at [685, 590] on div at bounding box center [373, 344] width 746 height 688
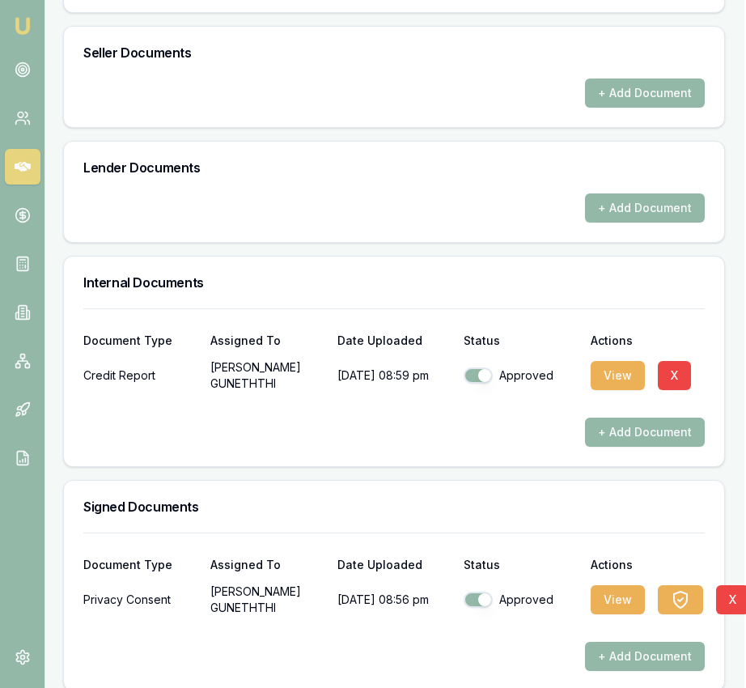
click at [685, 590] on icon "button" at bounding box center [680, 599] width 19 height 19
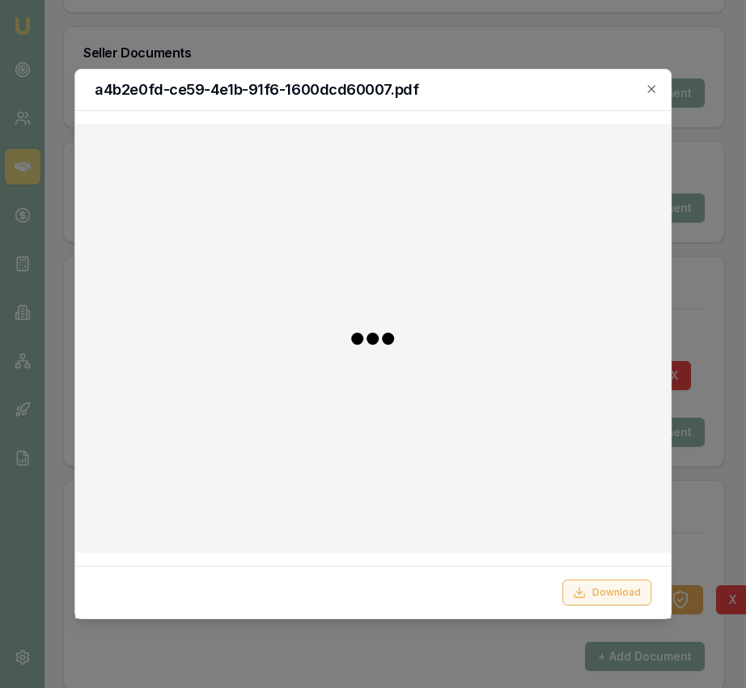
click at [622, 596] on button "Download" at bounding box center [607, 593] width 89 height 26
click at [707, 330] on div at bounding box center [373, 344] width 746 height 688
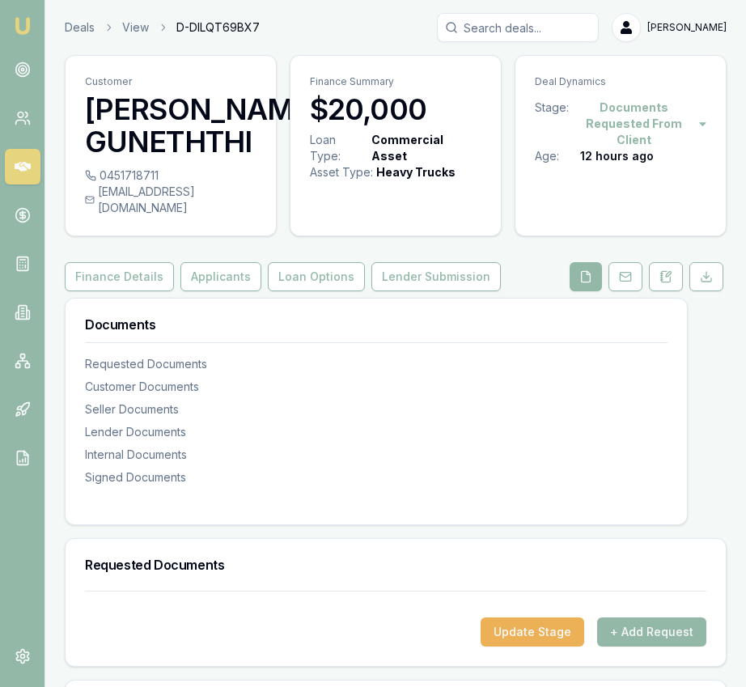
scroll to position [0, 3]
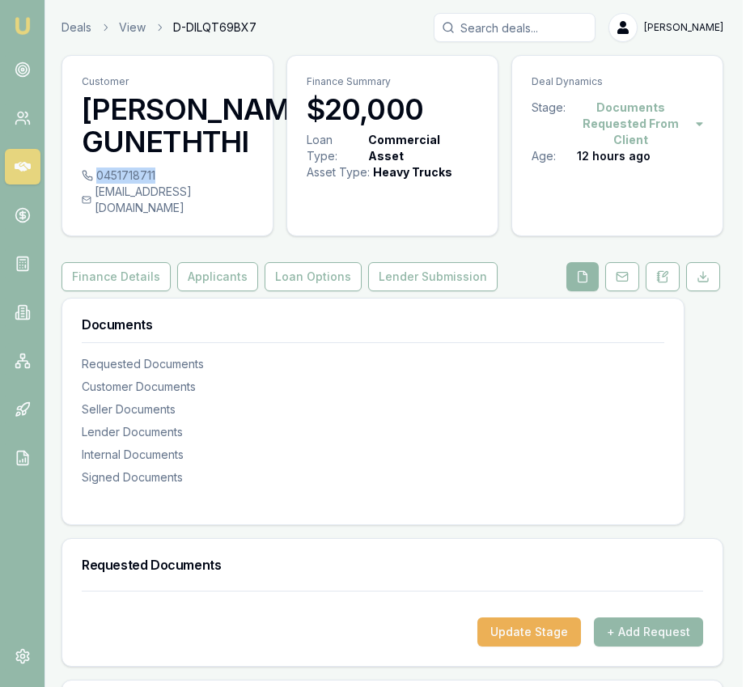
drag, startPoint x: 172, startPoint y: 173, endPoint x: 154, endPoint y: 177, distance: 19.1
click at [154, 177] on div "0451718711" at bounding box center [168, 176] width 172 height 16
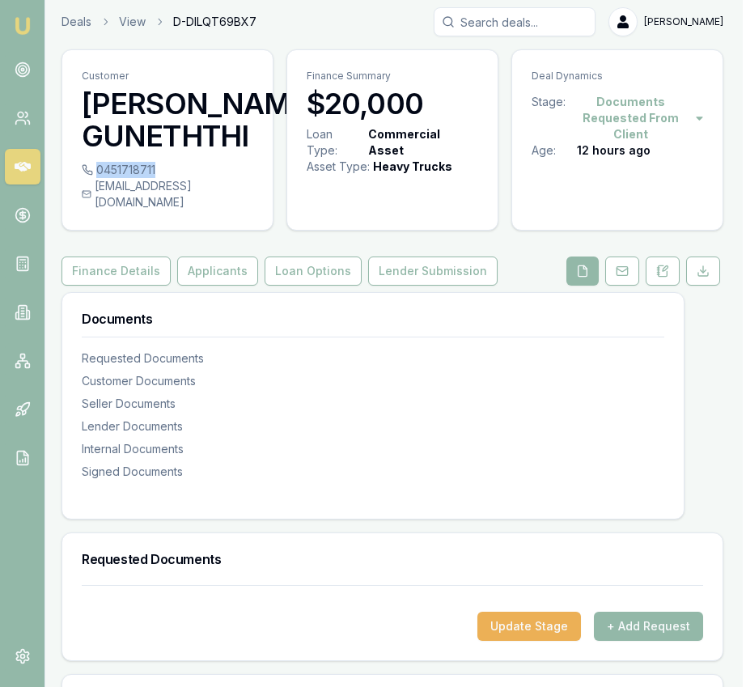
copy div "0451718711"
click at [253, 189] on div "0451718711 [EMAIL_ADDRESS][DOMAIN_NAME]" at bounding box center [167, 196] width 211 height 68
copy div "[EMAIL_ADDRESS][DOMAIN_NAME]"
click at [221, 257] on button "Applicants" at bounding box center [217, 271] width 81 height 29
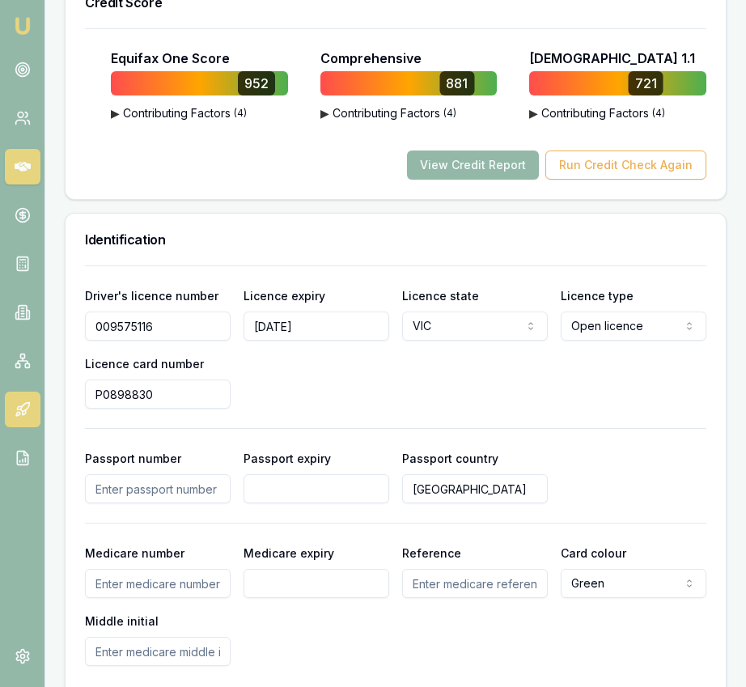
scroll to position [1194, 0]
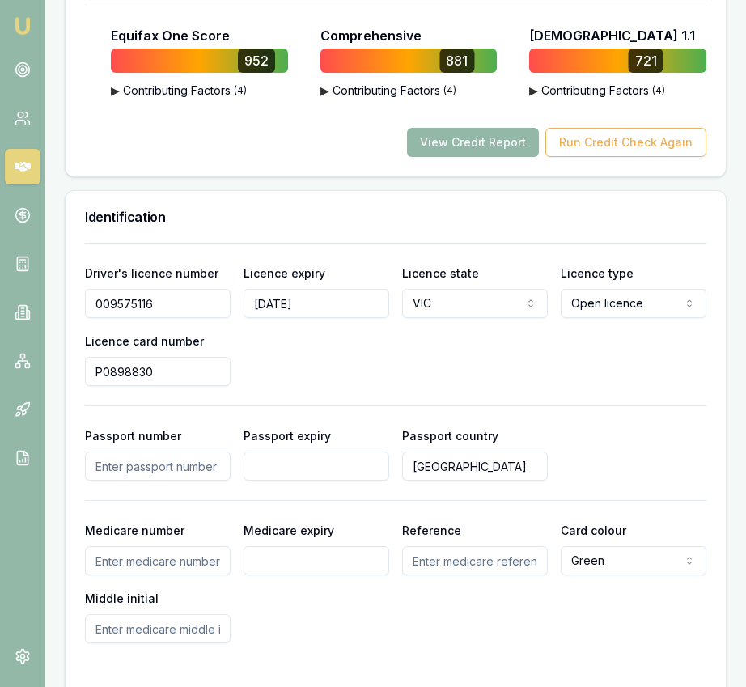
click at [181, 361] on input "P0898830" at bounding box center [158, 371] width 146 height 29
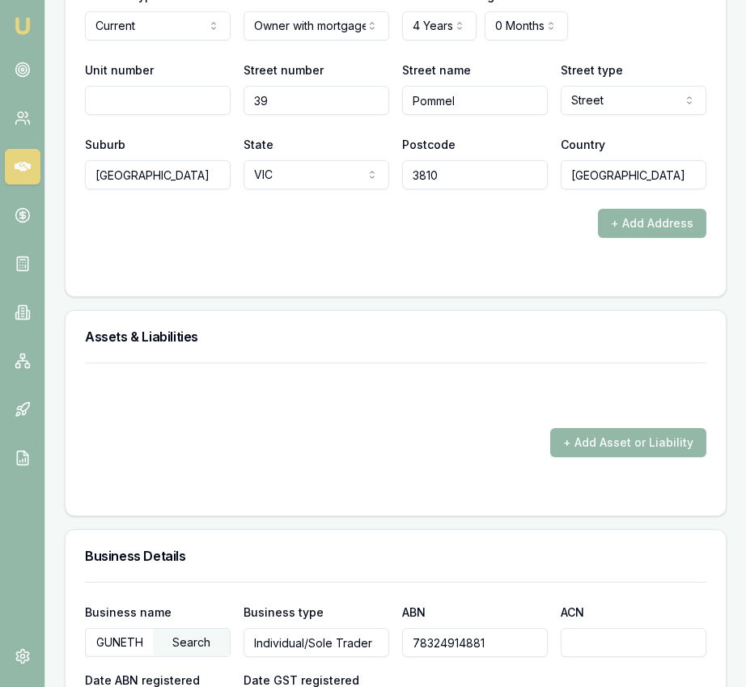
scroll to position [2196, 0]
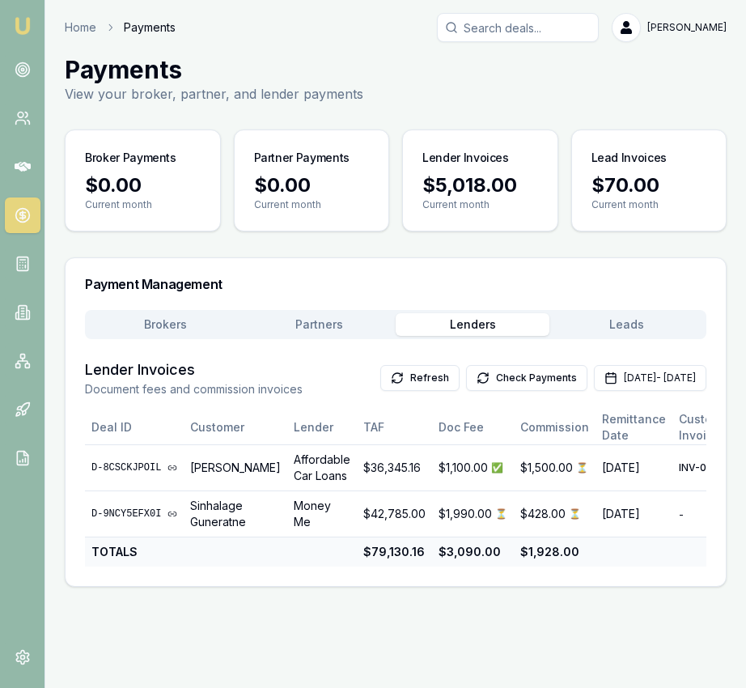
click at [19, 223] on icon at bounding box center [23, 215] width 16 height 16
click at [466, 369] on button "Check Payments" at bounding box center [526, 378] width 121 height 26
click at [298, 337] on div "Brokers Partners [PERSON_NAME] Leads" at bounding box center [396, 324] width 622 height 29
click at [312, 332] on button "Partners" at bounding box center [319, 324] width 154 height 23
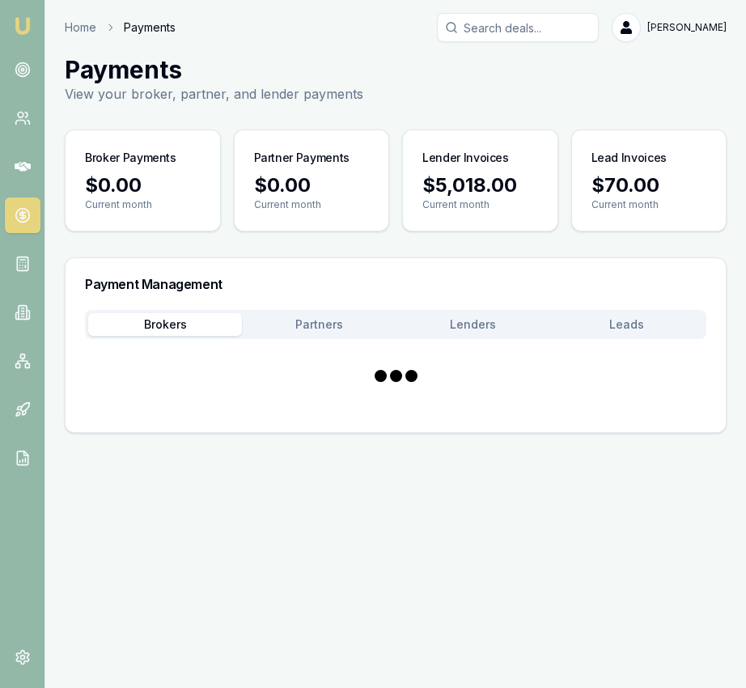
click at [201, 326] on button "Brokers" at bounding box center [165, 324] width 154 height 23
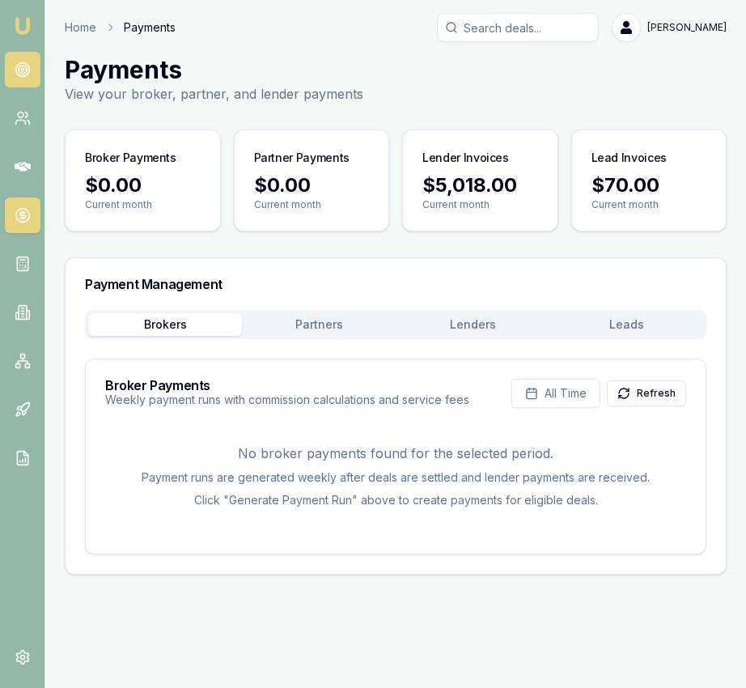
click at [33, 77] on link at bounding box center [23, 70] width 36 height 36
